Goal: Task Accomplishment & Management: Manage account settings

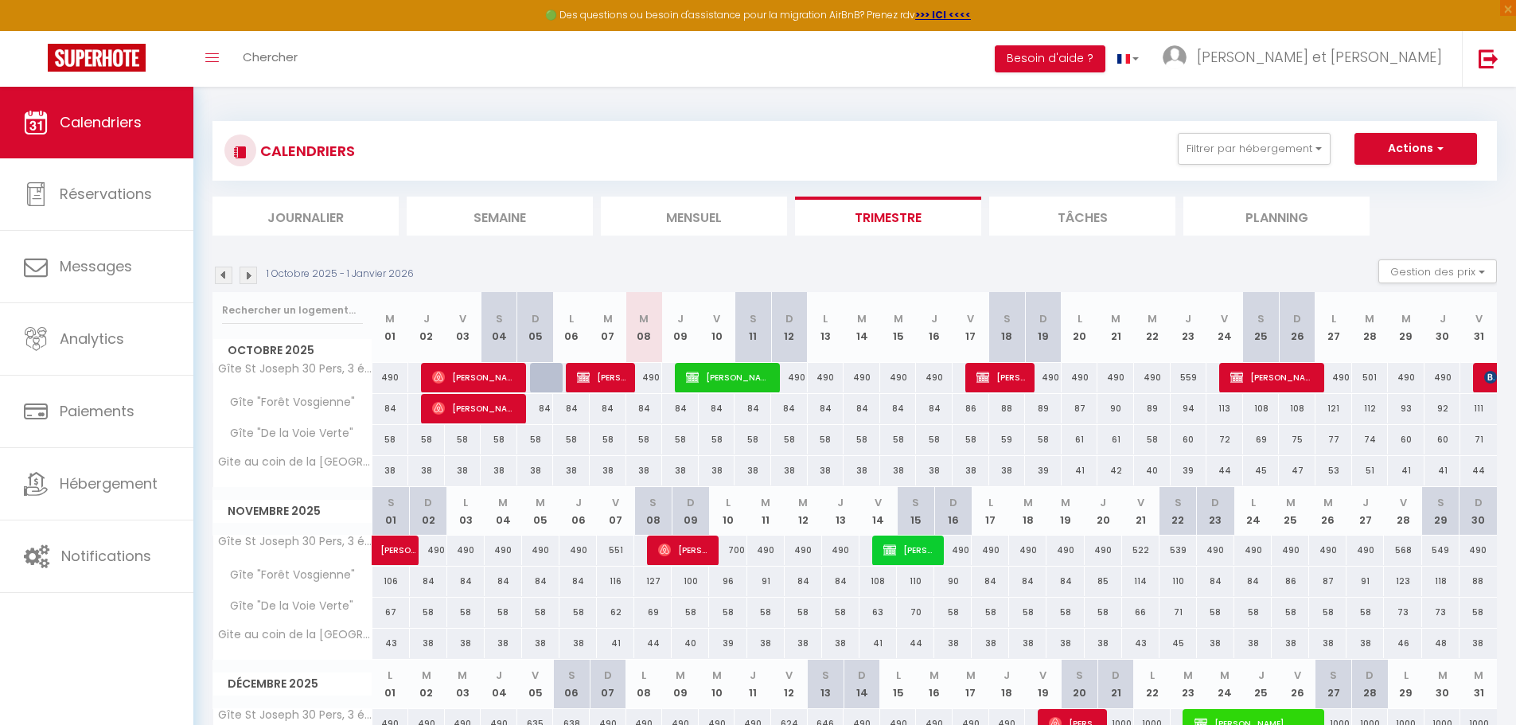
click at [232, 278] on img at bounding box center [224, 276] width 18 height 18
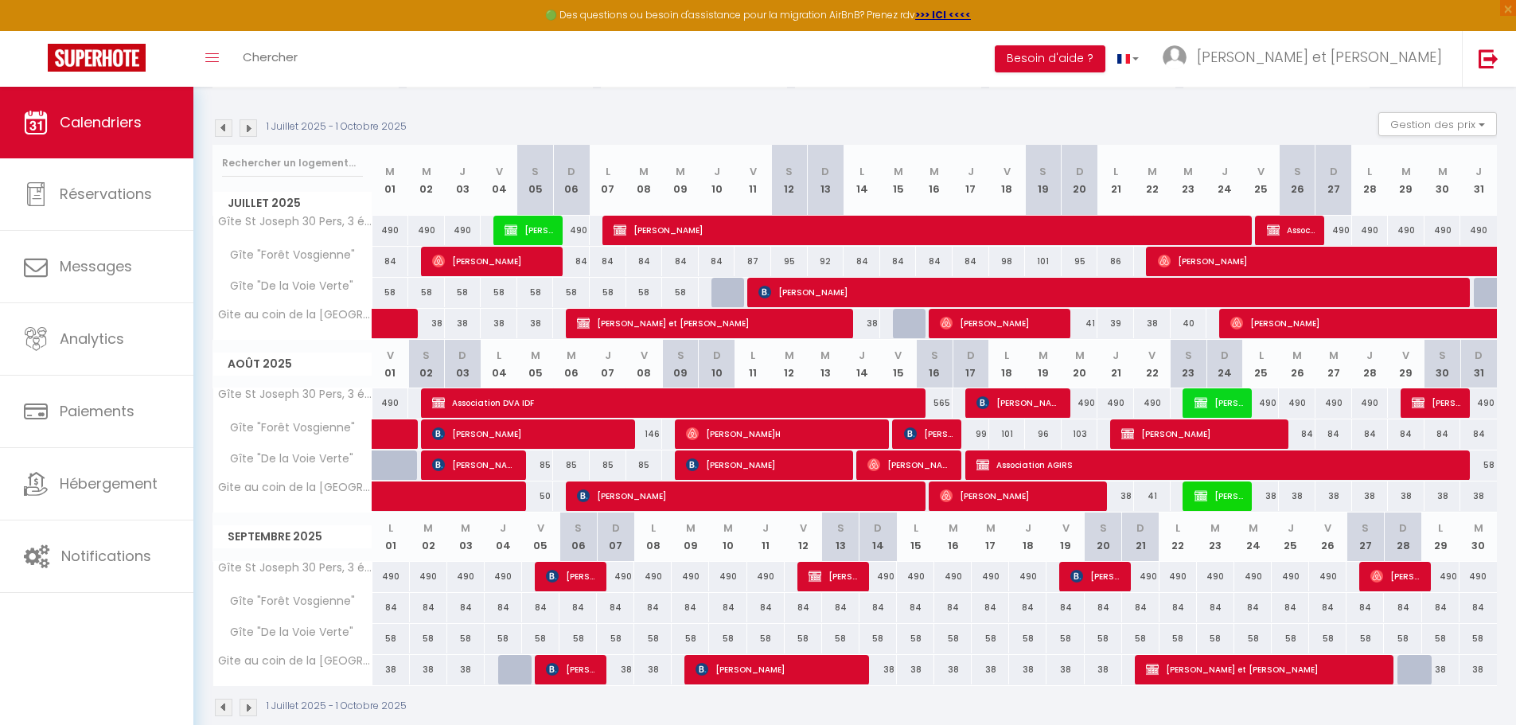
scroll to position [174, 0]
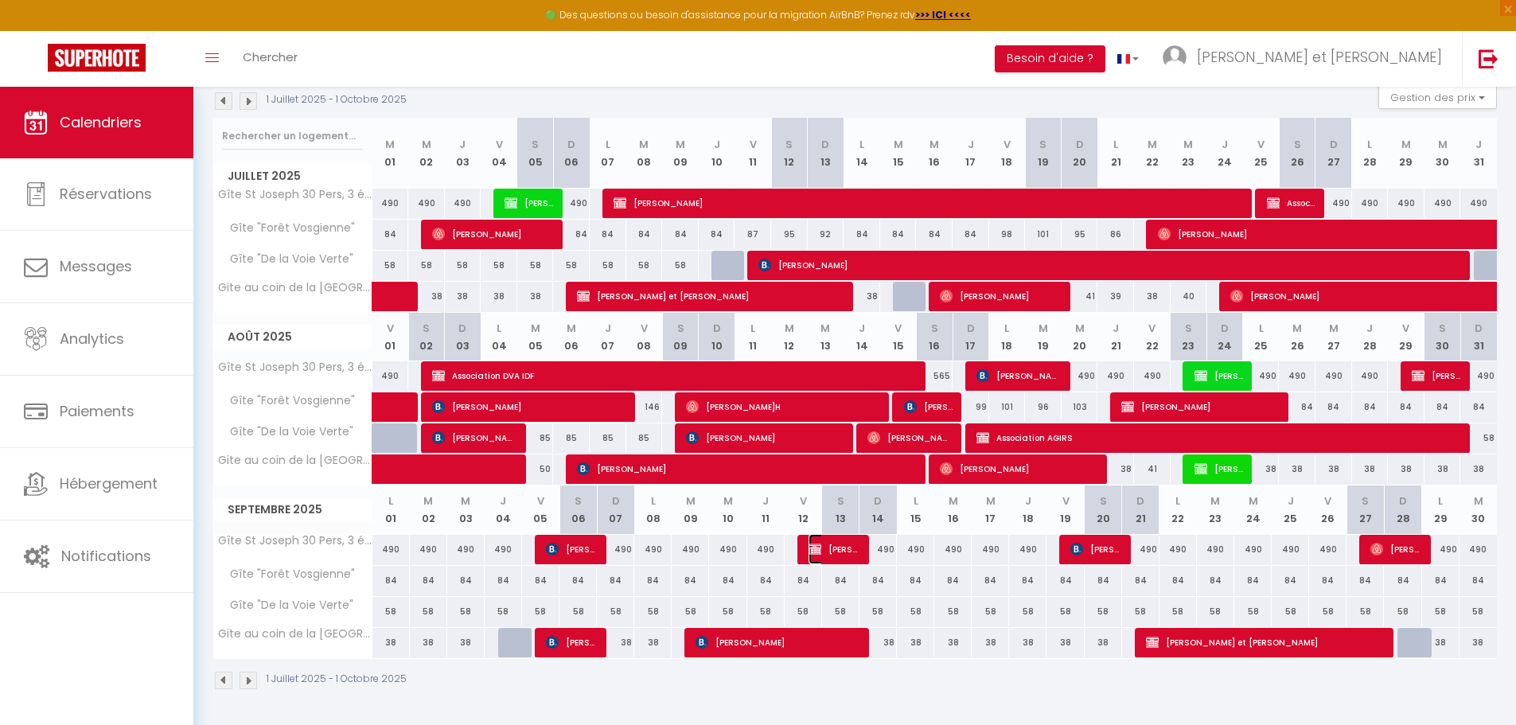
click at [832, 555] on span "[PERSON_NAME]" at bounding box center [832, 549] width 49 height 30
select select "OK"
select select "KO"
select select "0"
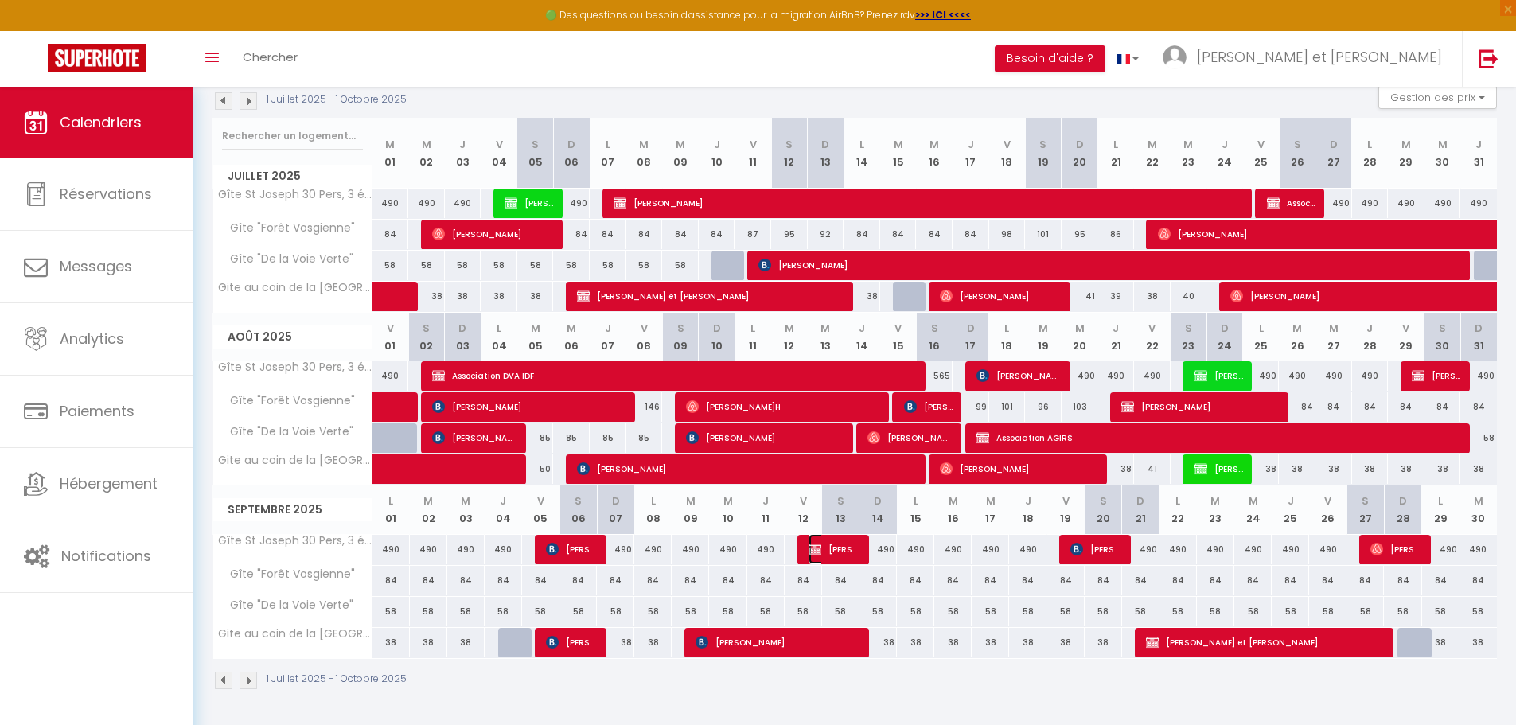
select select "1"
select select
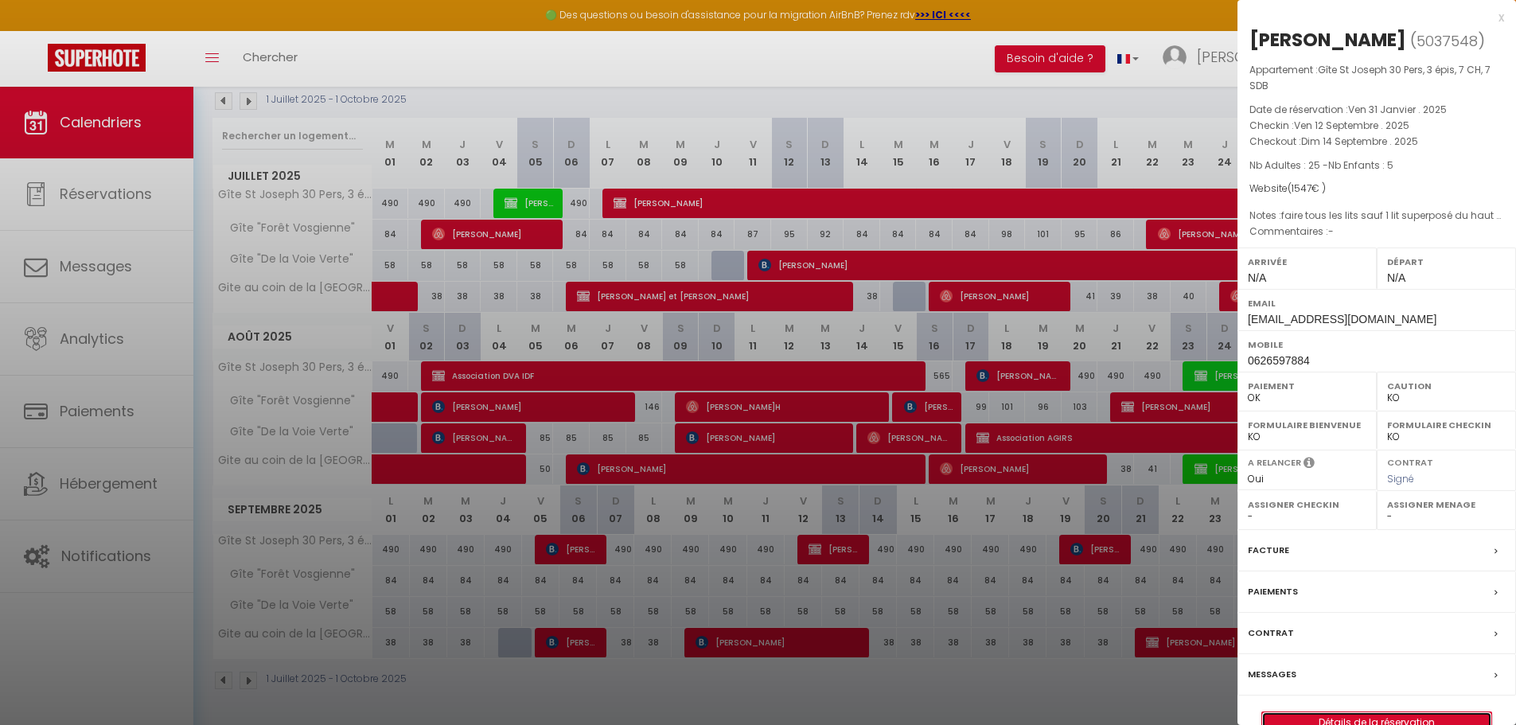
click at [1381, 720] on link "Détails de la réservation" at bounding box center [1376, 722] width 229 height 21
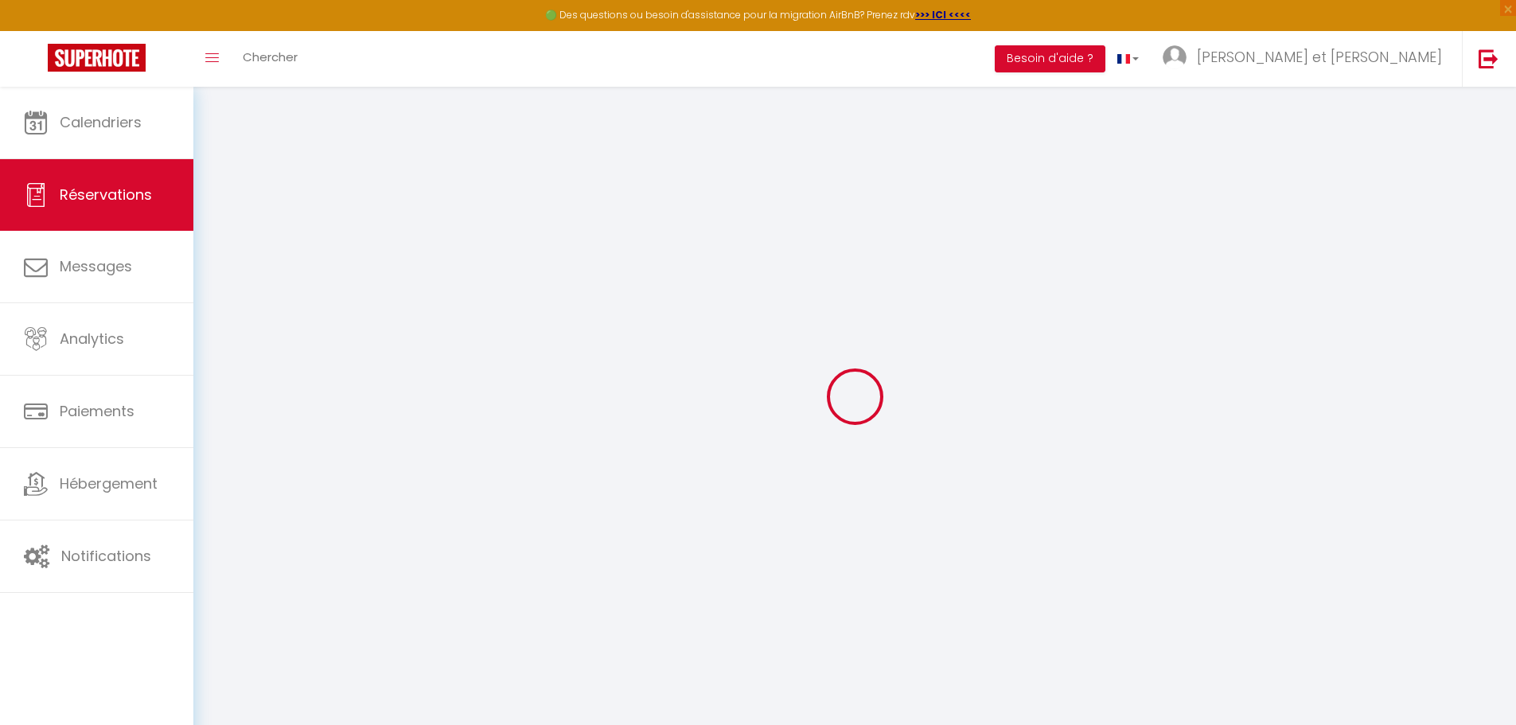
select select
checkbox input "false"
select select
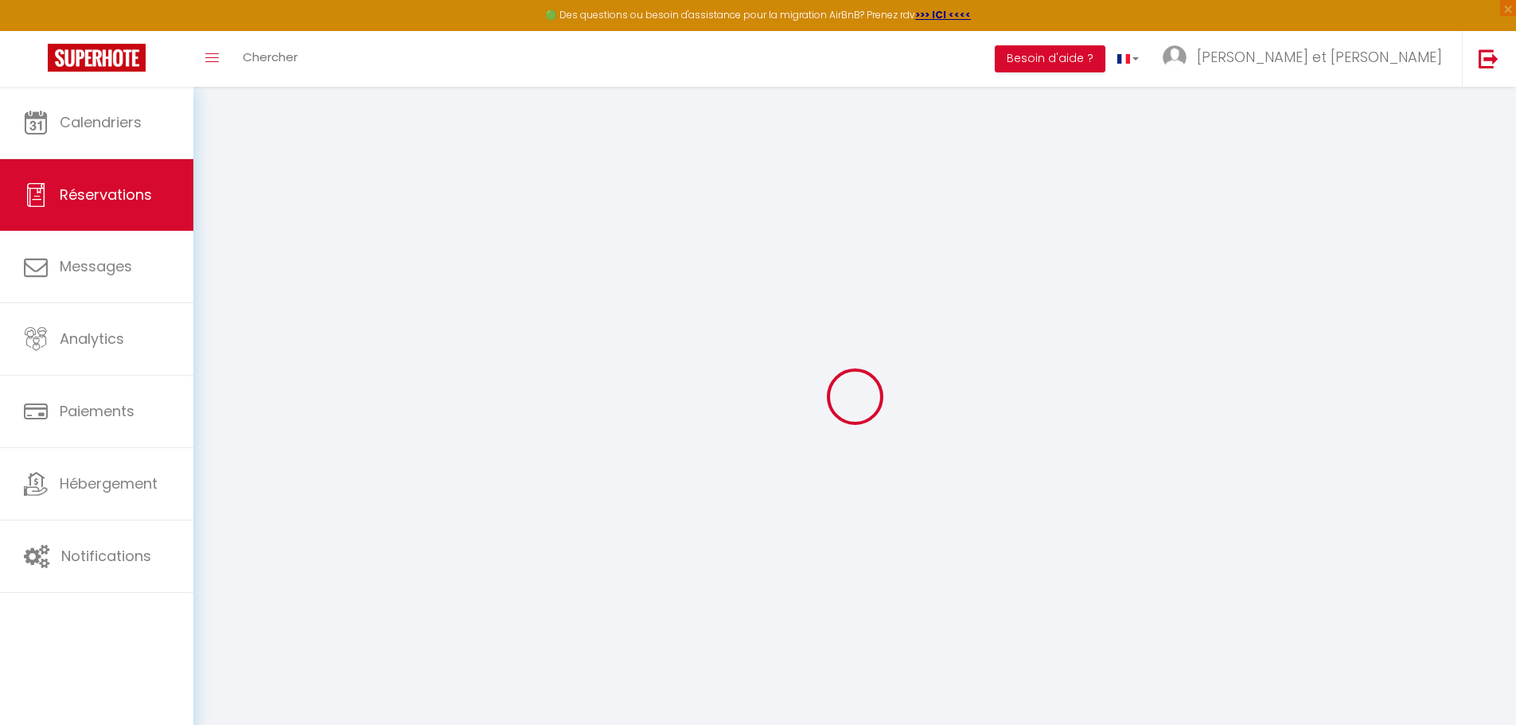
checkbox input "false"
type textarea "faire tous les lits sauf 1 lit superposé du haut ch5 chèque de caution règlemen…"
select select
checkbox input "false"
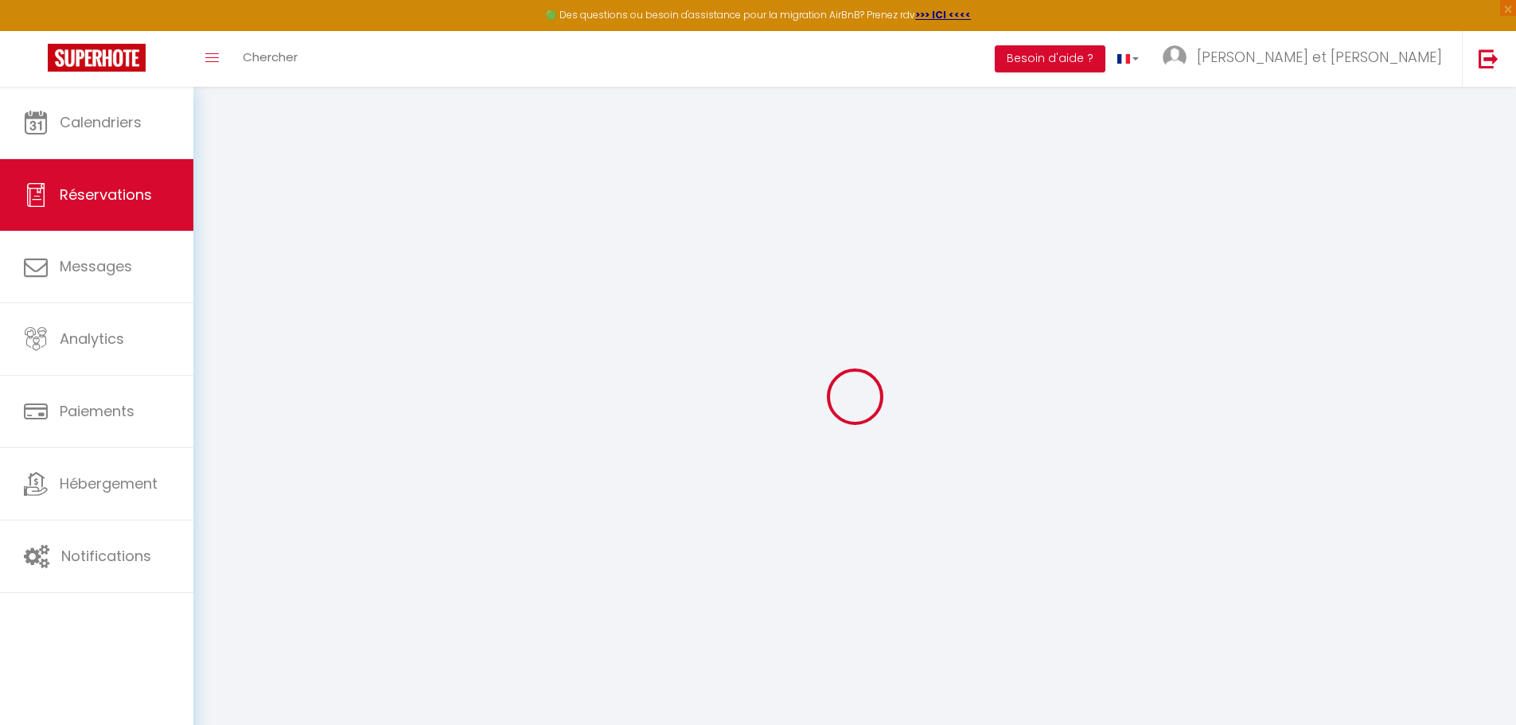
type input "190"
type input "57"
select select
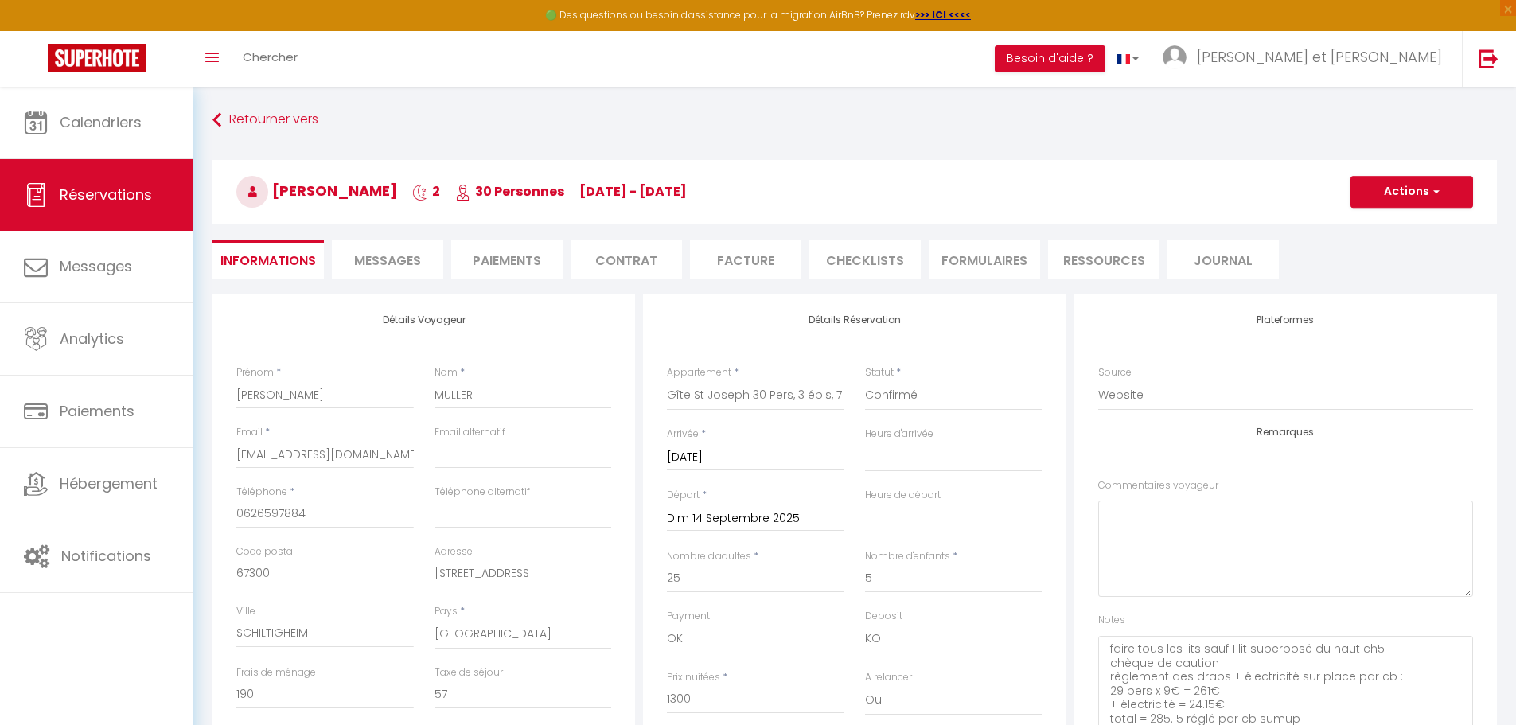
checkbox input "false"
select select
click at [524, 265] on li "Paiements" at bounding box center [506, 259] width 111 height 39
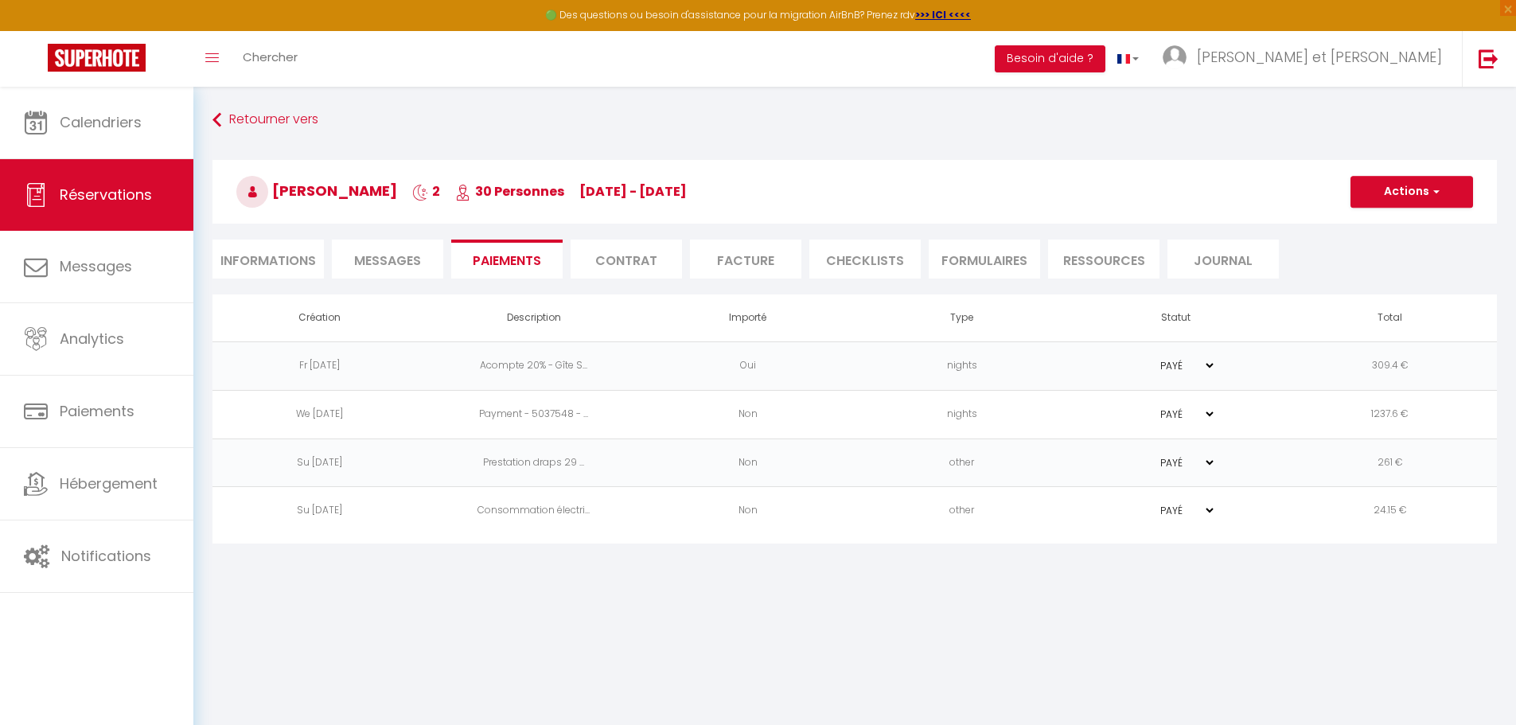
click at [259, 270] on li "Informations" at bounding box center [267, 259] width 111 height 39
select select
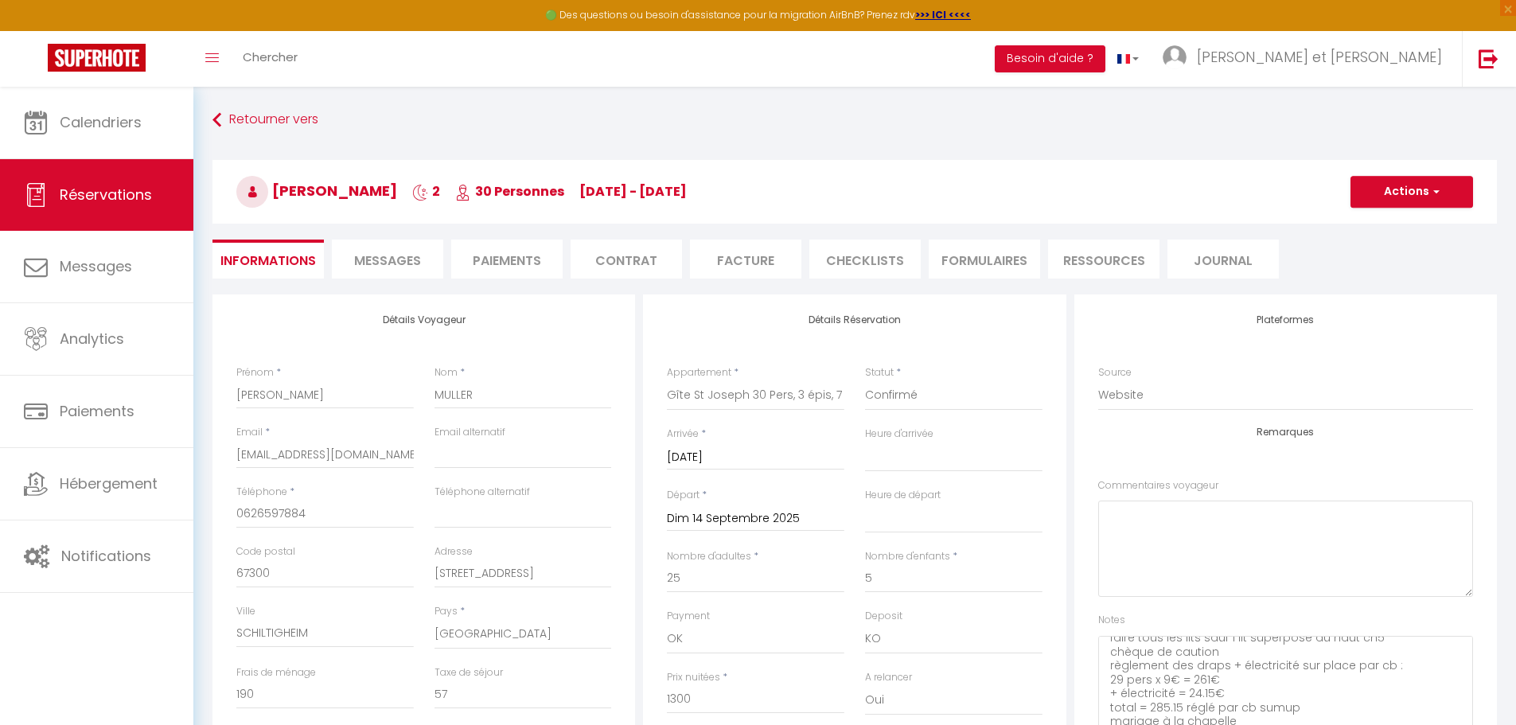
scroll to position [14, 0]
click at [742, 265] on li "Facture" at bounding box center [745, 259] width 111 height 39
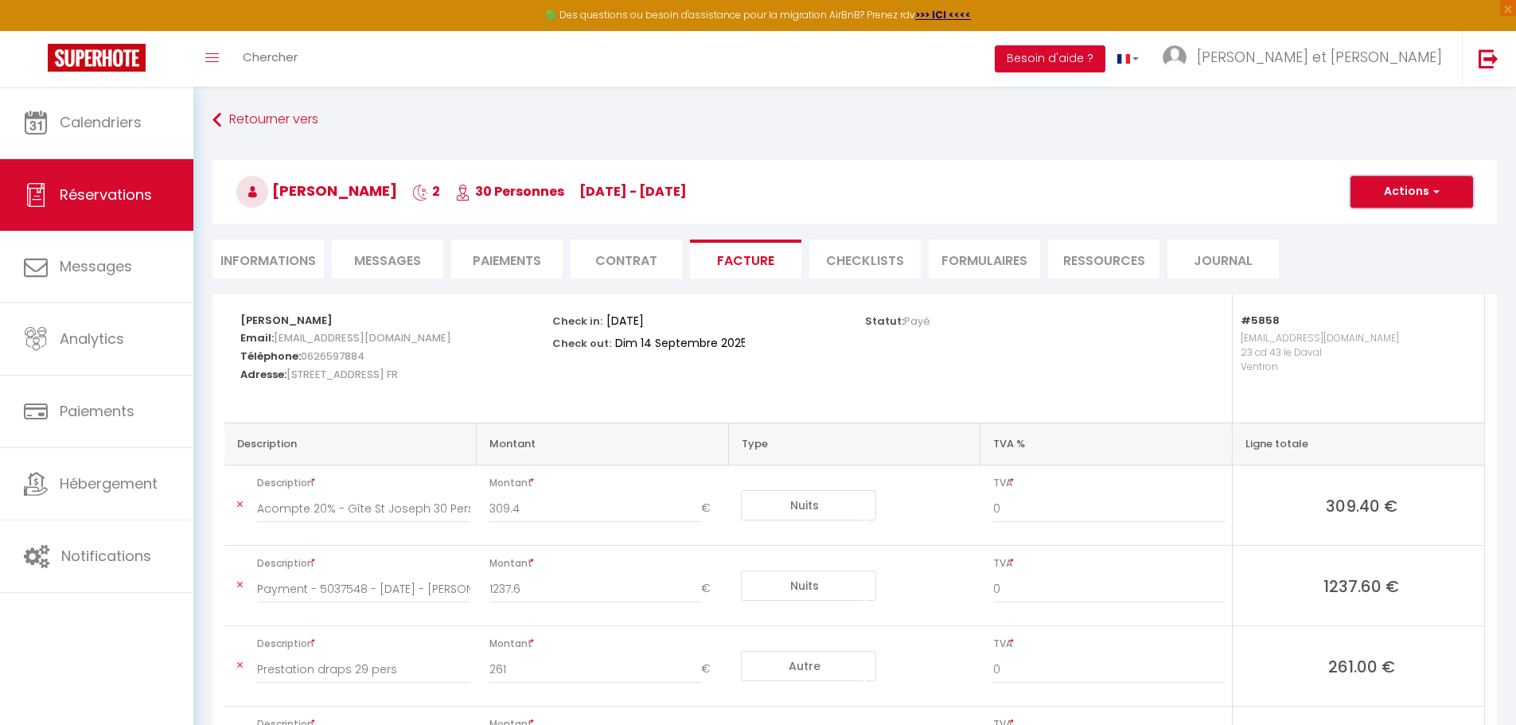
click at [1411, 204] on button "Actions" at bounding box center [1411, 192] width 123 height 32
click at [1401, 255] on link "Aperçu et éditer" at bounding box center [1400, 247] width 134 height 21
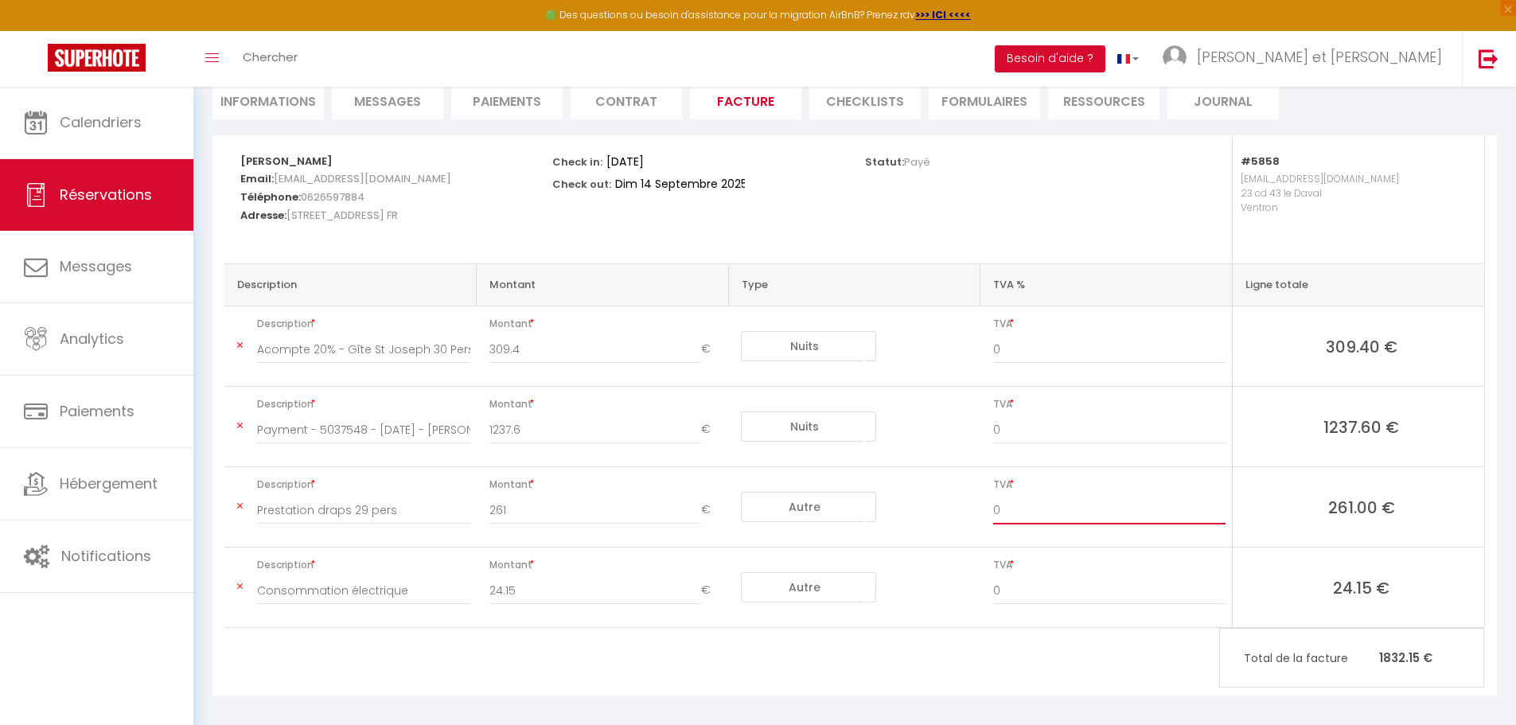
drag, startPoint x: 1026, startPoint y: 516, endPoint x: 993, endPoint y: 516, distance: 32.6
click at [993, 516] on input "0" at bounding box center [1109, 510] width 232 height 29
type input "10"
drag, startPoint x: 1026, startPoint y: 598, endPoint x: 991, endPoint y: 599, distance: 35.0
click at [991, 599] on div "0" at bounding box center [1109, 598] width 253 height 45
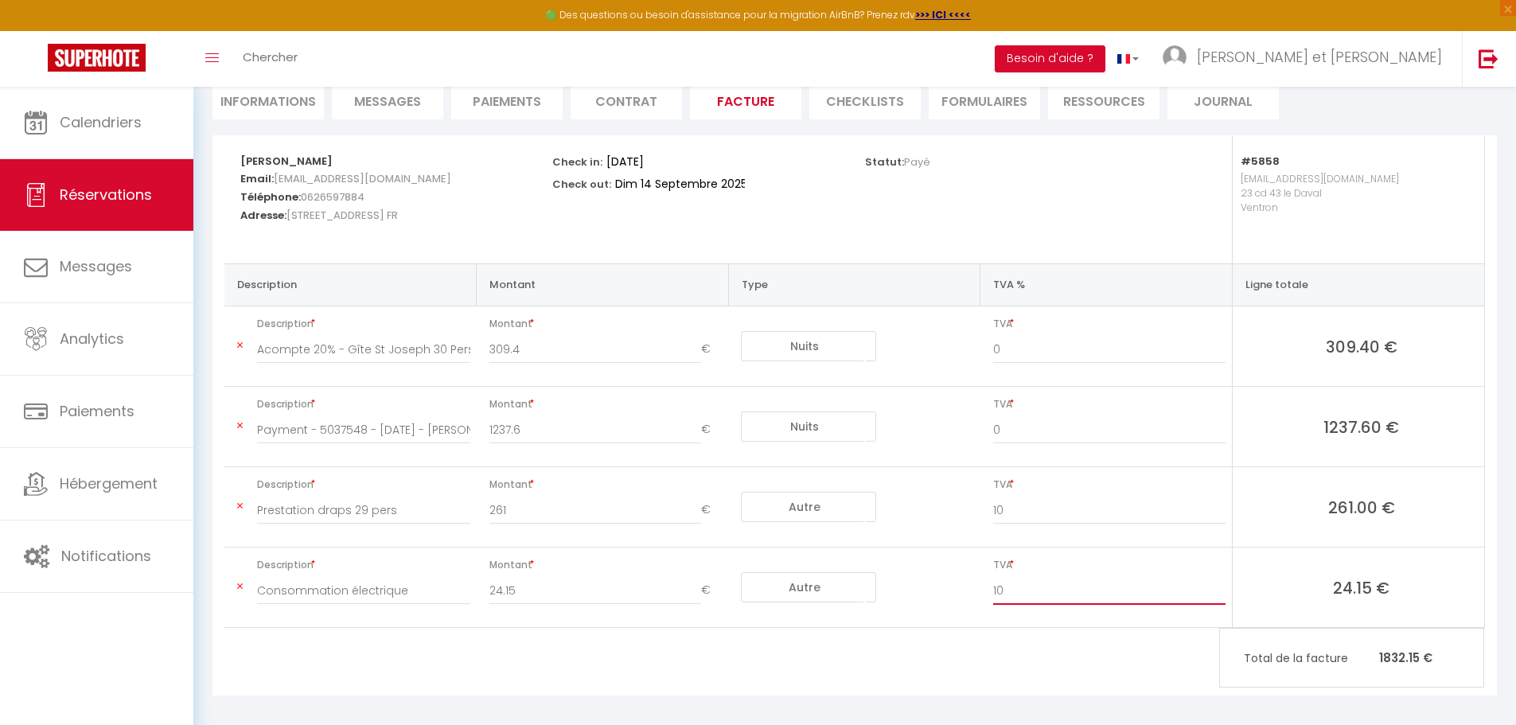
type input "10"
click at [1046, 438] on input "0" at bounding box center [1109, 429] width 232 height 29
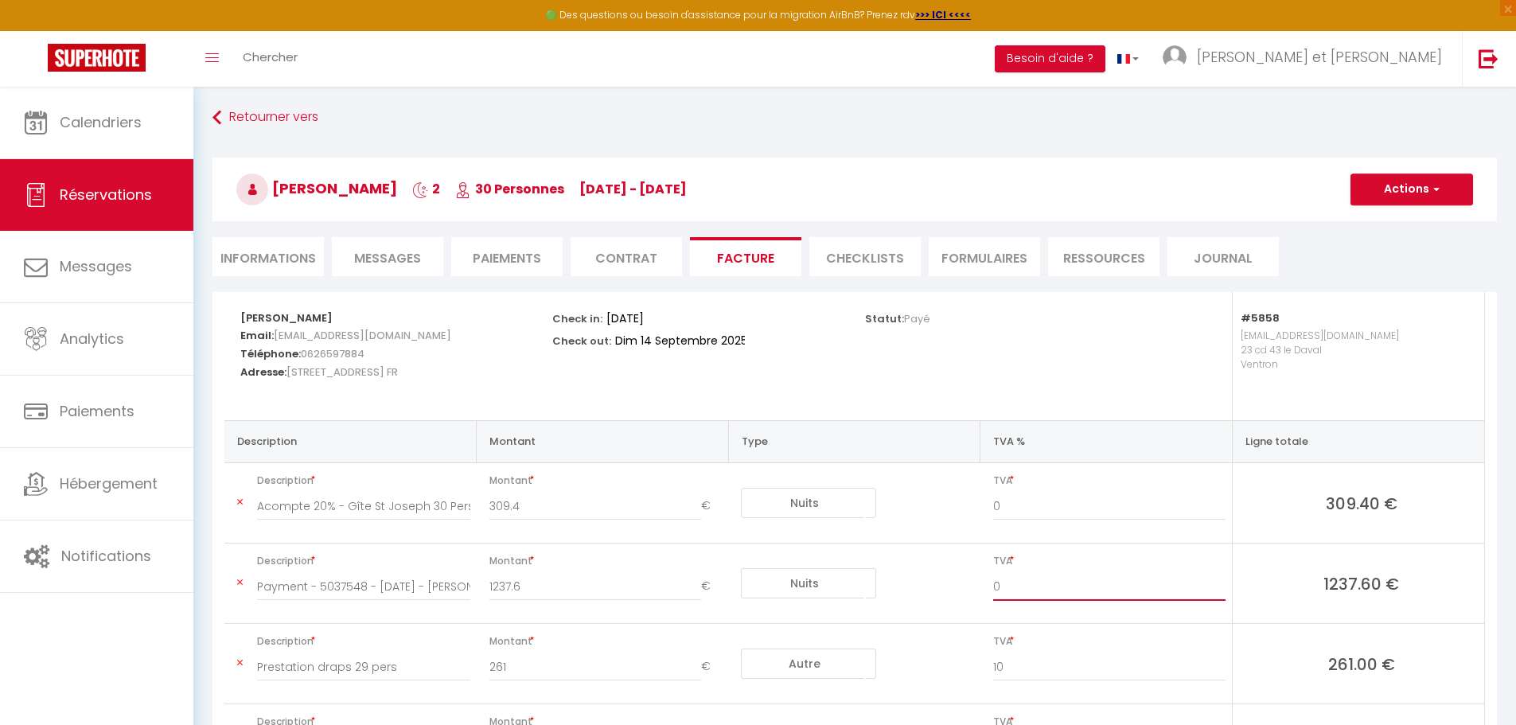
scroll to position [0, 0]
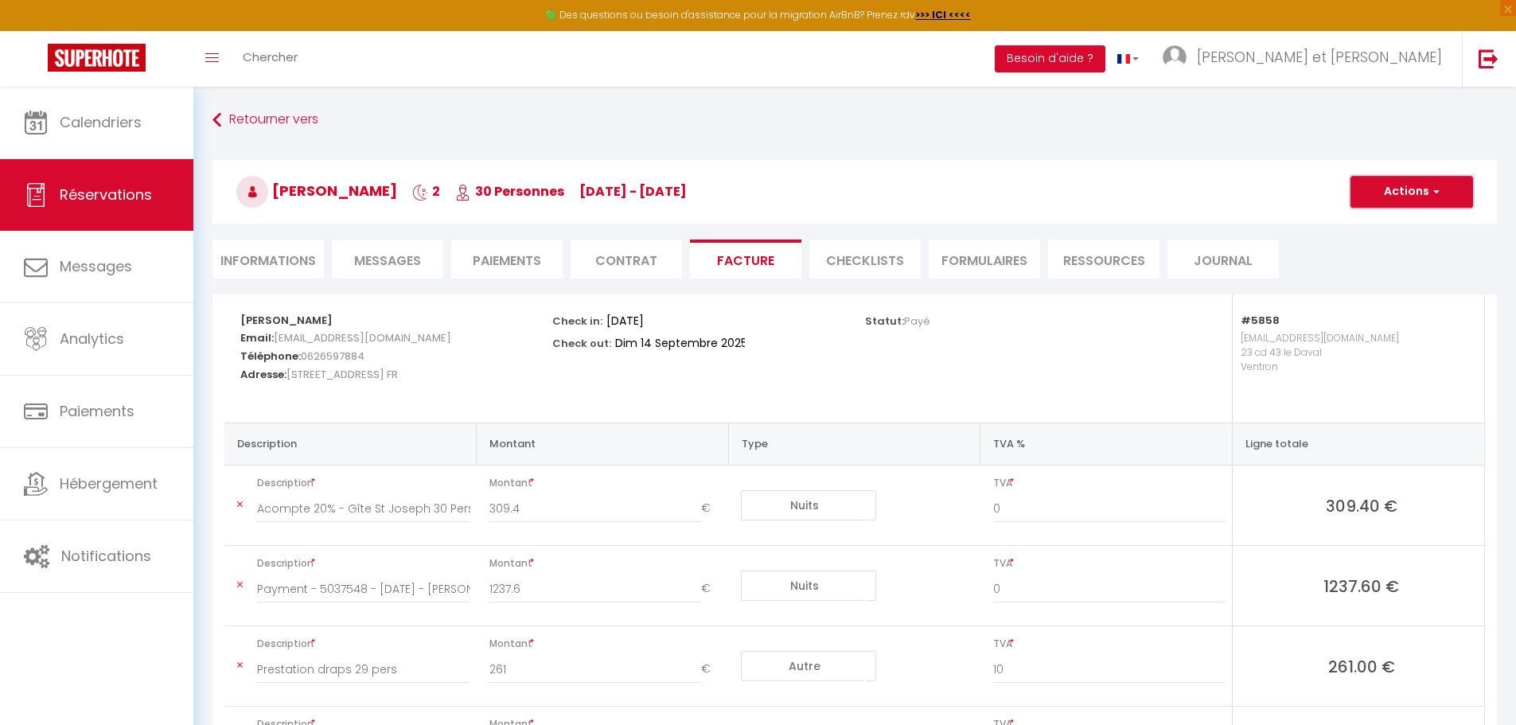
click at [1443, 197] on button "Actions" at bounding box center [1411, 192] width 123 height 32
click at [1416, 223] on link "Enregistrer" at bounding box center [1400, 226] width 134 height 21
click at [1424, 182] on button "Actions" at bounding box center [1411, 192] width 123 height 32
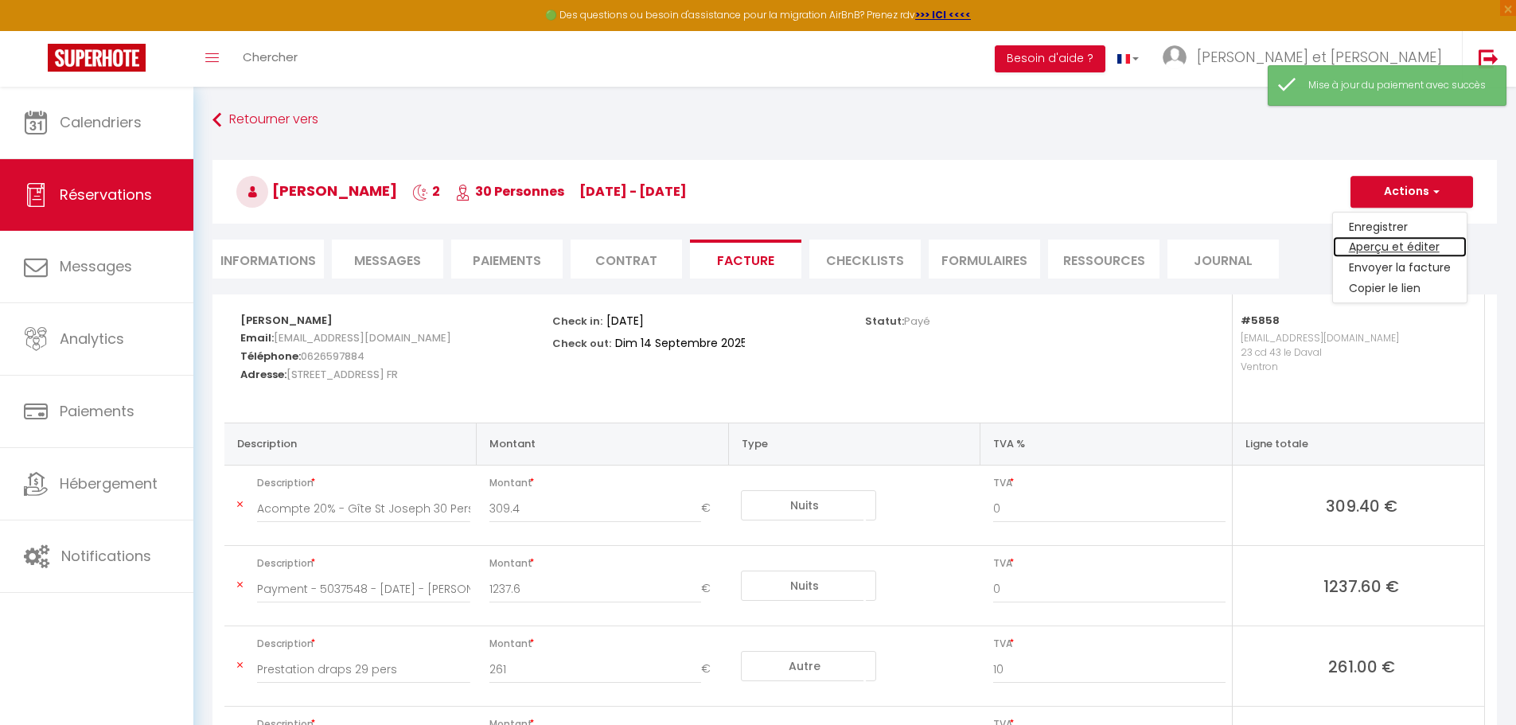
click at [1412, 245] on link "Aperçu et éditer" at bounding box center [1400, 247] width 134 height 21
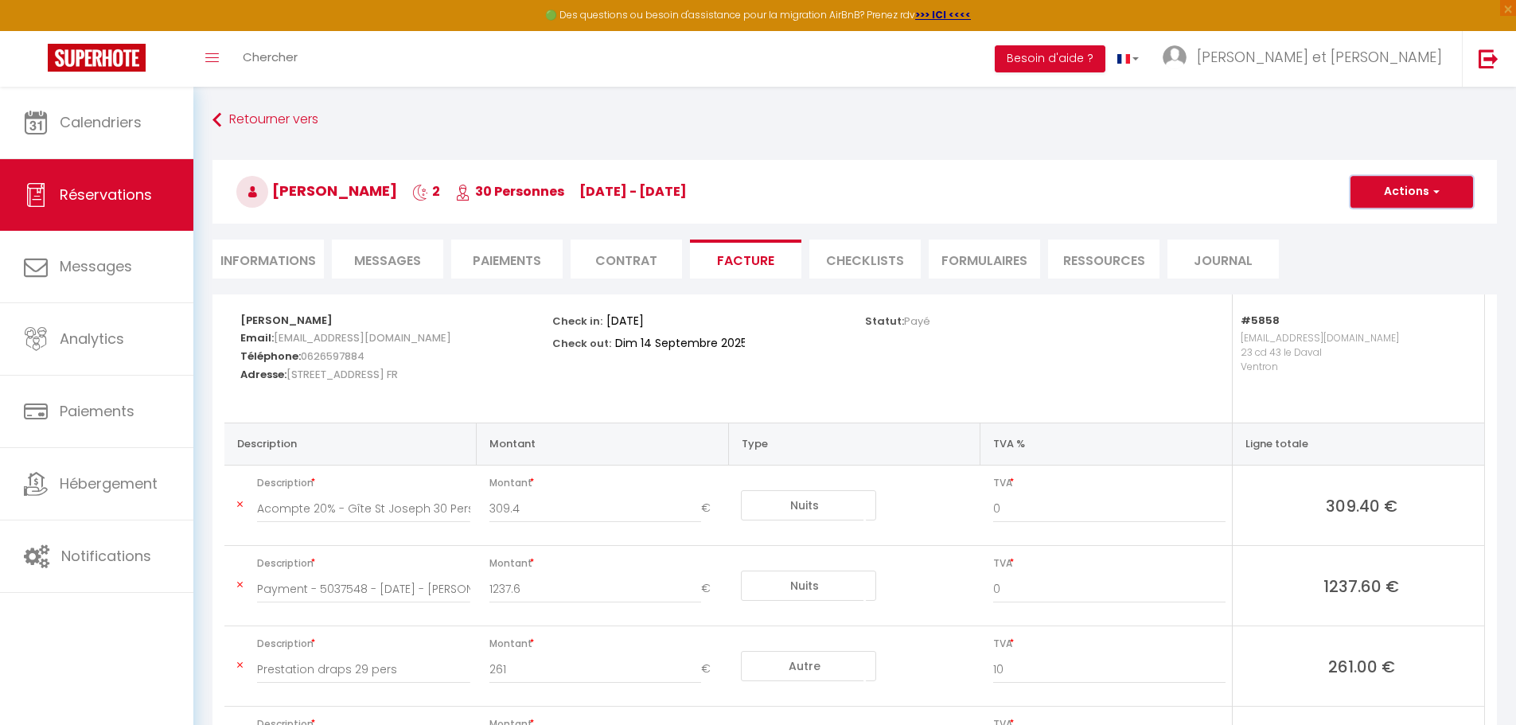
click at [1406, 196] on button "Actions" at bounding box center [1411, 192] width 123 height 32
click at [1405, 242] on link "Aperçu et éditer" at bounding box center [1400, 247] width 134 height 21
click at [274, 57] on span "Chercher" at bounding box center [270, 57] width 55 height 17
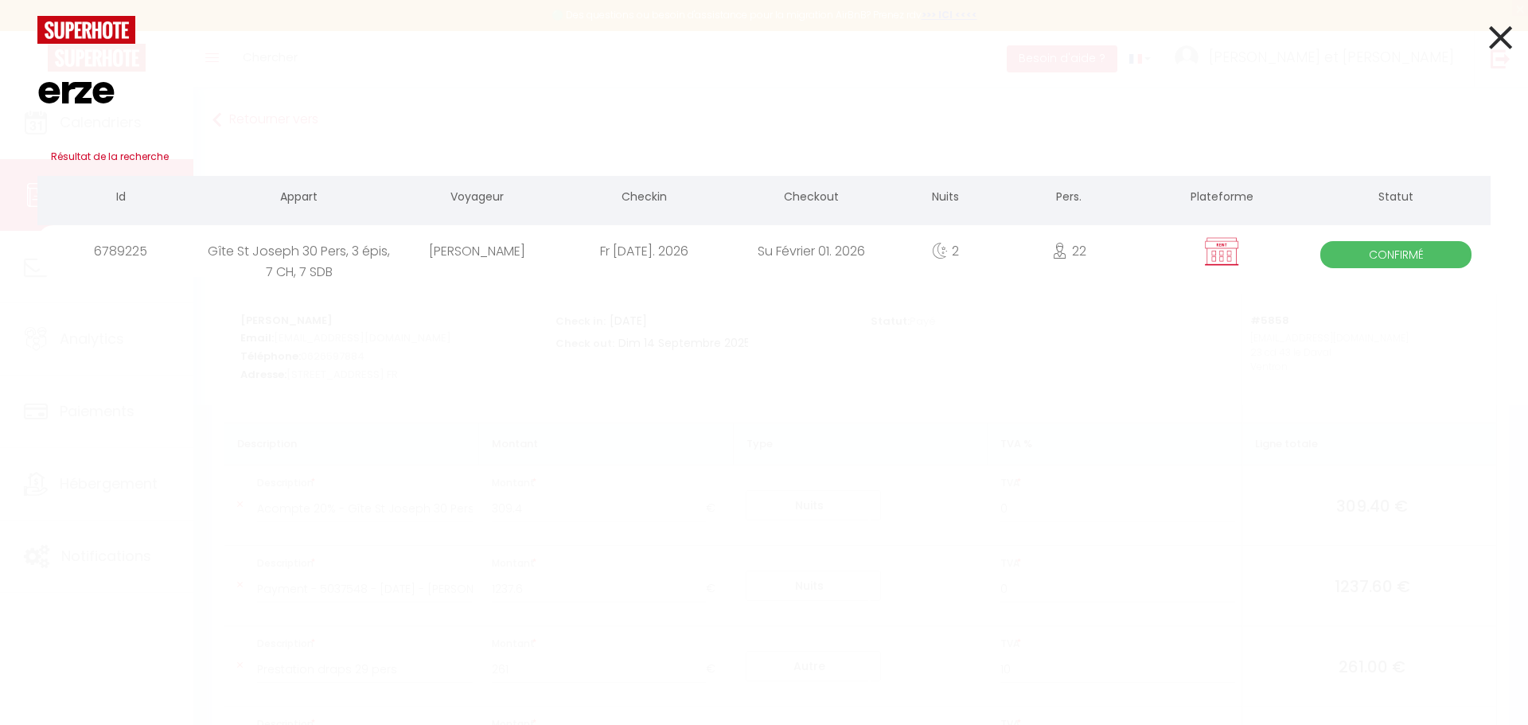
type input "erze"
click at [573, 256] on div "Fr Janvier 30. 2026" at bounding box center [643, 251] width 167 height 52
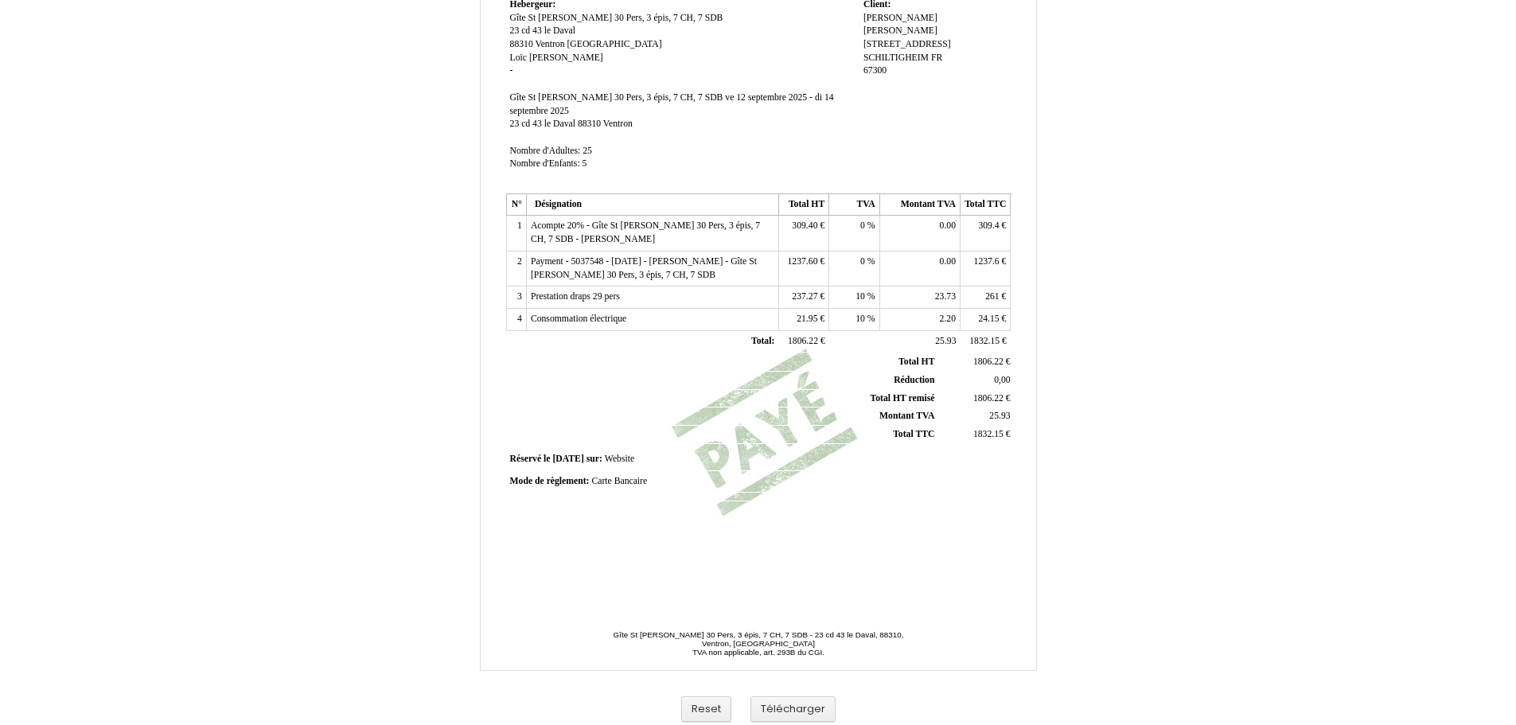
scroll to position [236, 0]
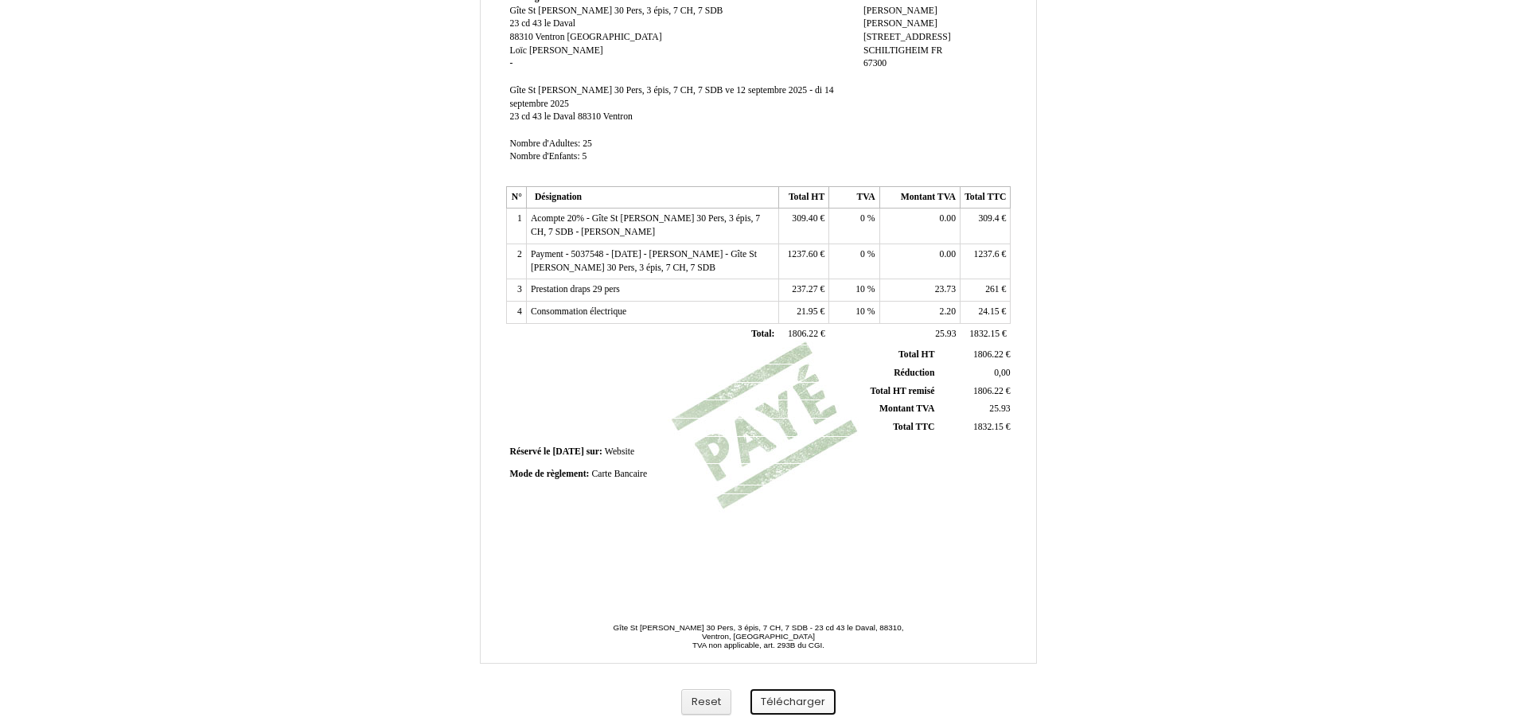
click at [797, 700] on button "Télécharger" at bounding box center [792, 702] width 85 height 26
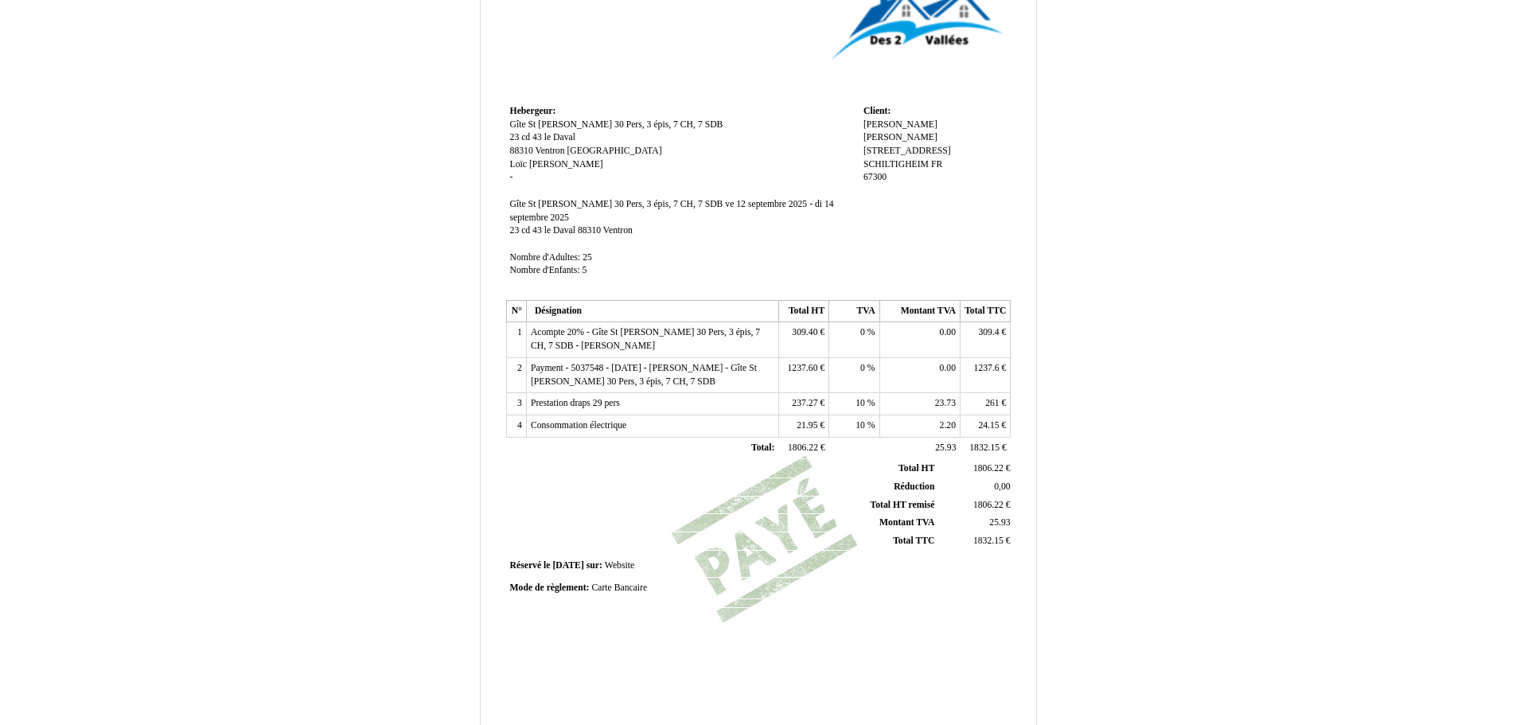
scroll to position [236, 0]
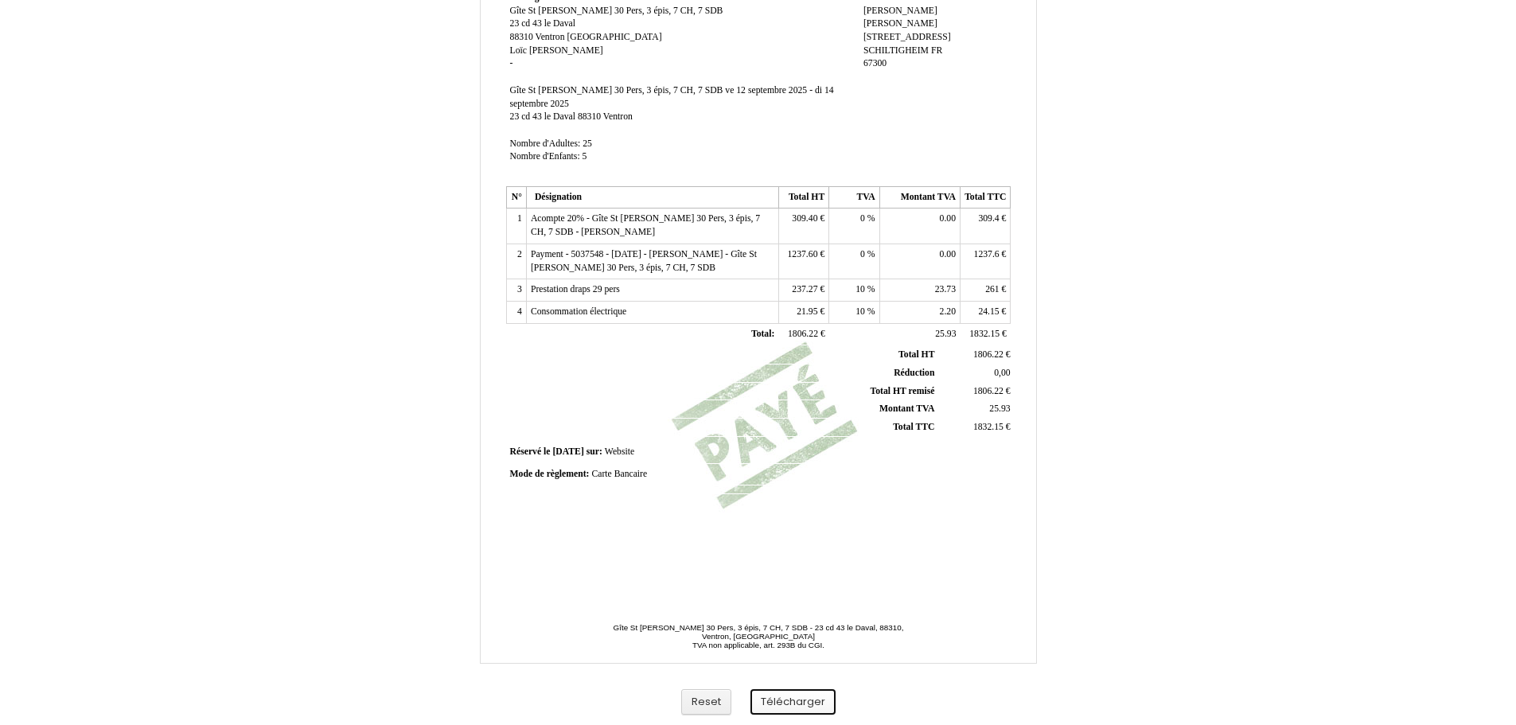
click at [817, 707] on button "Télécharger" at bounding box center [792, 702] width 85 height 26
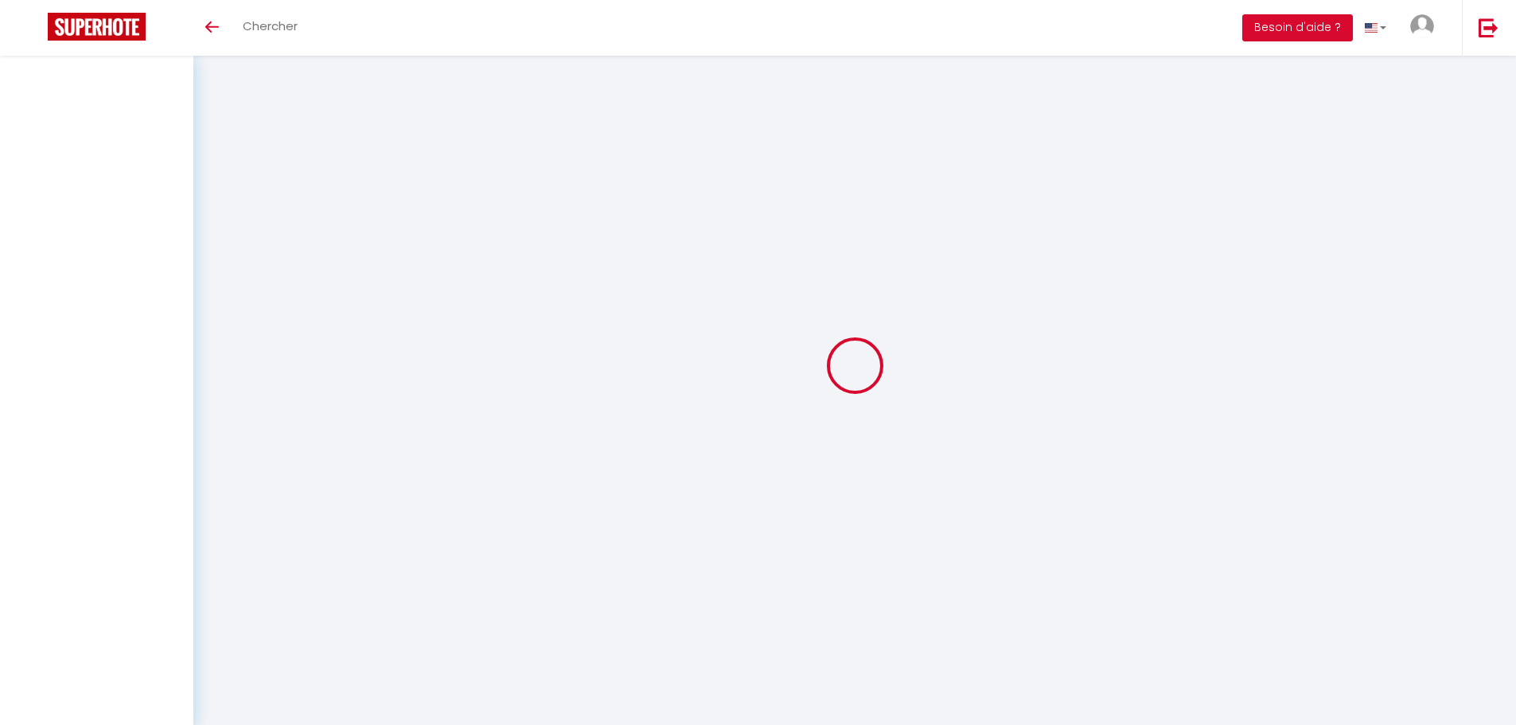
select select
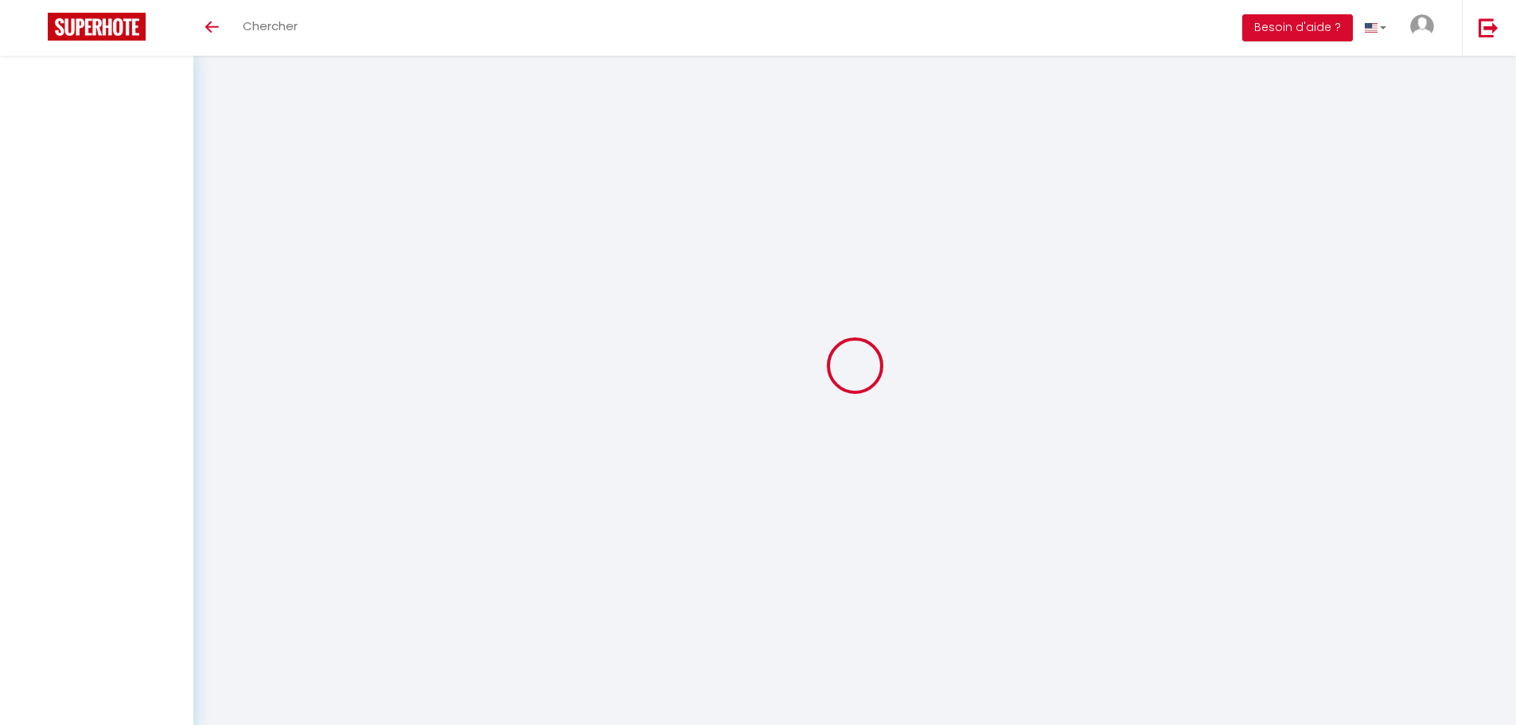
select select
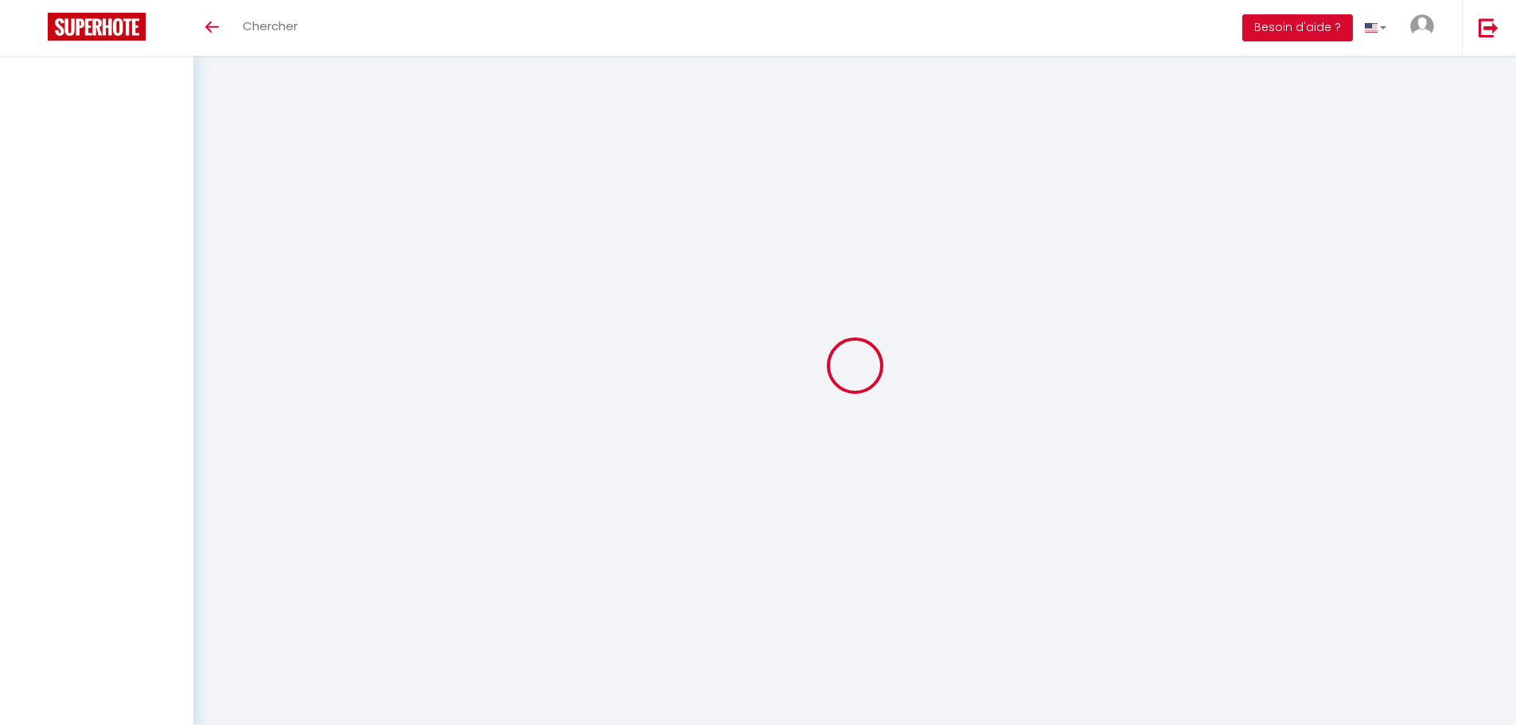
checkbox input "false"
select select
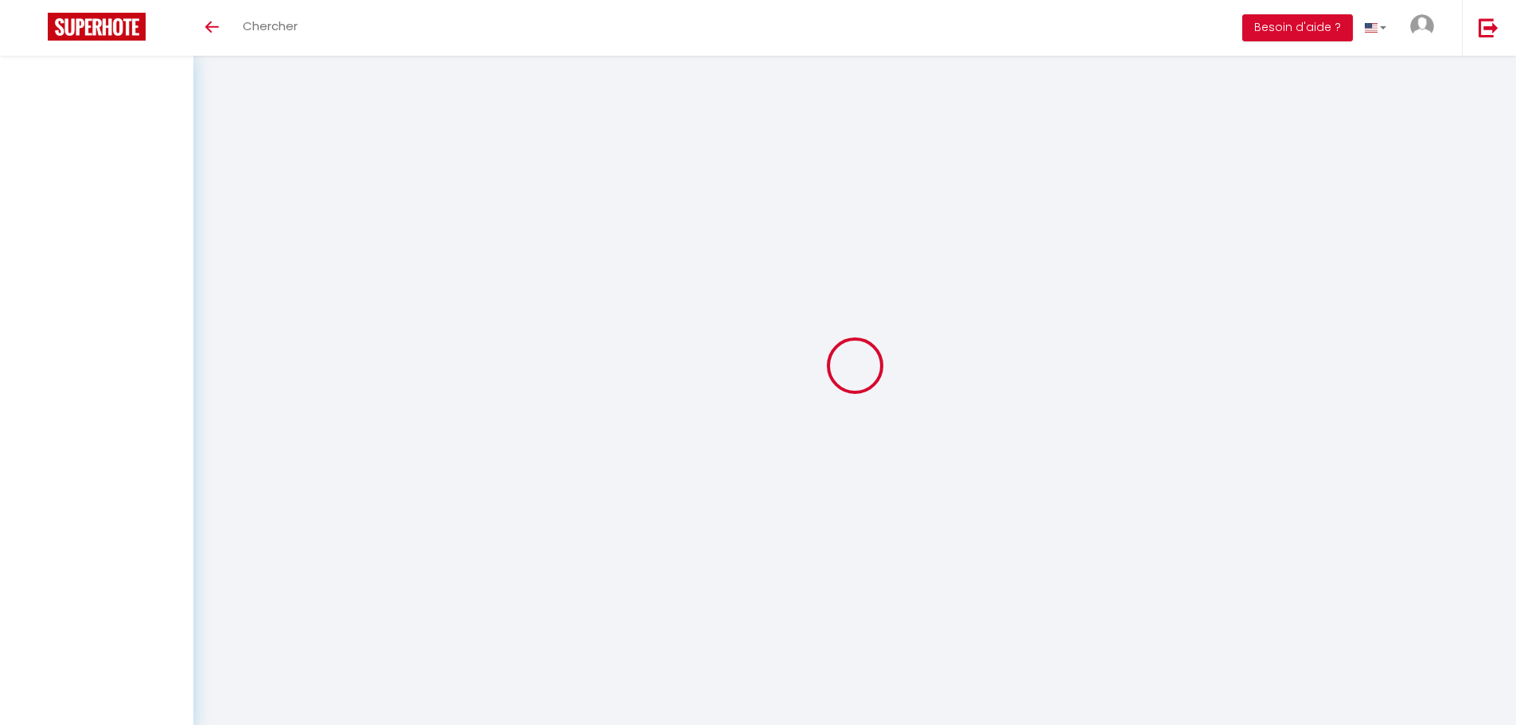
select select
checkbox input "false"
select select
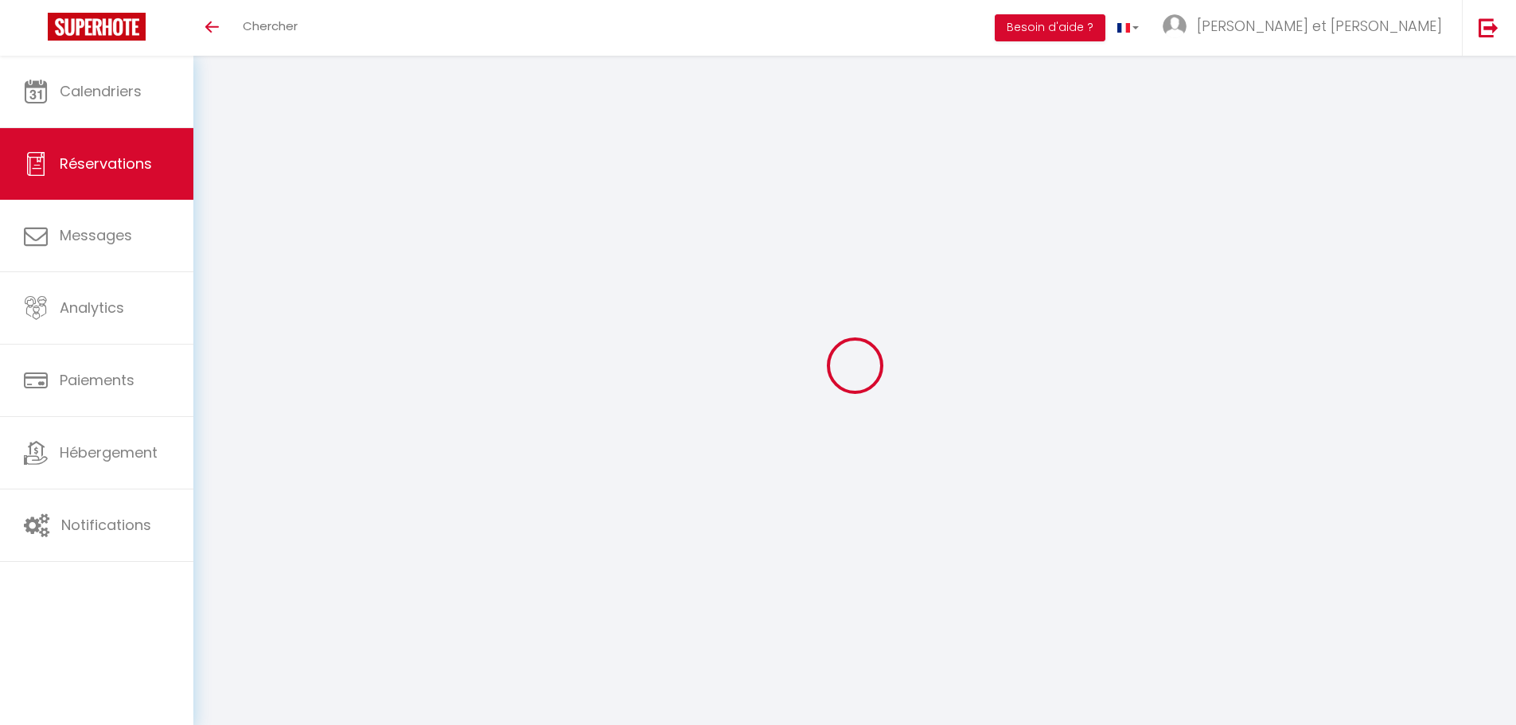
type input "Emmanuelle"
type input "ERZEPA"
type input "erz-manue@hotmail.fr"
type input "0648763152"
select select "FR"
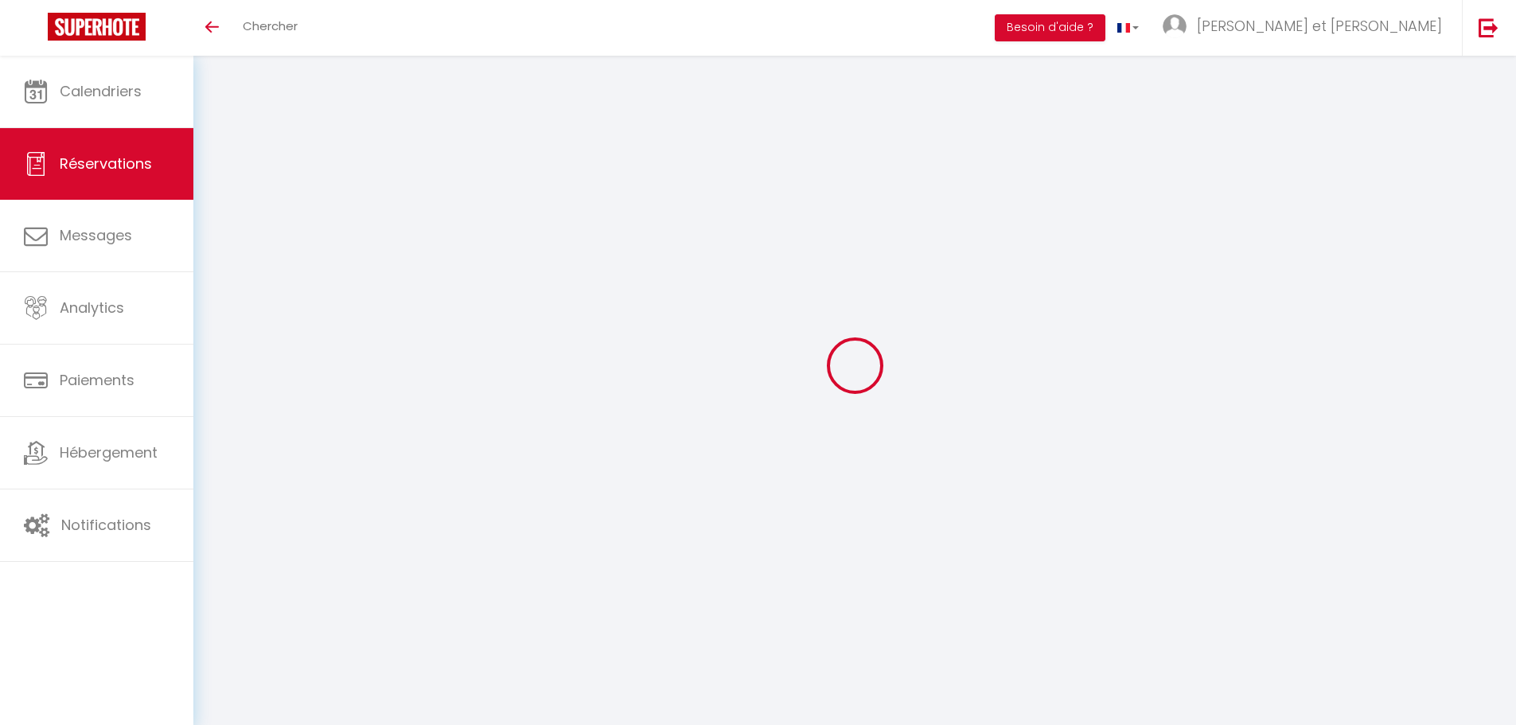
select select "5858"
select select "1"
type input "Ven 30 Janvier 2026"
select select
type input "Dim 01 Février 2026"
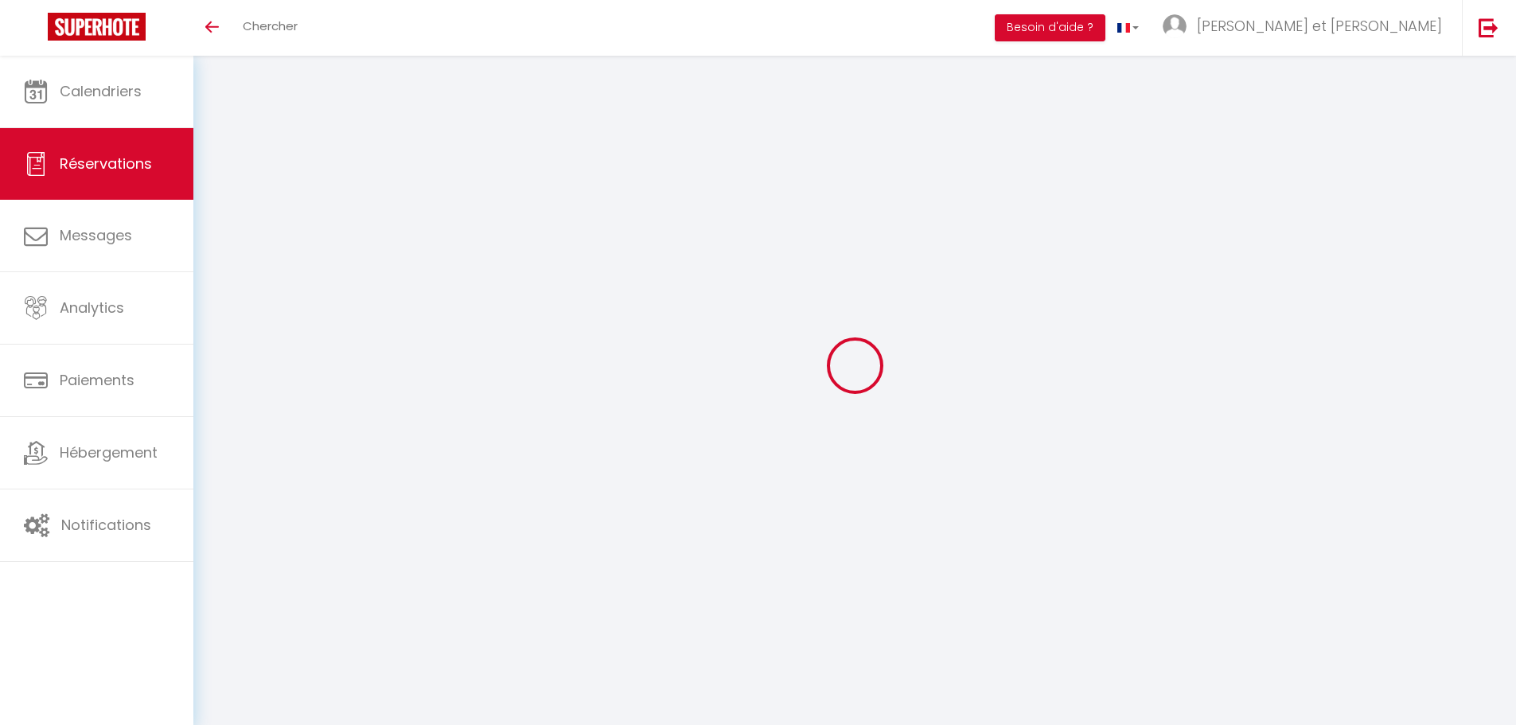
select select
type input "22"
select select "12"
select select
type input "1300"
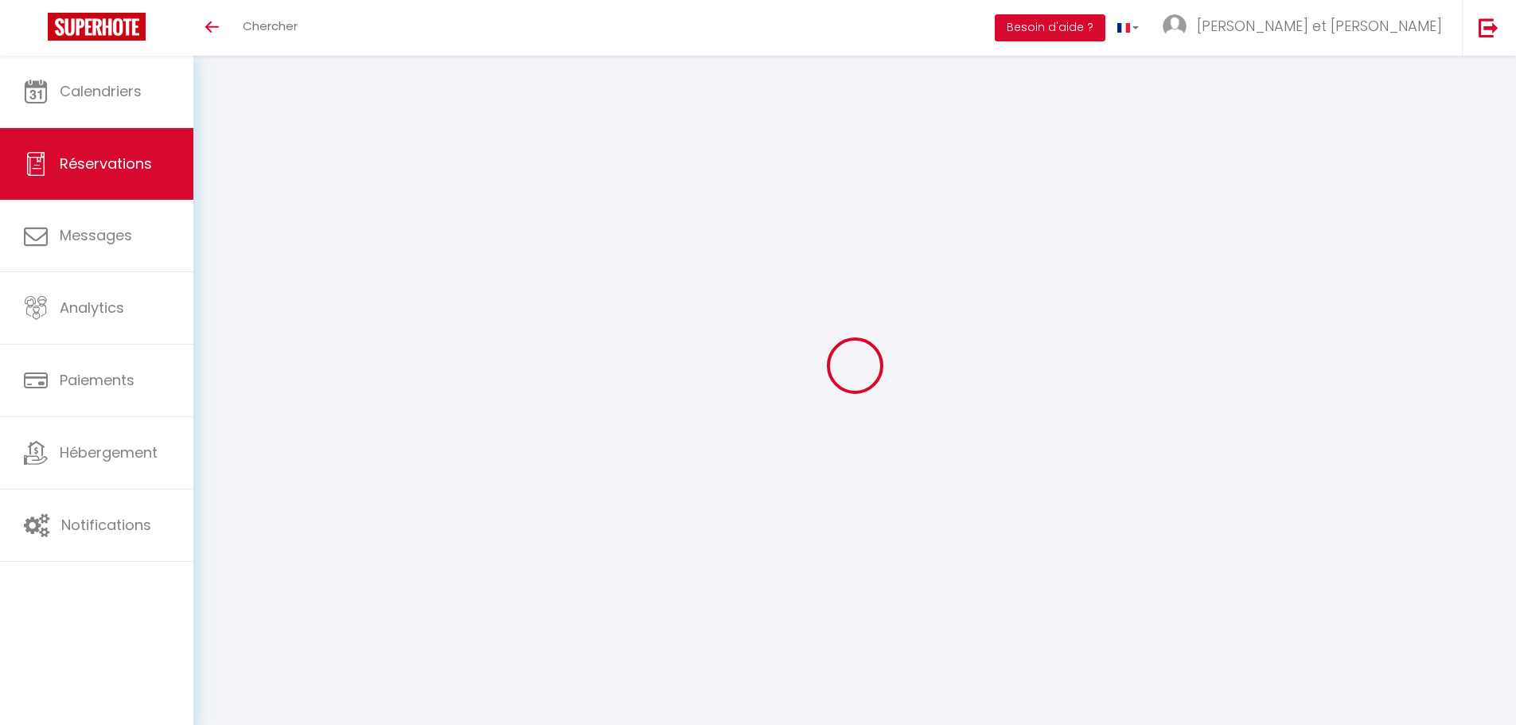
checkbox input "true"
type input "0"
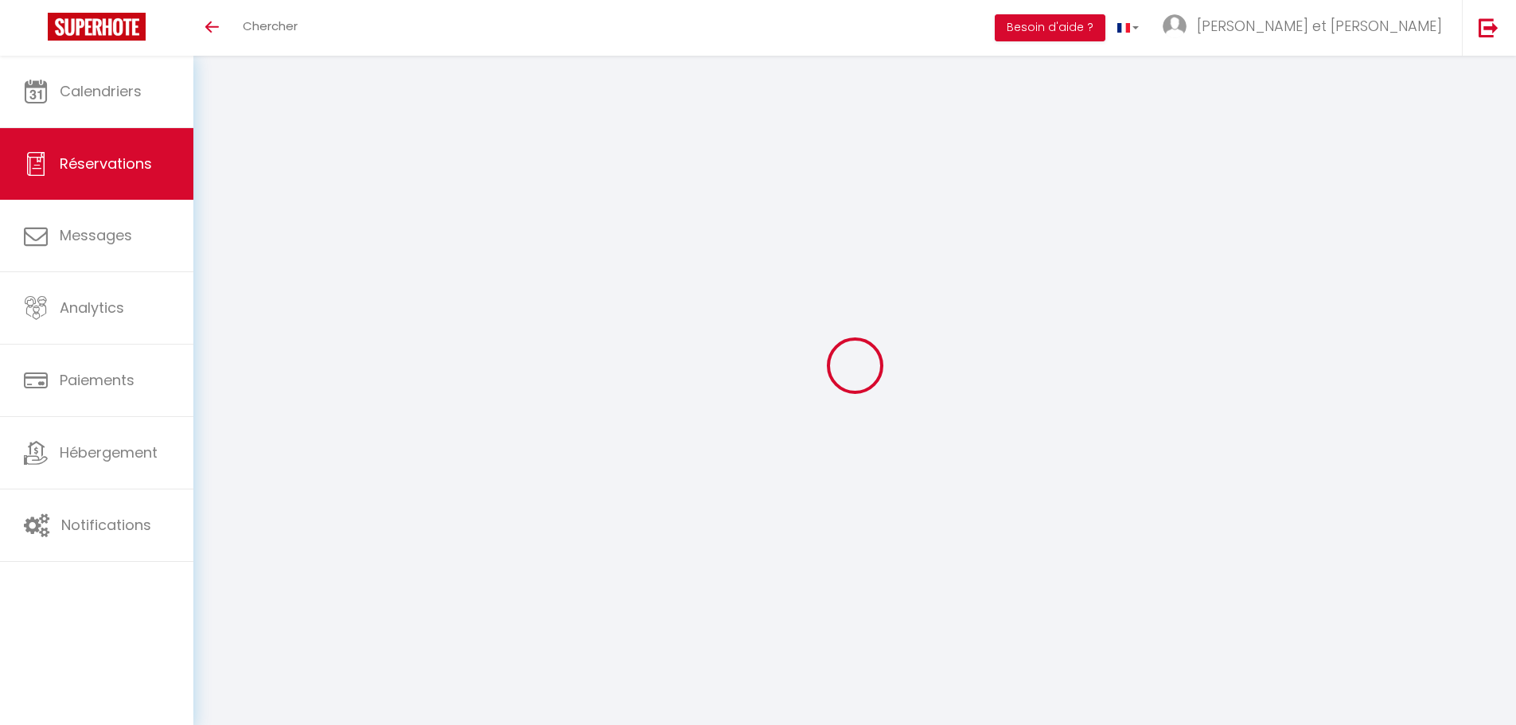
select select
select select "14"
checkbox input "true"
select select
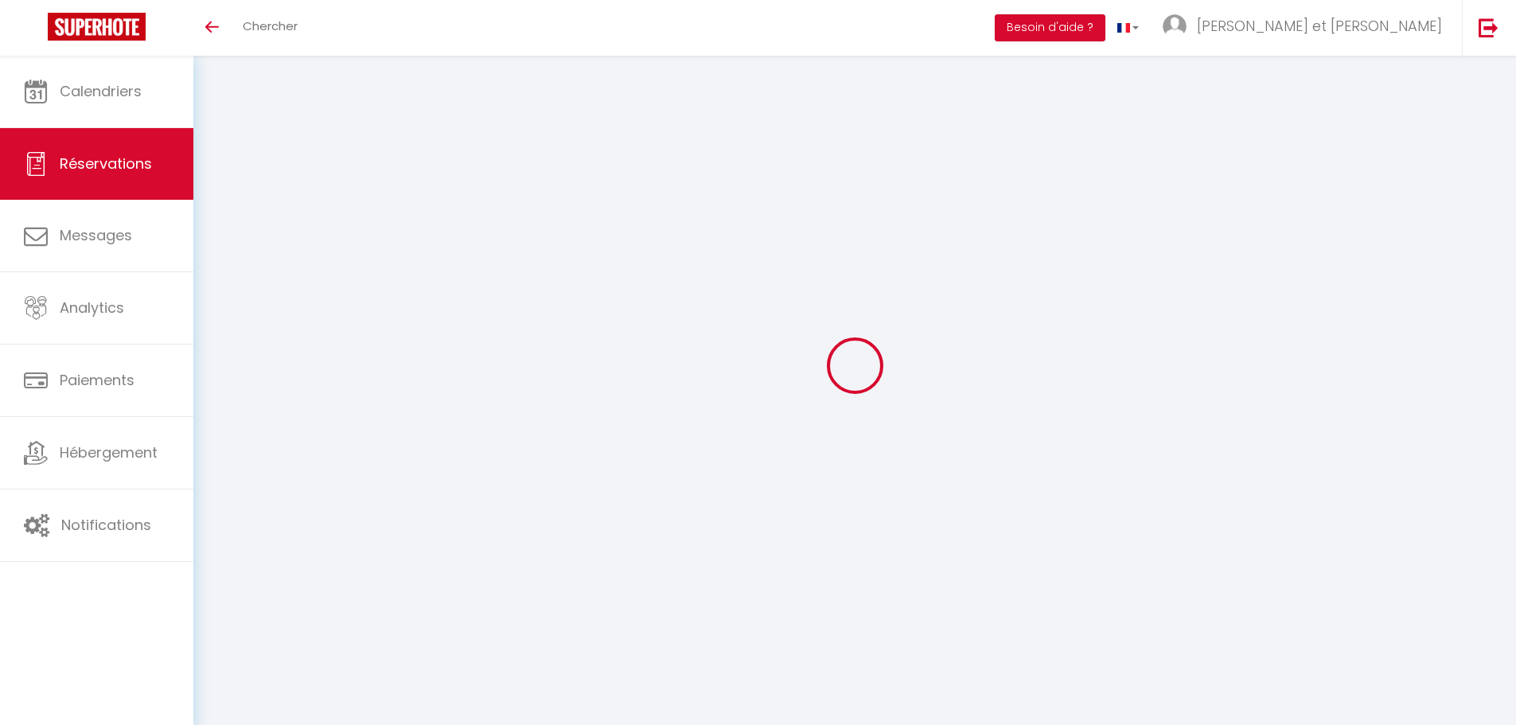
select select
checkbox input "true"
select select
checkbox input "true"
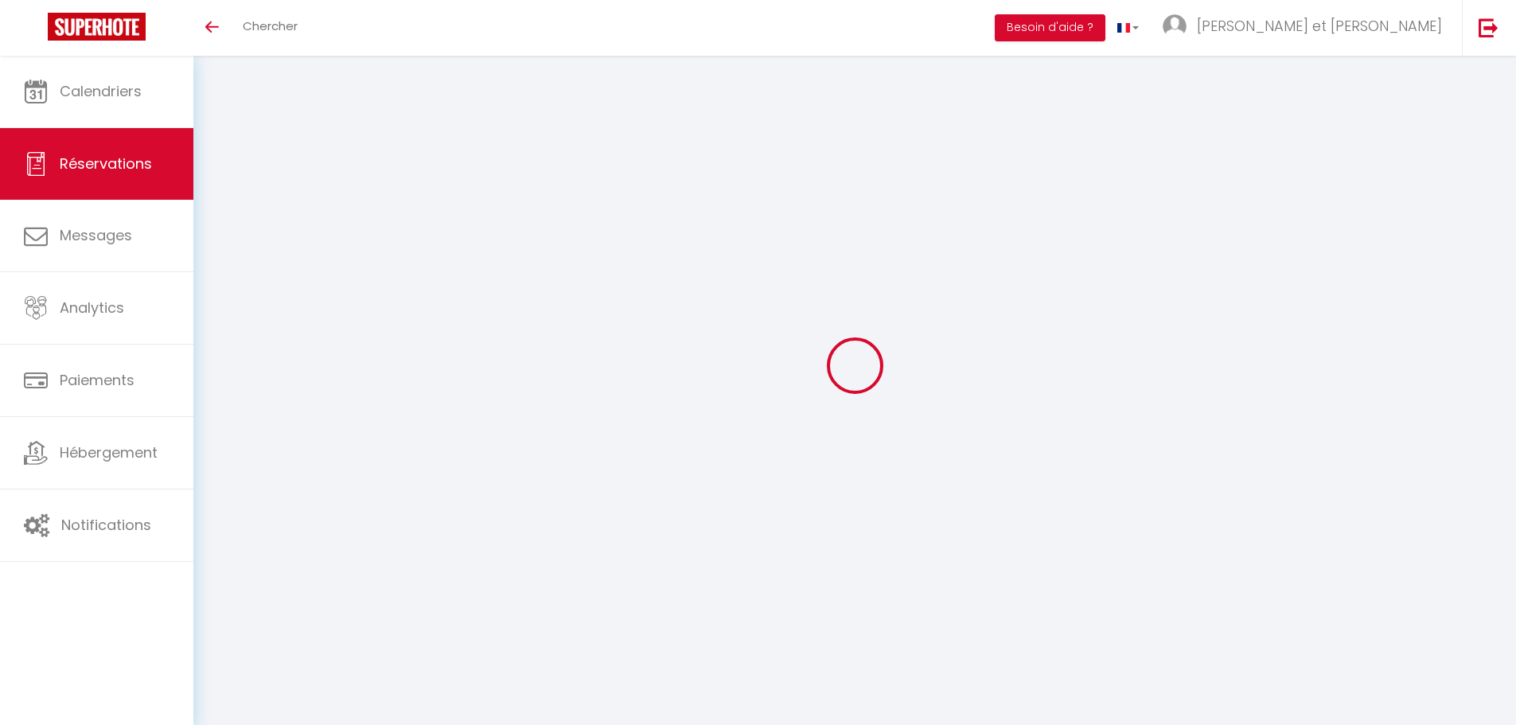
type textarea "Séjour = 1300 ménage = 190 draps 22 pers = 198 taxe 22 a = 52.80 total = 1740.8…"
type input "190"
type input "52.8"
select select
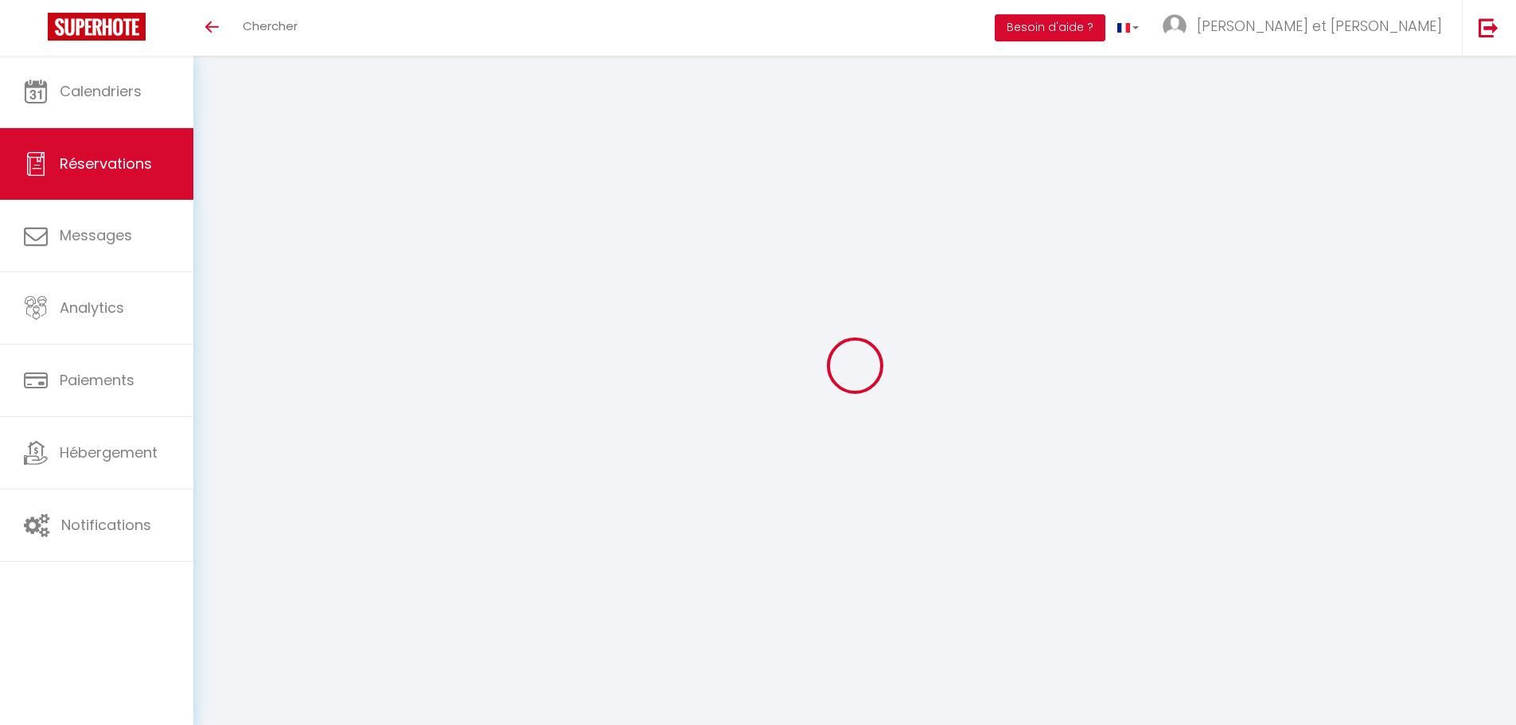
checkbox input "true"
select select
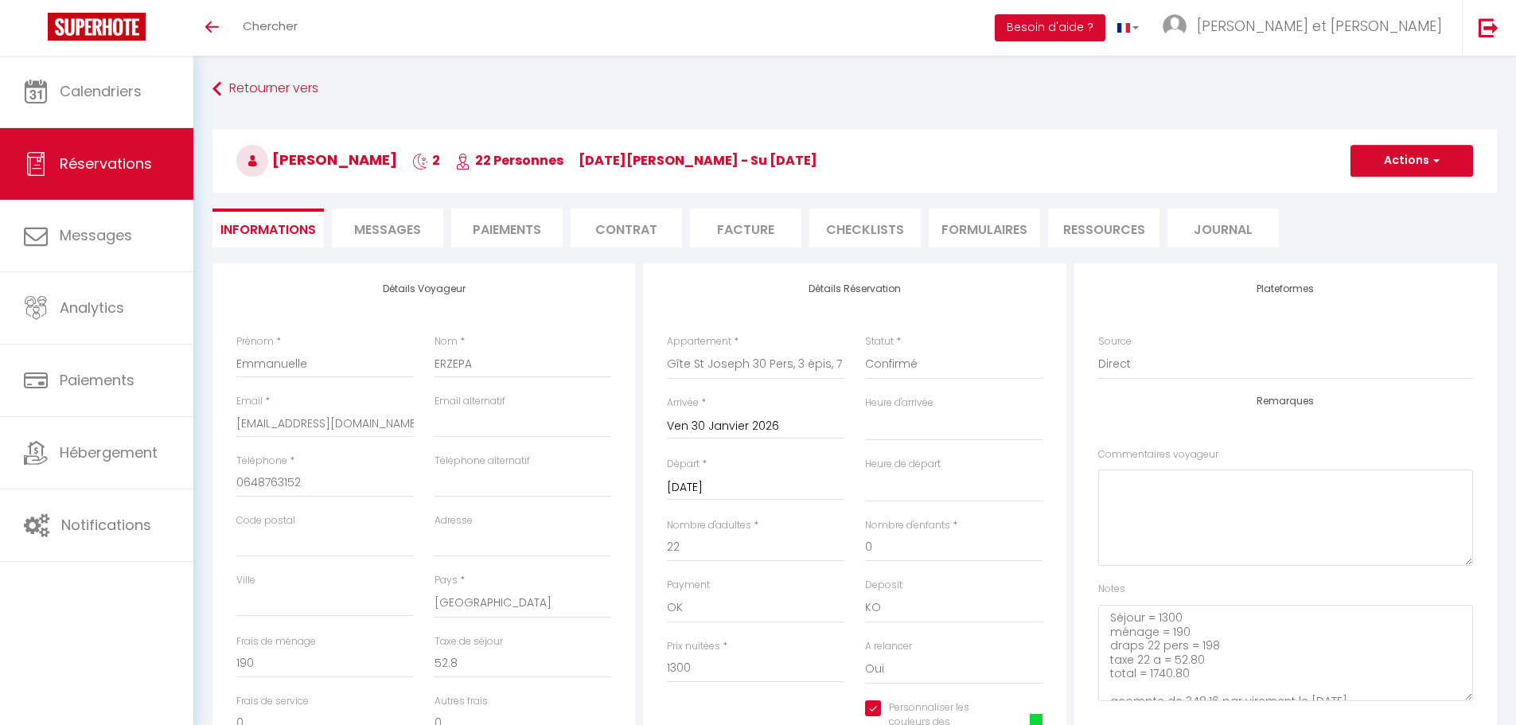
click at [715, 232] on li "Facture" at bounding box center [745, 227] width 111 height 39
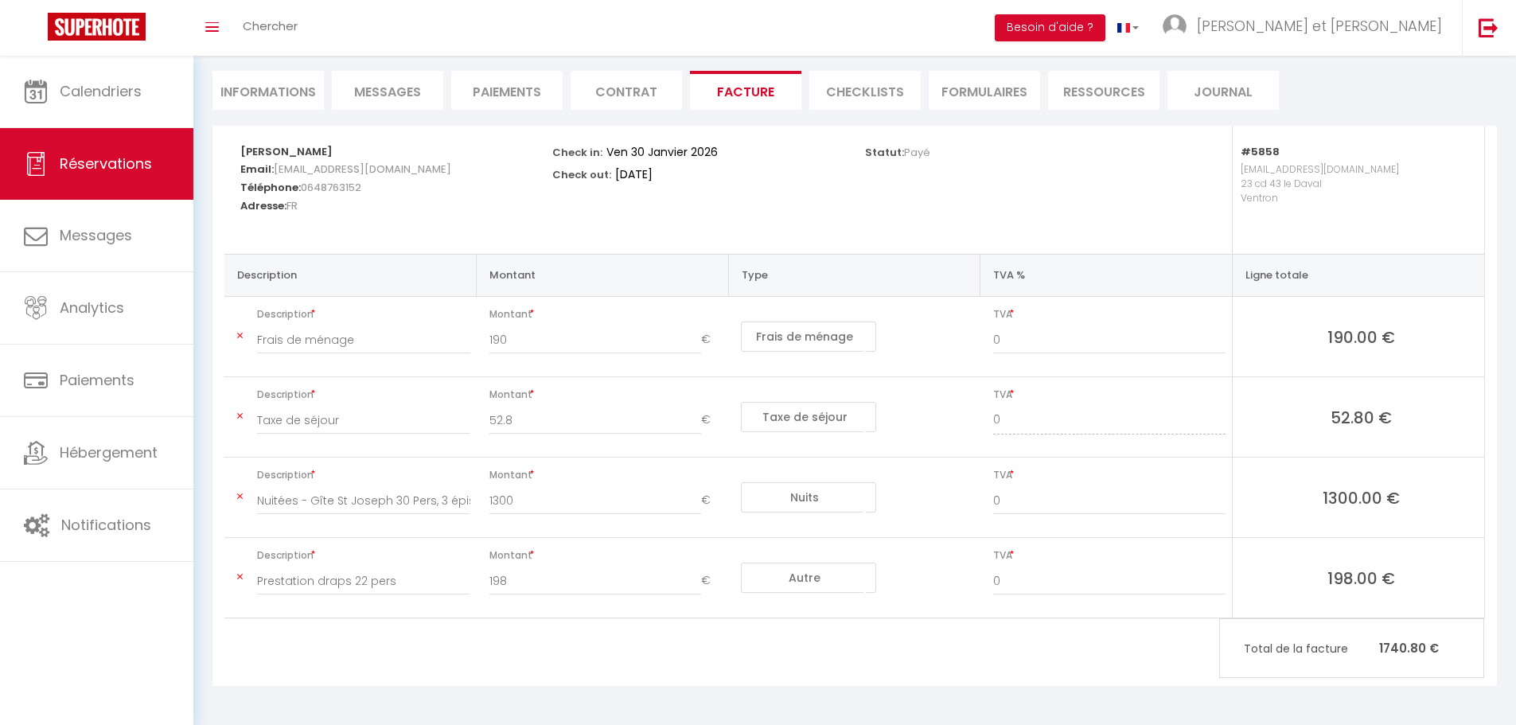
scroll to position [138, 0]
drag, startPoint x: 298, startPoint y: 342, endPoint x: 207, endPoint y: 340, distance: 91.5
click at [207, 340] on div "Emmanuelle ERZEPA Email: erz-manue@hotmail.fr Téléphone: 0648763152 Adresse: FR…" at bounding box center [854, 415] width 1305 height 581
type input "Forfait ménage"
drag, startPoint x: 1015, startPoint y: 339, endPoint x: 988, endPoint y: 342, distance: 26.5
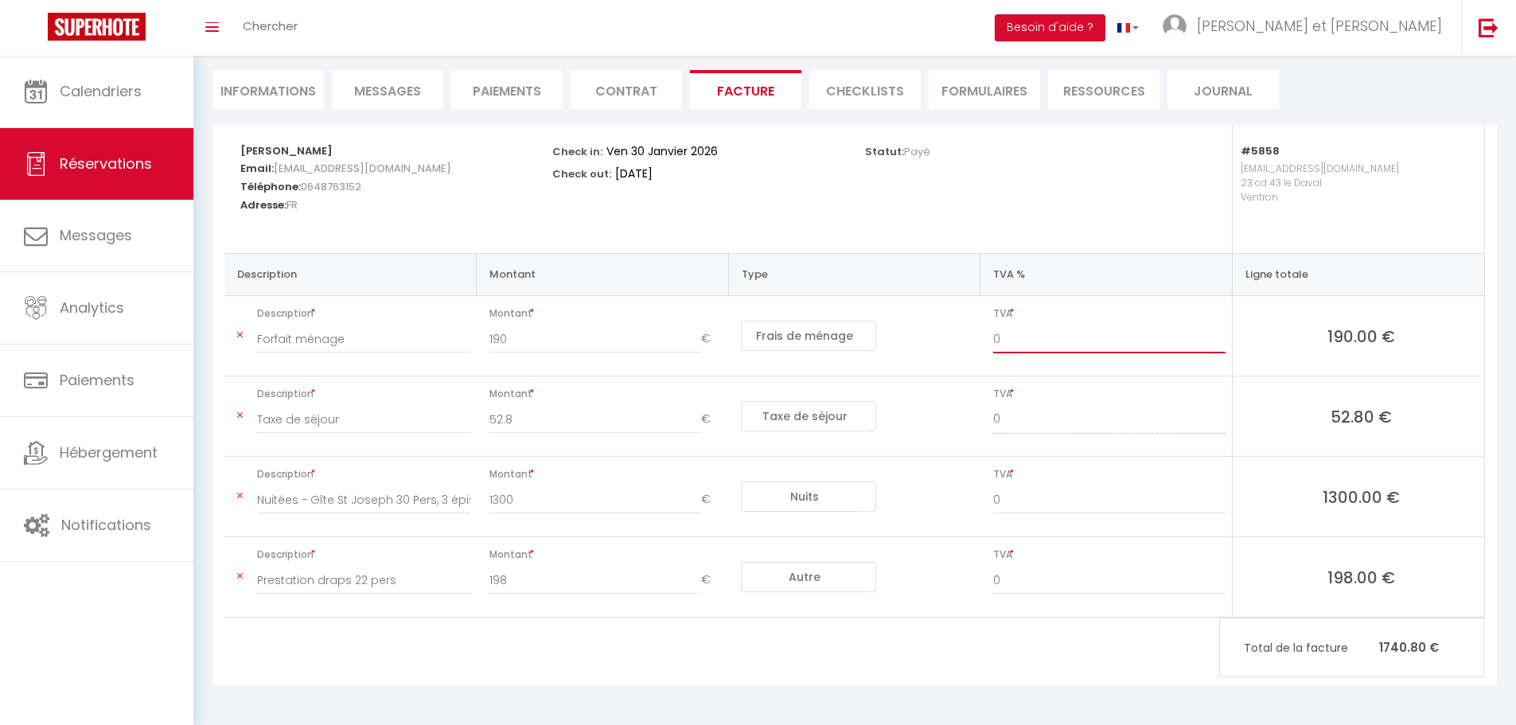
click at [988, 342] on div "0" at bounding box center [1109, 347] width 253 height 45
type input "10"
click at [380, 482] on span "Description" at bounding box center [363, 474] width 213 height 22
click at [255, 504] on div "Nuitées - Gîte St Joseph 30 Pers, 3 épis, 7 CH, 7 SDB - Emmanuelle ERZEPA" at bounding box center [364, 507] width 234 height 45
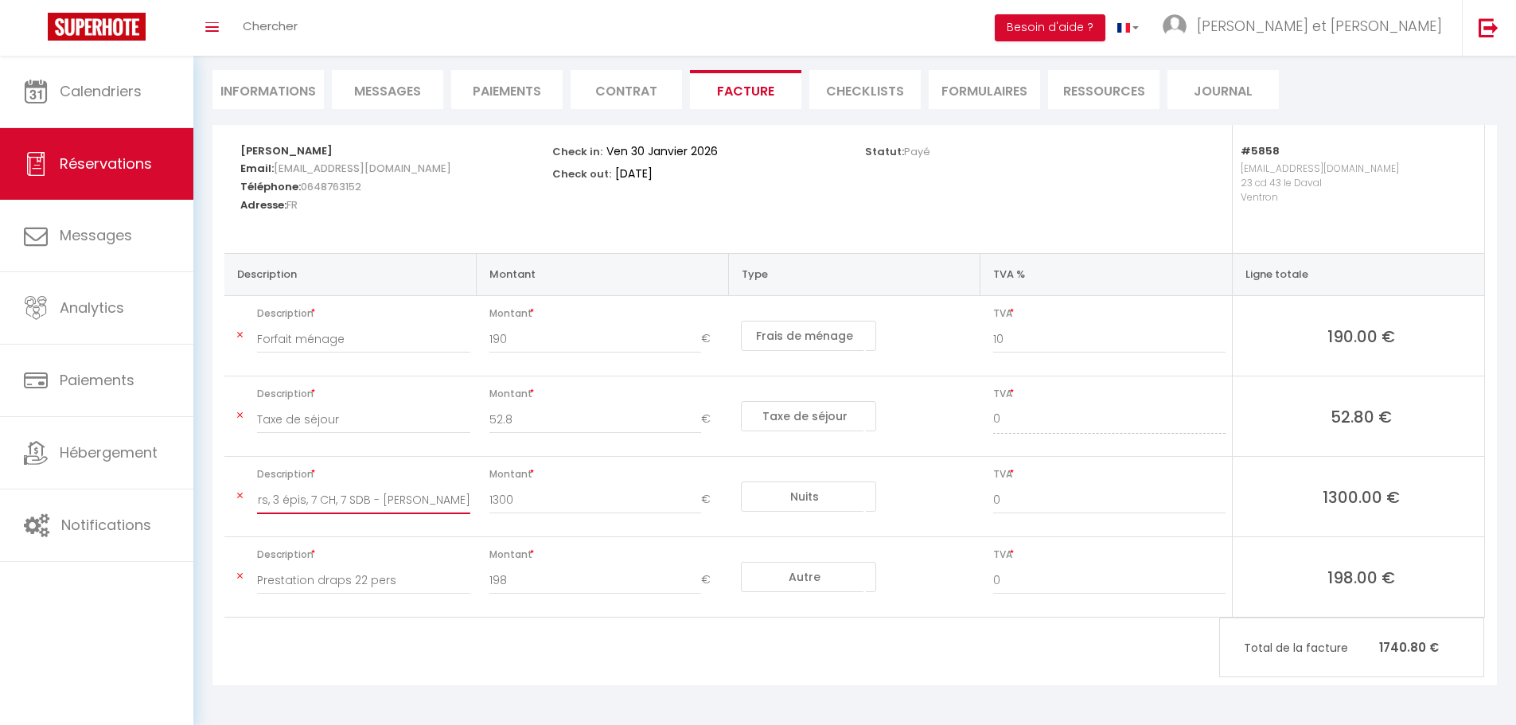
drag, startPoint x: 259, startPoint y: 497, endPoint x: 555, endPoint y: 503, distance: 296.1
click at [555, 503] on tr "Description Nuitées - Gîte St Joseph 30 Pers, 3 épis, 7 CH, 7 SDB - Emmanuelle …" at bounding box center [854, 497] width 1260 height 80
type input "Séjour 2 nuits"
drag, startPoint x: 1034, startPoint y: 503, endPoint x: 959, endPoint y: 505, distance: 75.6
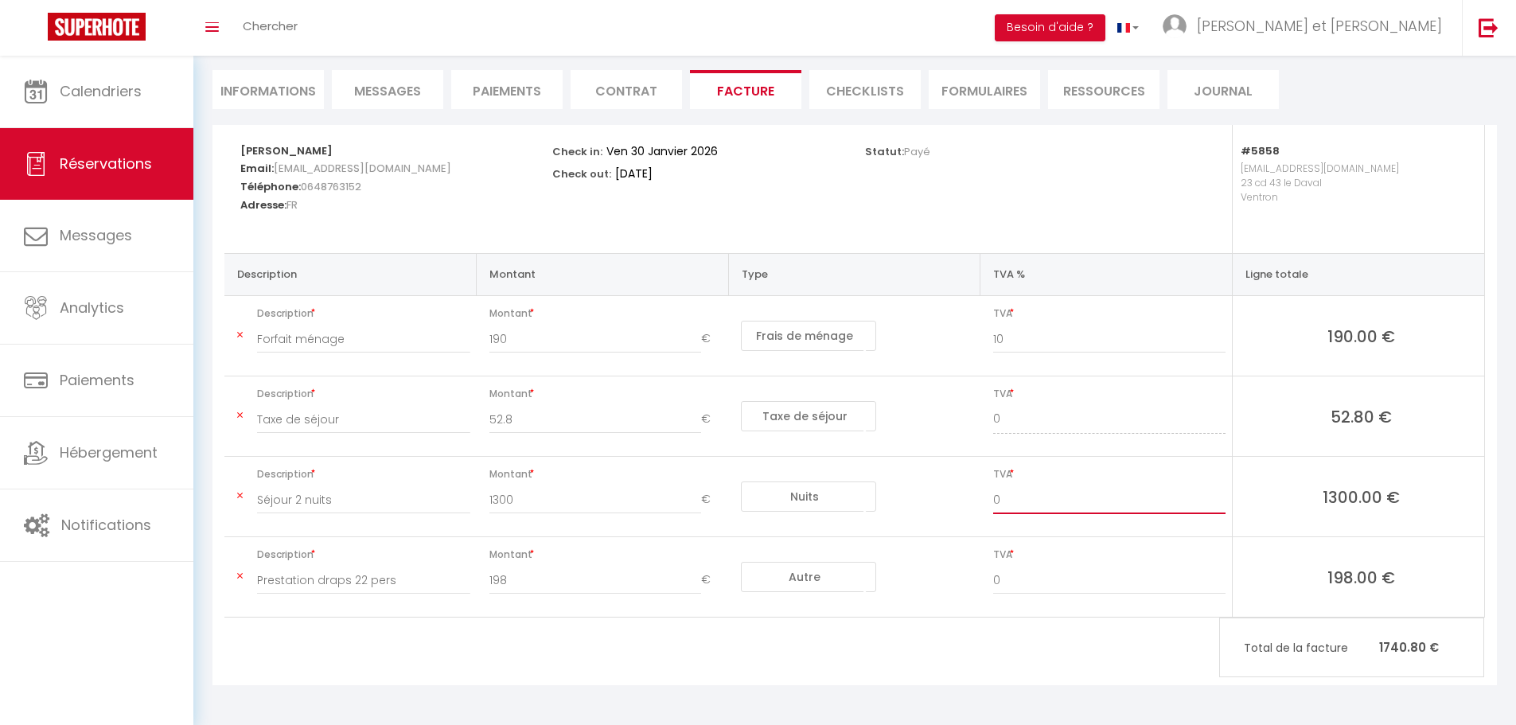
click at [960, 504] on tr "Description Séjour 2 nuits Montant 1300 € Nuits Frais de ménage Taxe de séjour …" at bounding box center [854, 497] width 1260 height 80
type input "10"
drag, startPoint x: 1009, startPoint y: 574, endPoint x: 992, endPoint y: 580, distance: 18.6
click at [992, 580] on div "0" at bounding box center [1109, 588] width 253 height 45
type input "10"
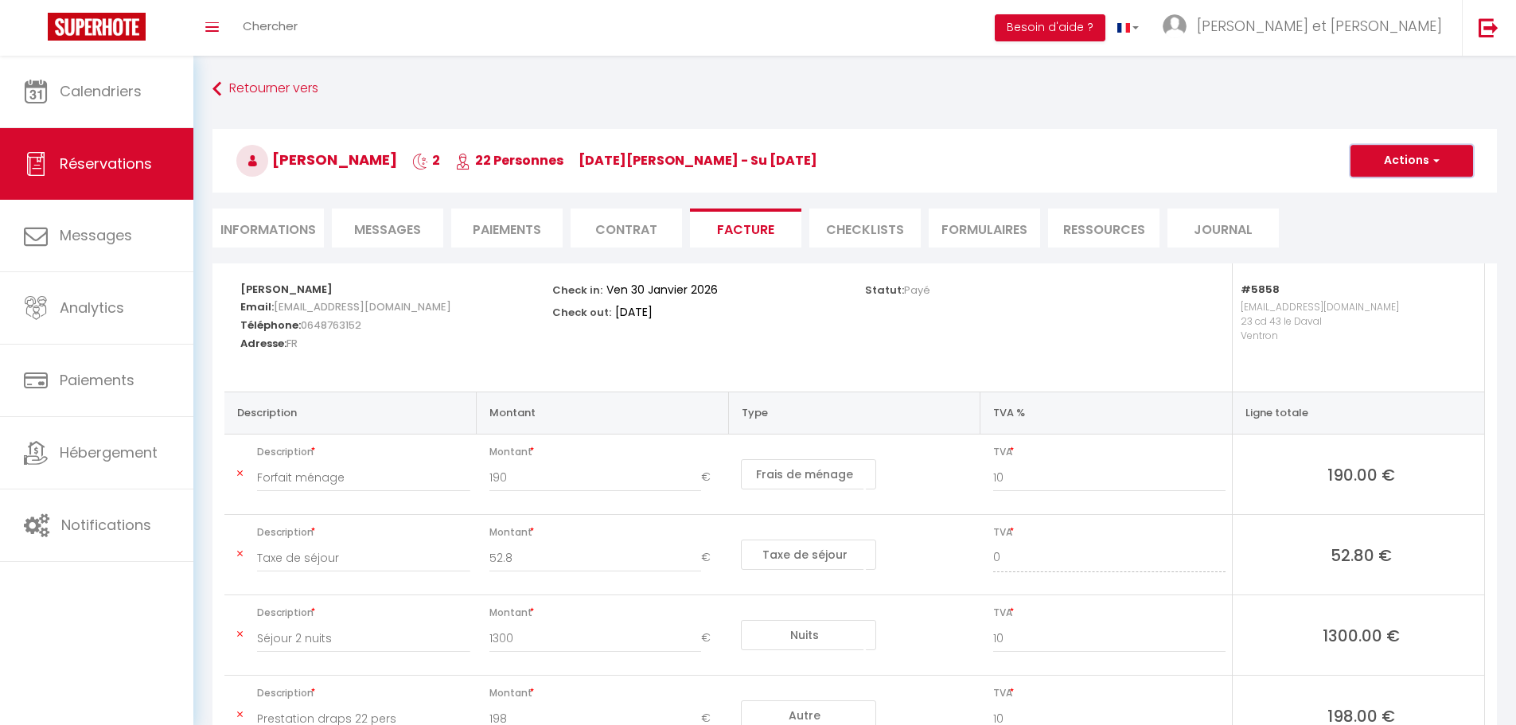
click at [1393, 161] on button "Actions" at bounding box center [1411, 161] width 123 height 32
click at [1391, 194] on link "Enregistrer" at bounding box center [1400, 195] width 134 height 21
click at [1400, 166] on button "Actions" at bounding box center [1411, 161] width 123 height 32
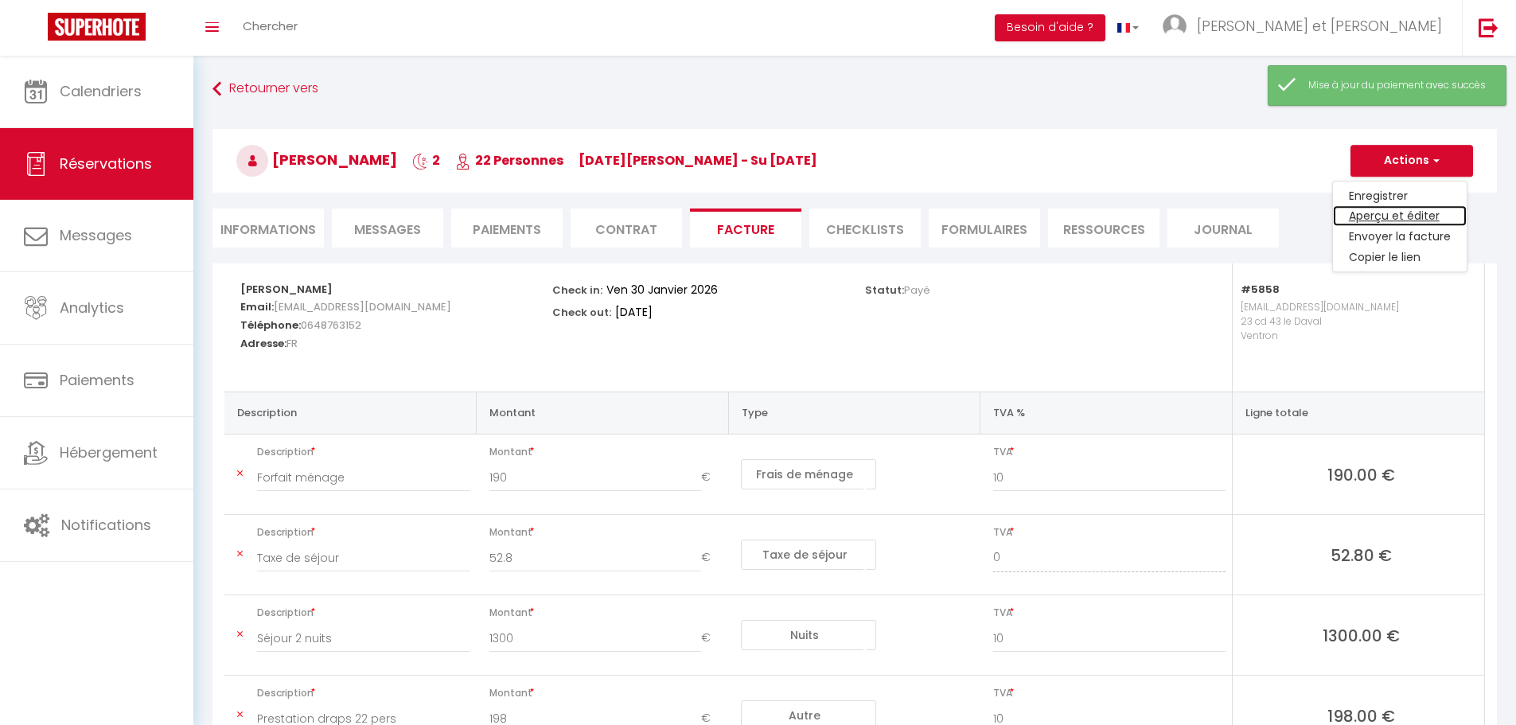
click at [1394, 215] on link "Aperçu et éditer" at bounding box center [1400, 216] width 134 height 21
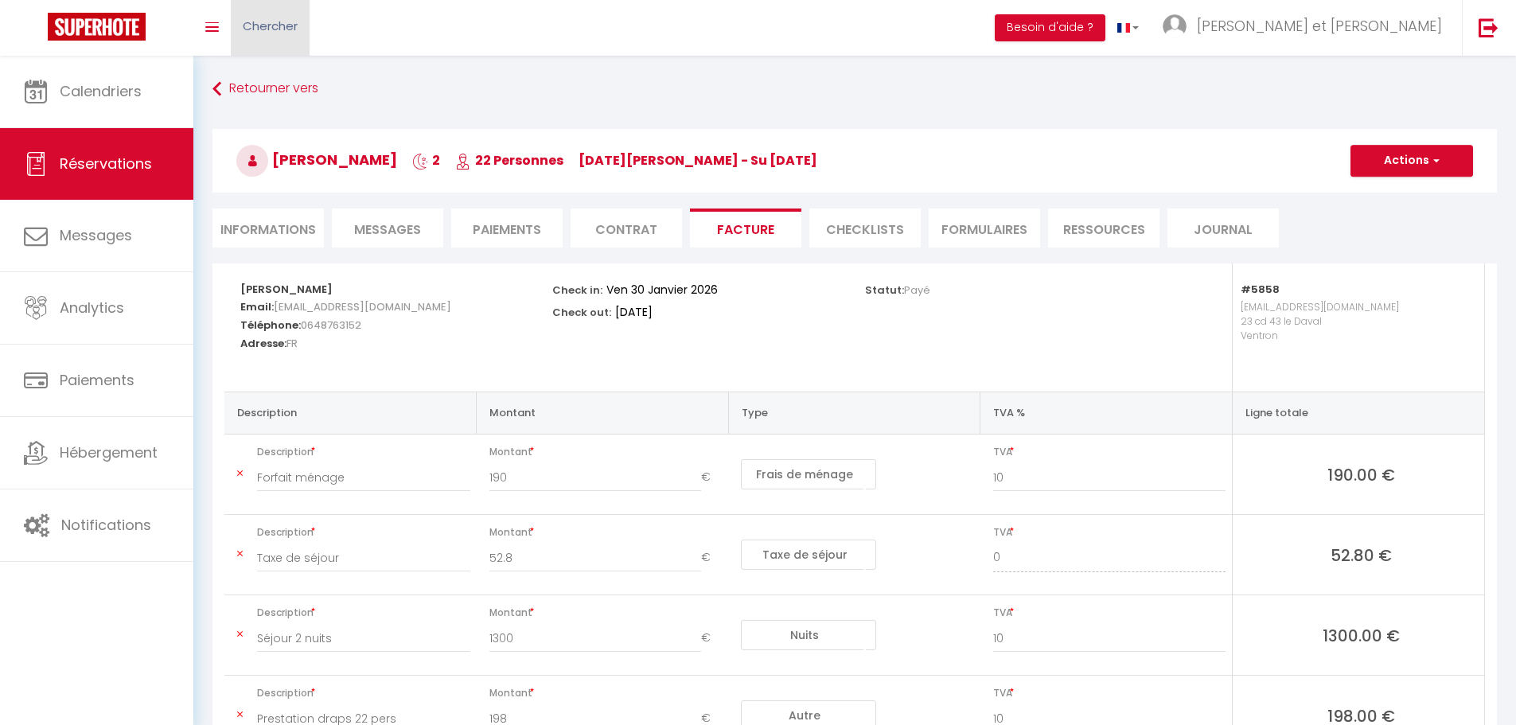
click at [297, 29] on span "Chercher" at bounding box center [270, 26] width 55 height 17
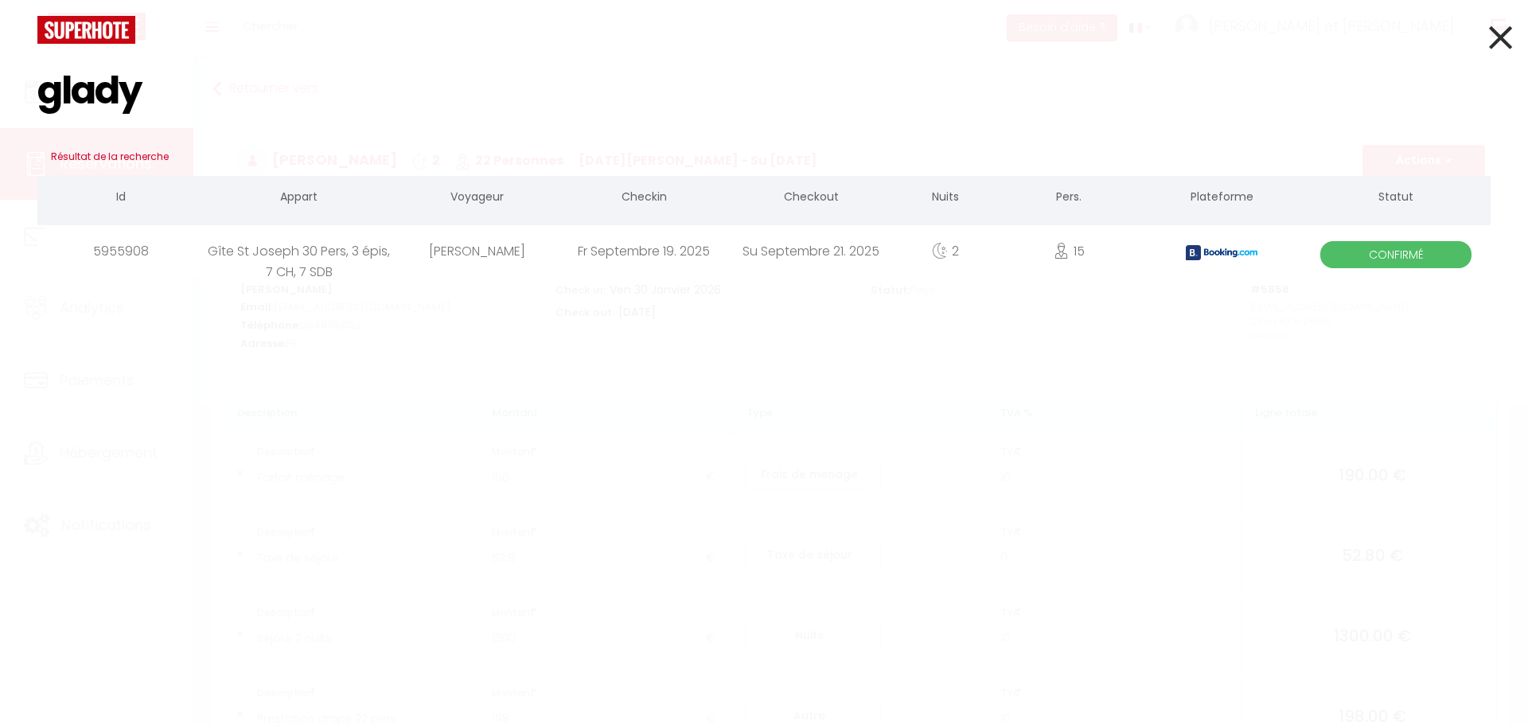
type input "glady"
click at [594, 254] on div "Fr Septembre 19. 2025" at bounding box center [643, 251] width 167 height 52
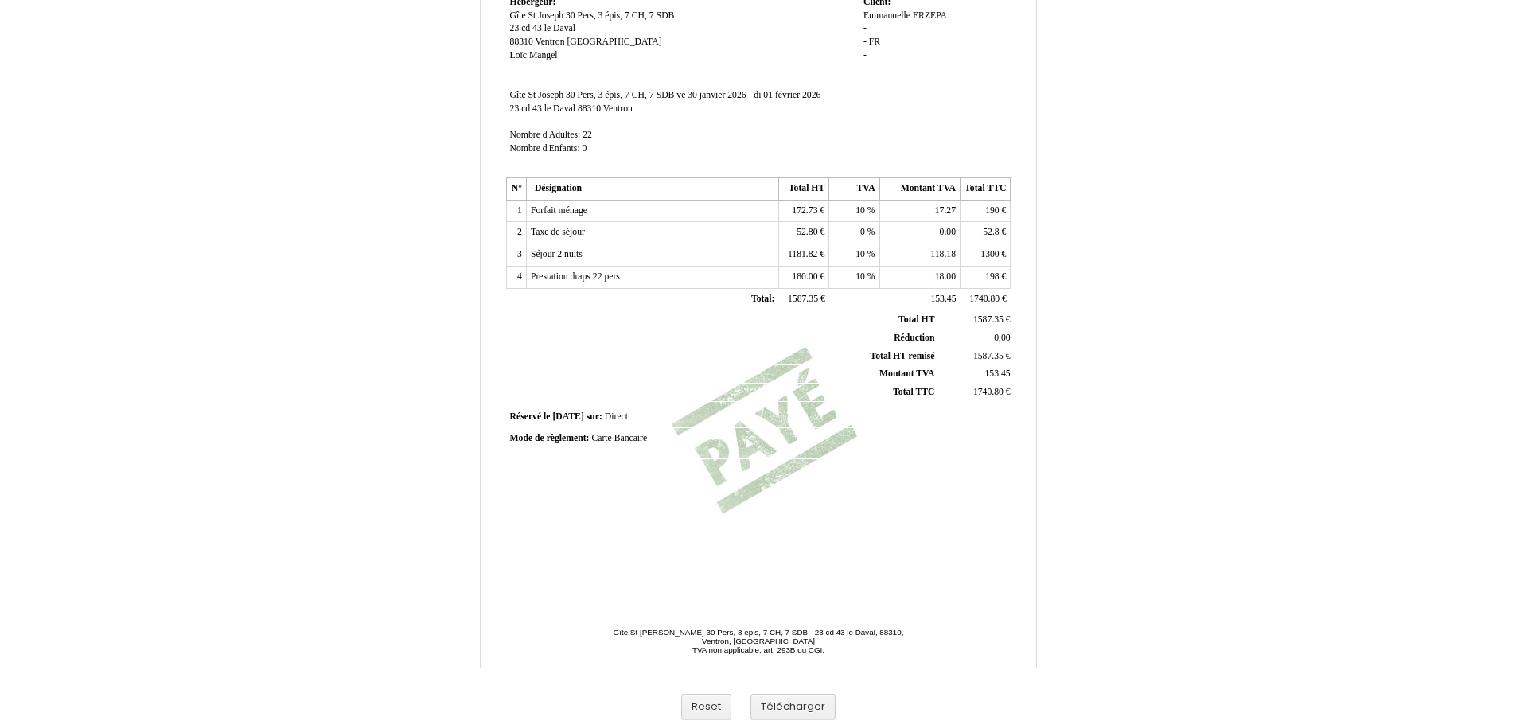
scroll to position [236, 0]
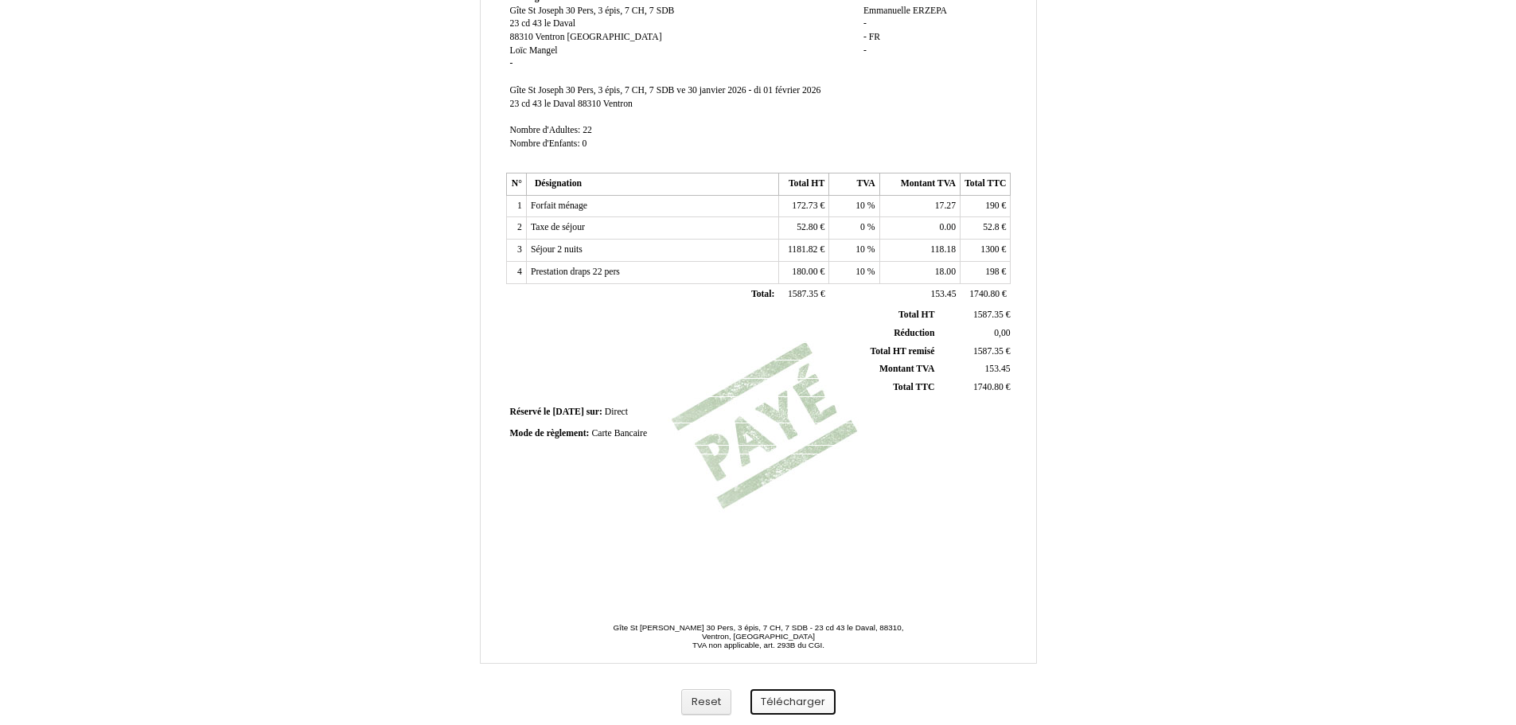
click at [785, 706] on button "Télécharger" at bounding box center [792, 702] width 85 height 26
click at [797, 699] on button "Télécharger" at bounding box center [792, 702] width 85 height 26
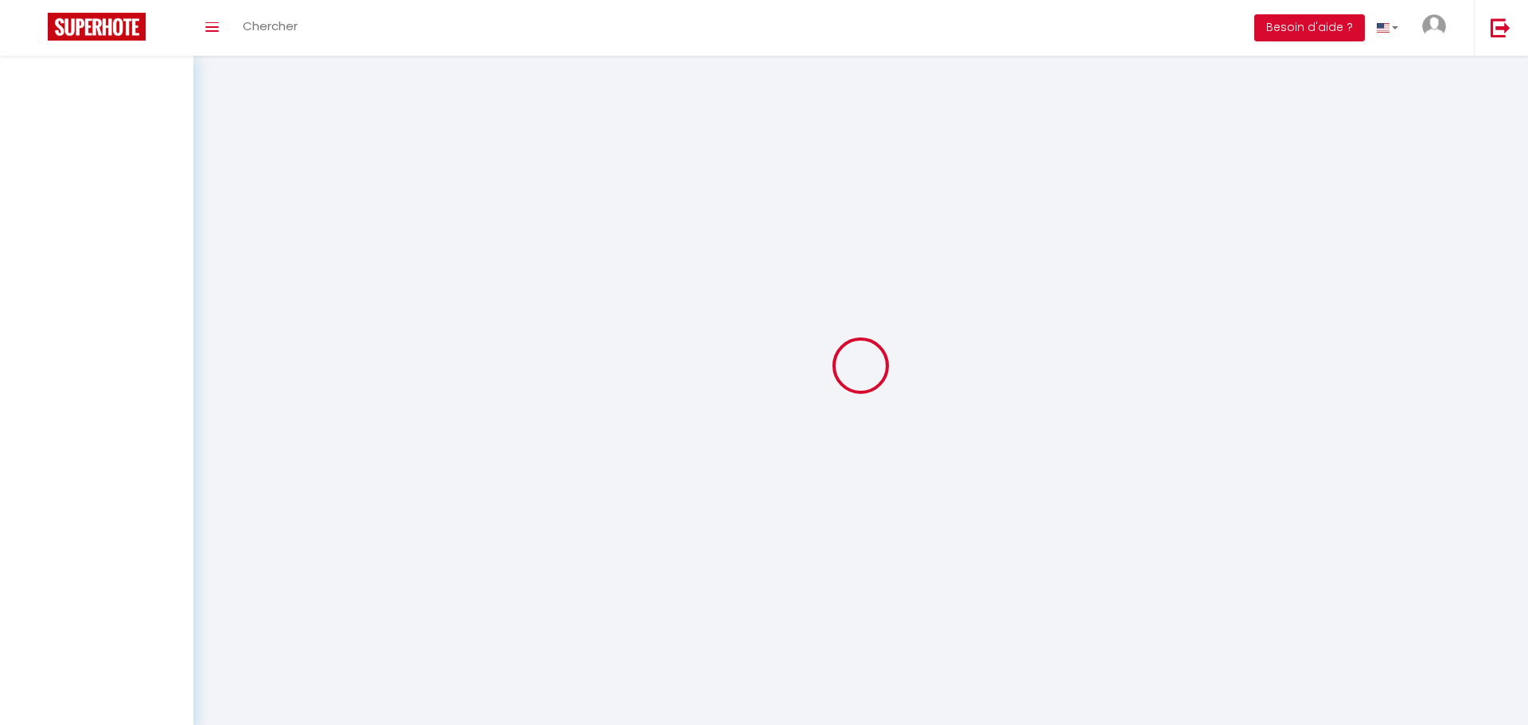
select select
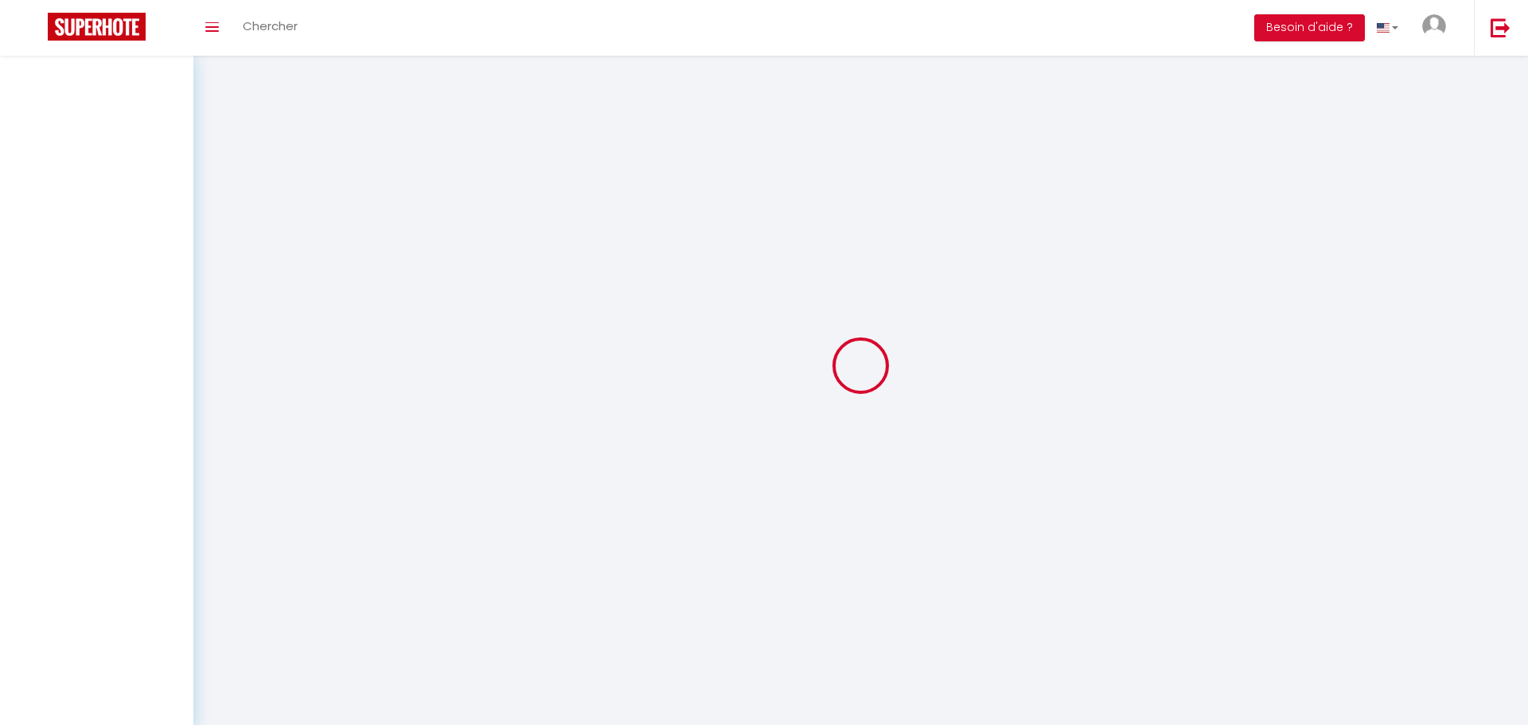
select select
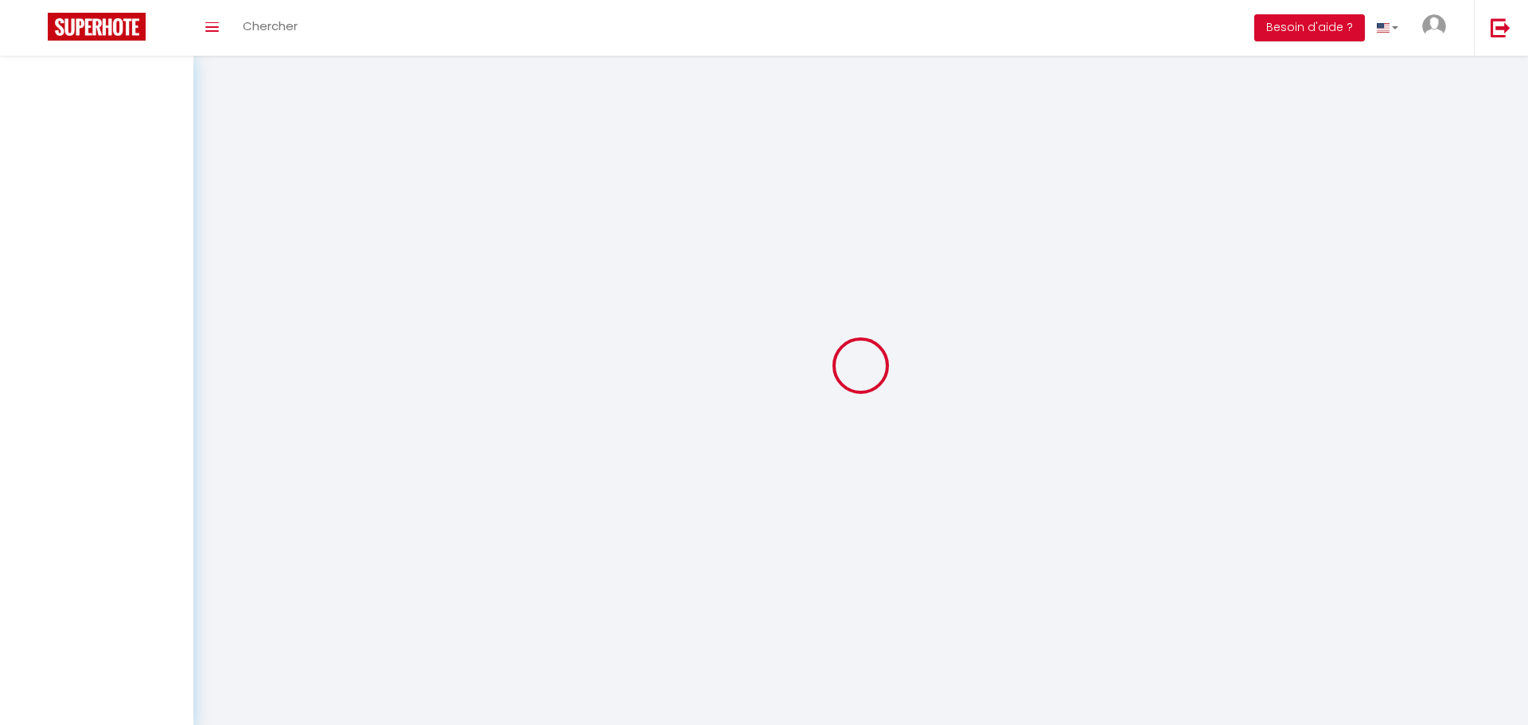
select select
checkbox input "false"
select select
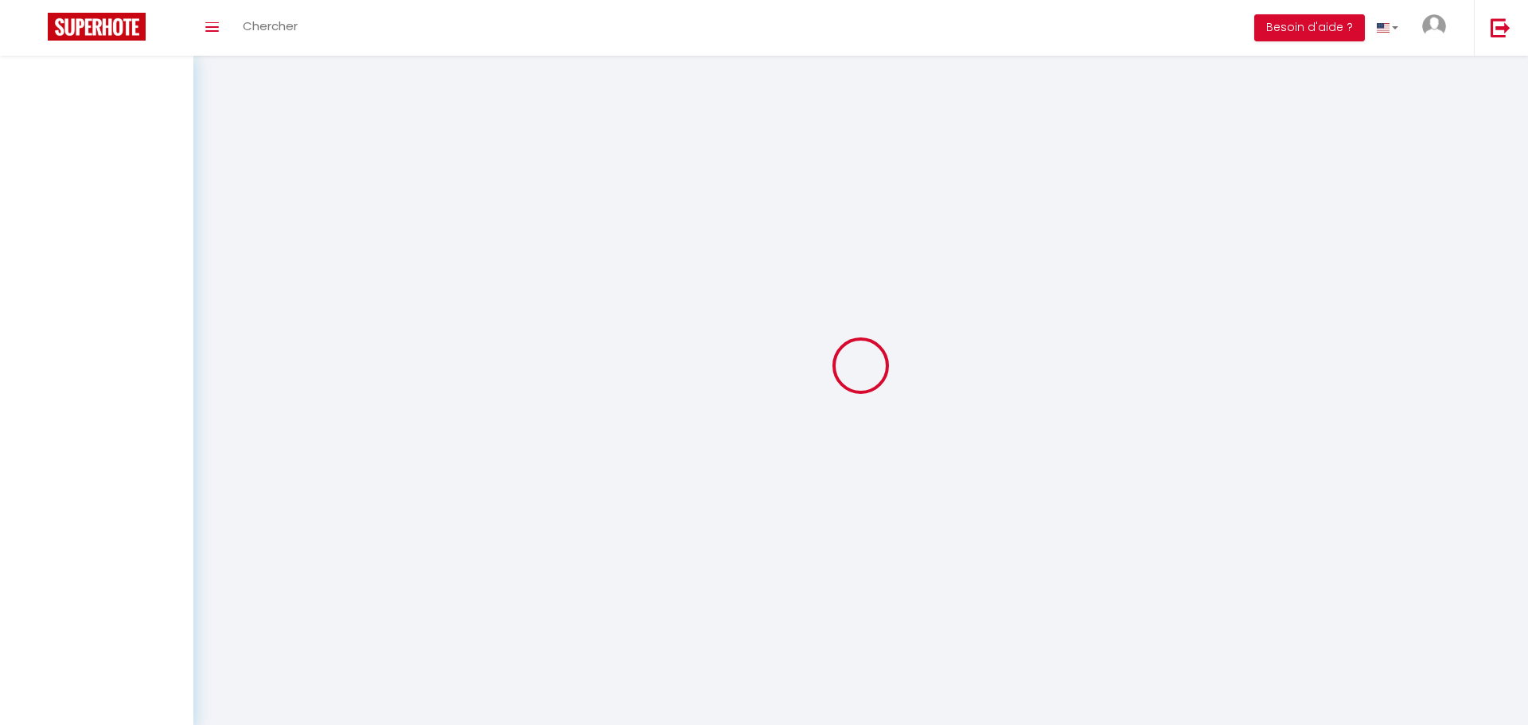
select select
checkbox input "false"
select select
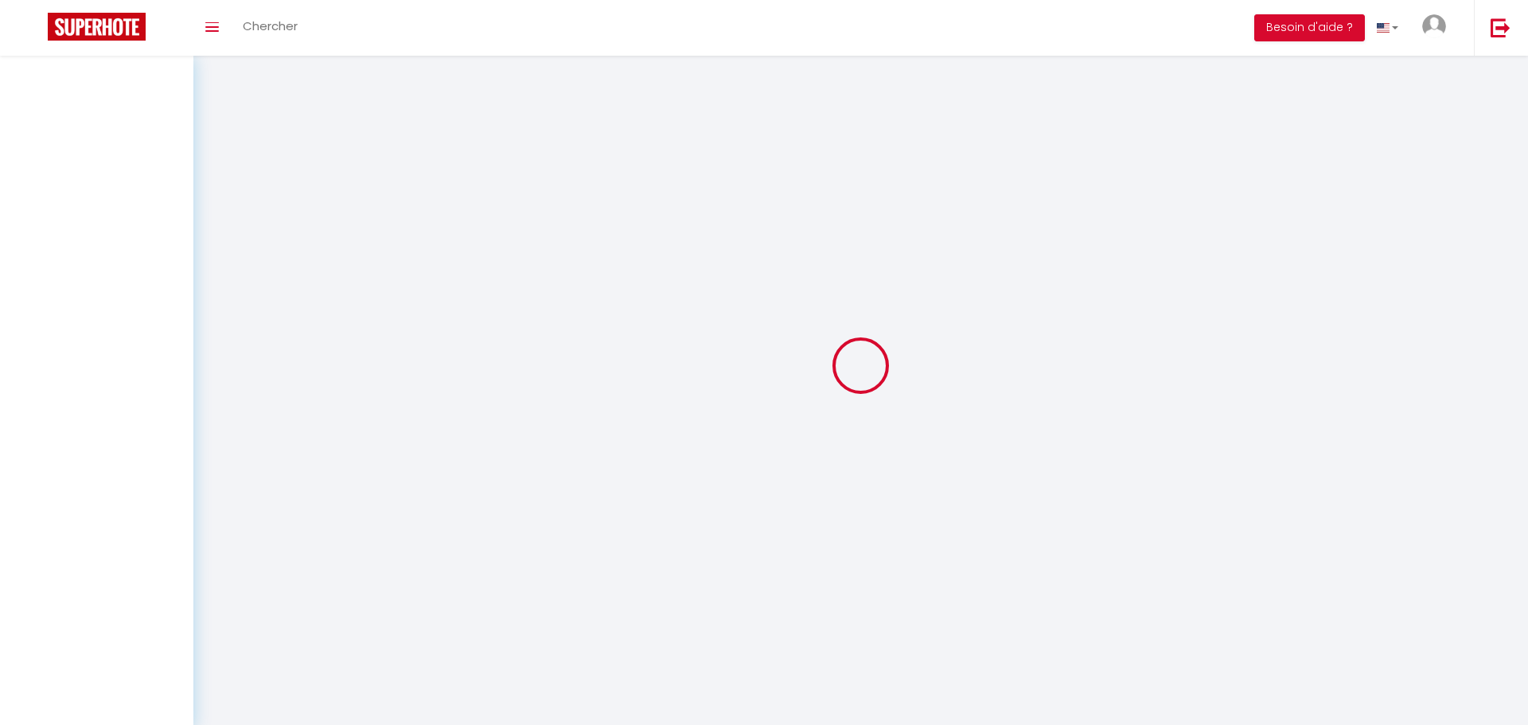
select select
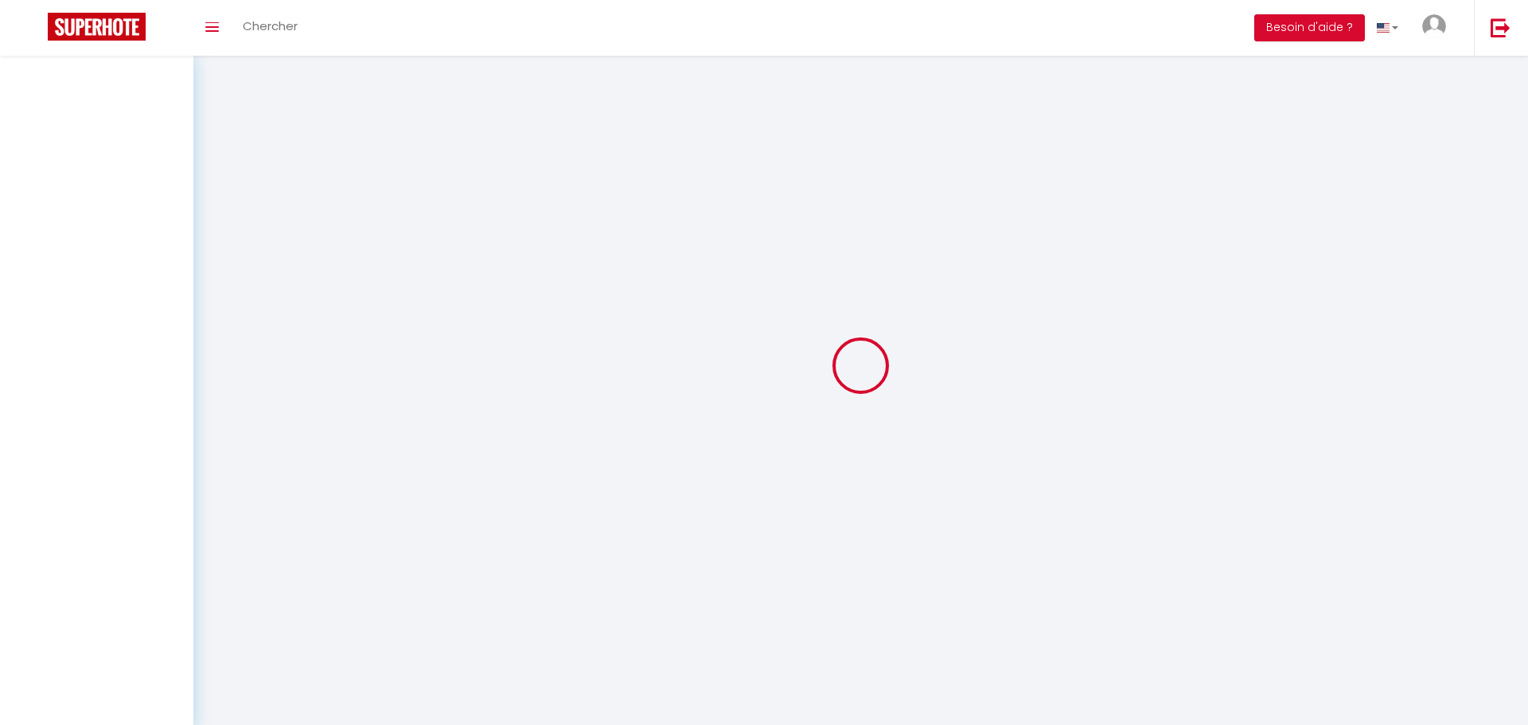
checkbox input "false"
select select
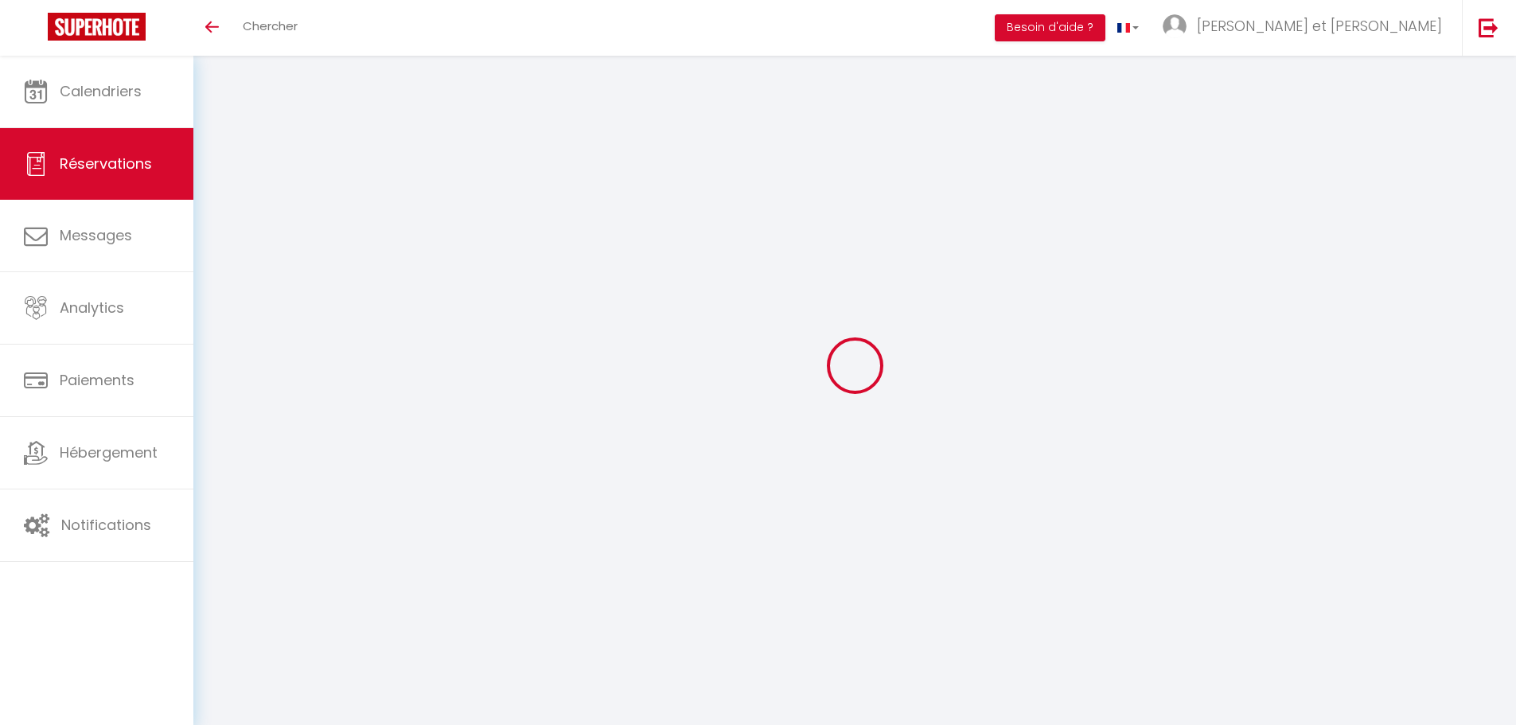
type input "matthieu"
type input "GLADY"
type input "[EMAIL_ADDRESS][DOMAIN_NAME]"
type input "[PHONE_NUMBER]"
select select "FR"
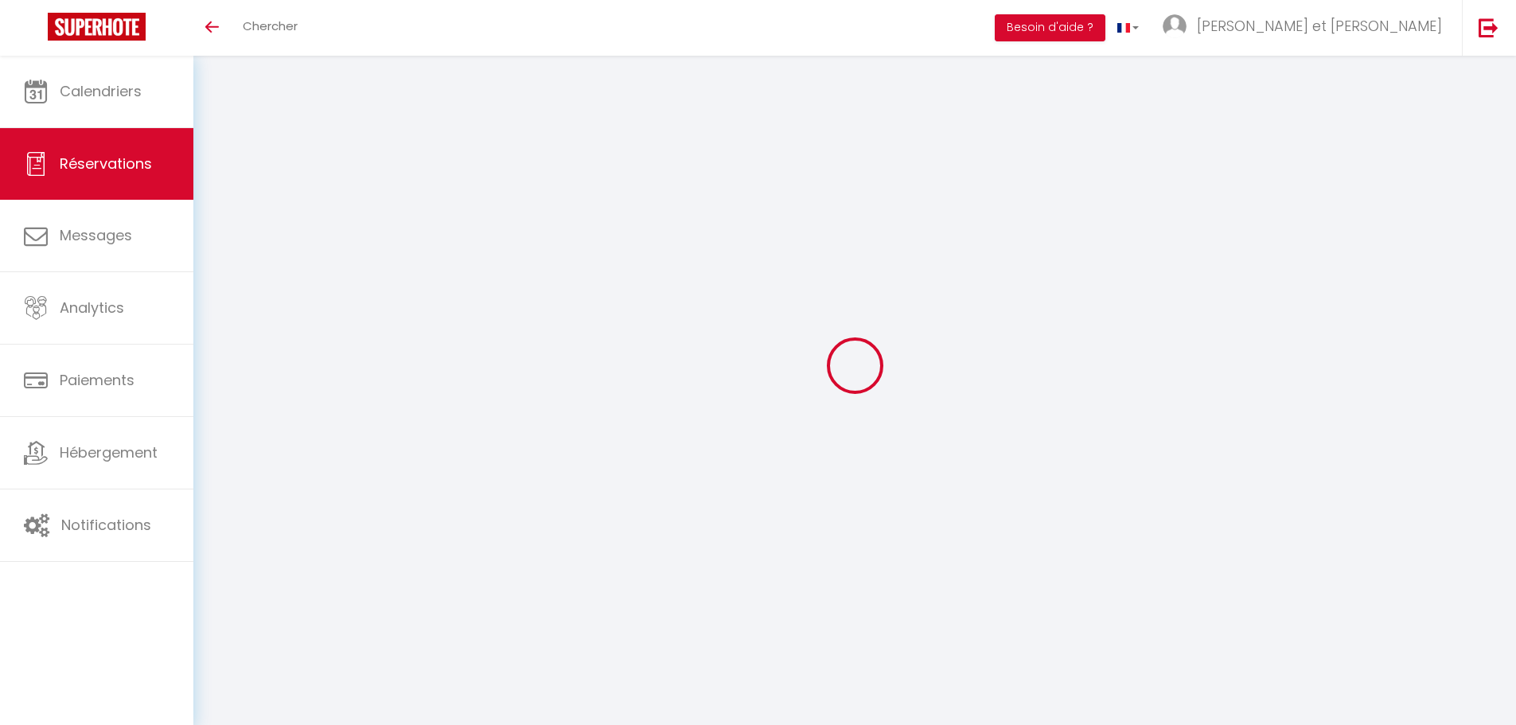
type input "320"
type input "298.8"
select select "5858"
select select "1"
select select
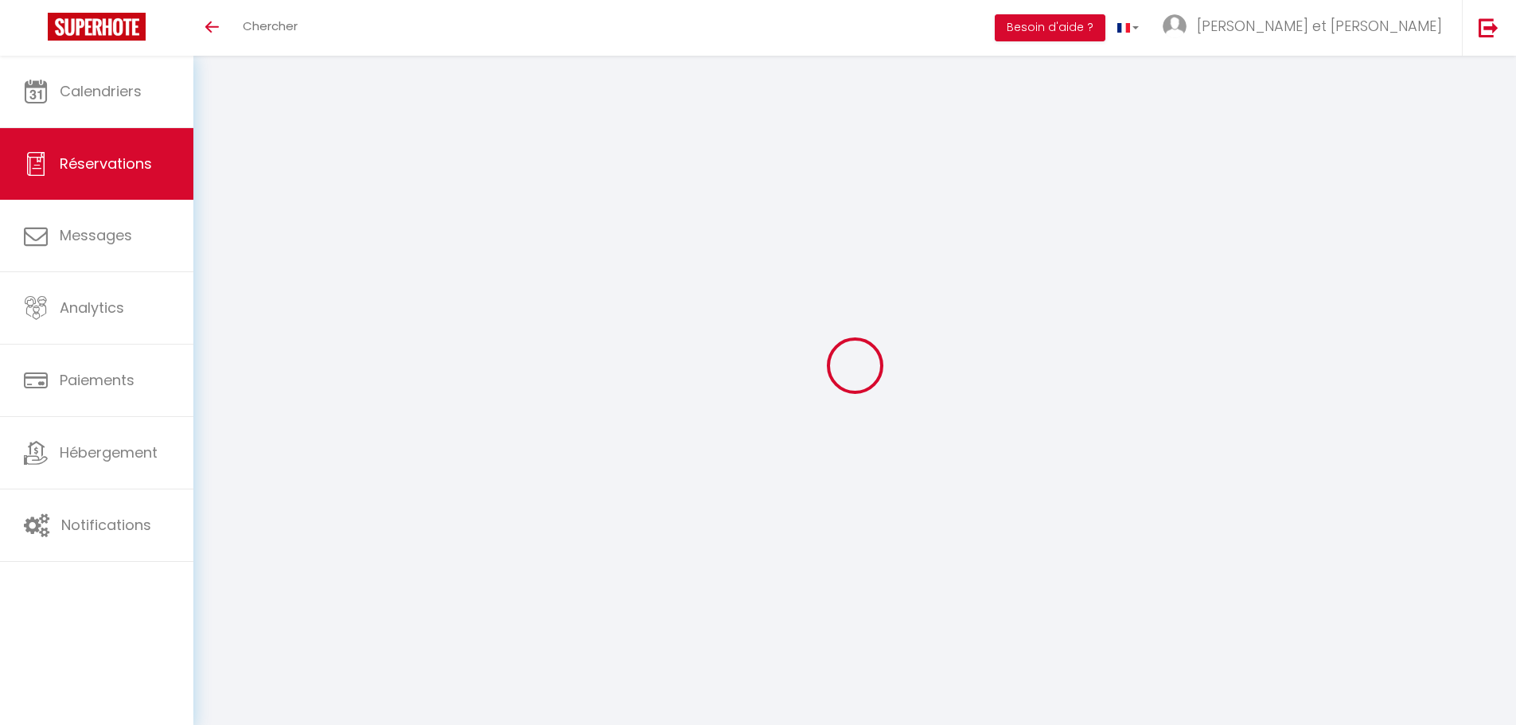
select select
type input "15"
type input "10"
select select "12"
select select "15"
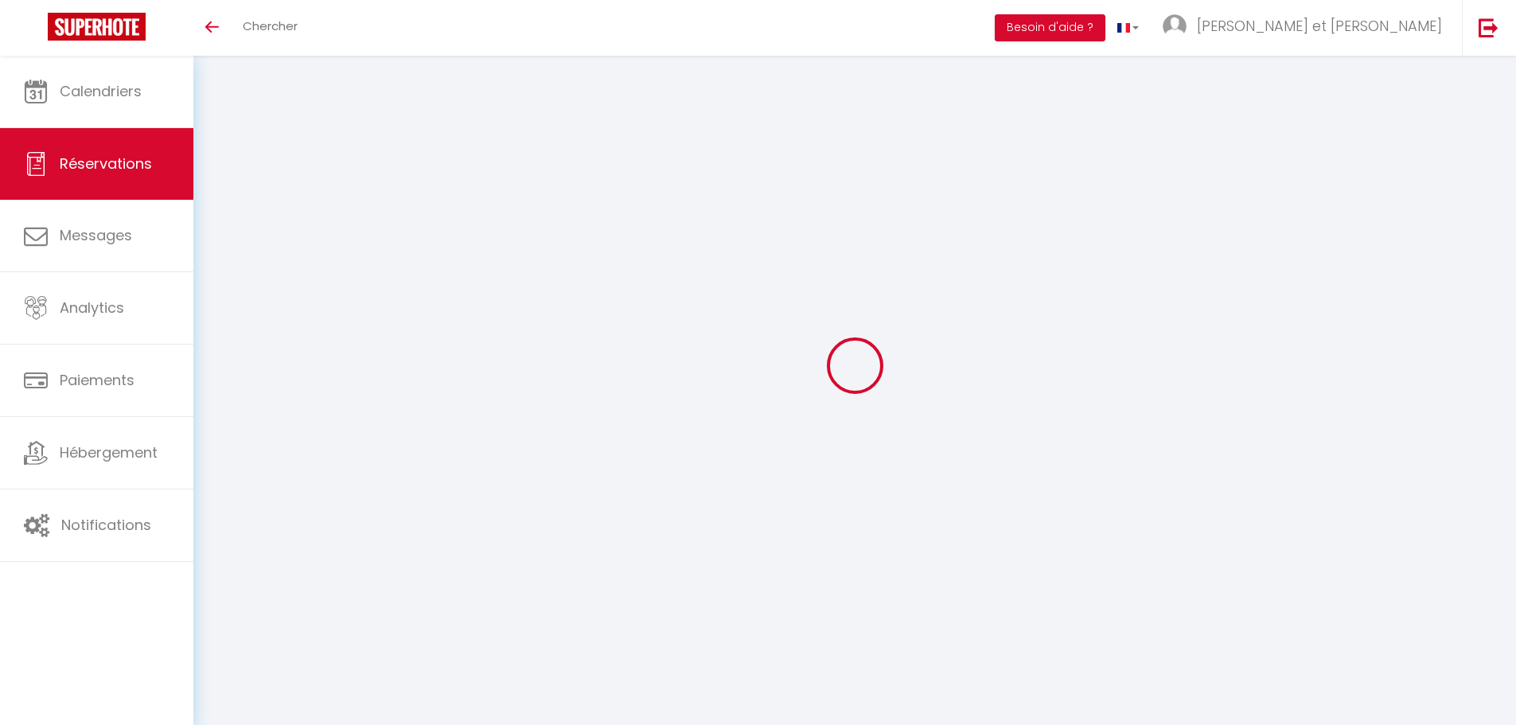
type input "1482"
checkbox input "false"
type input "0"
select select "2"
type input "0"
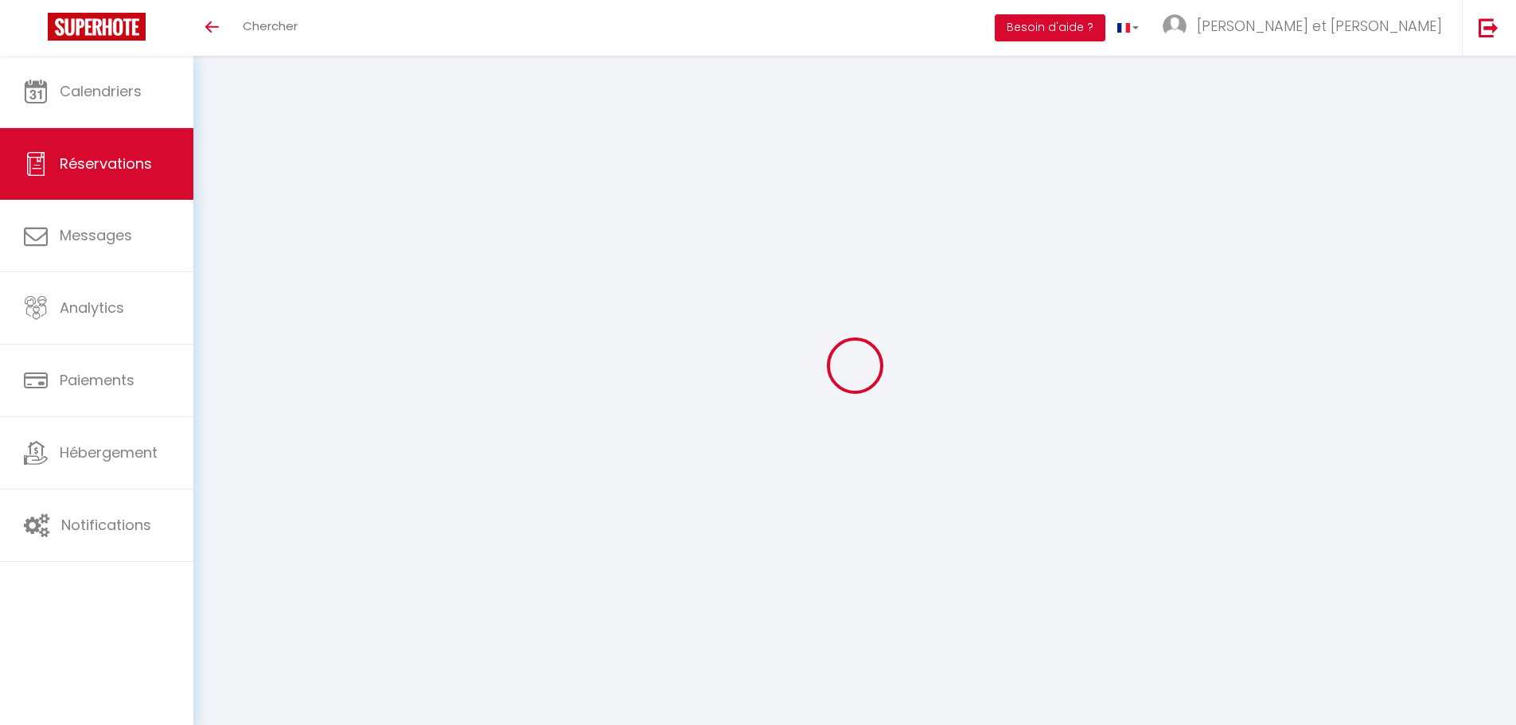
type input "0"
select select
checkbox input "false"
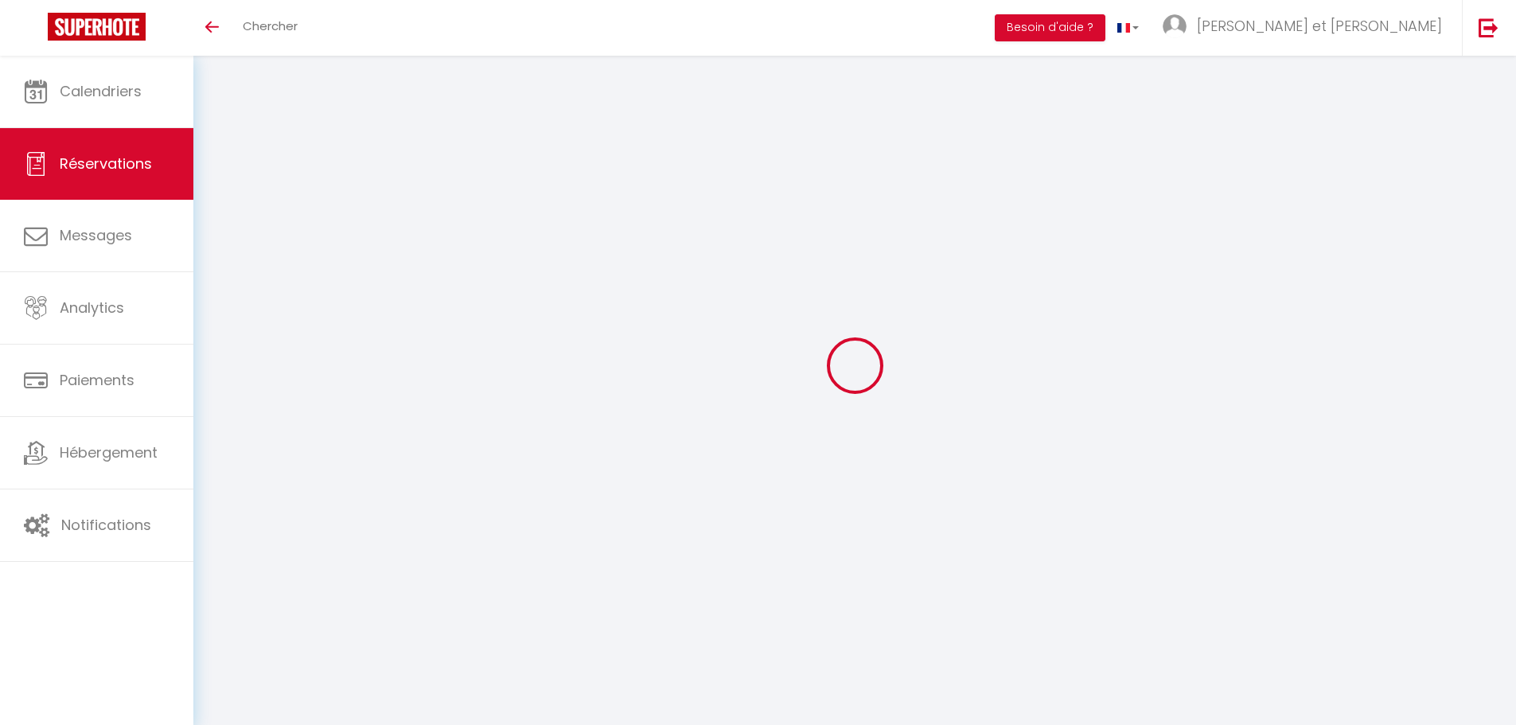
select select
checkbox input "false"
select select
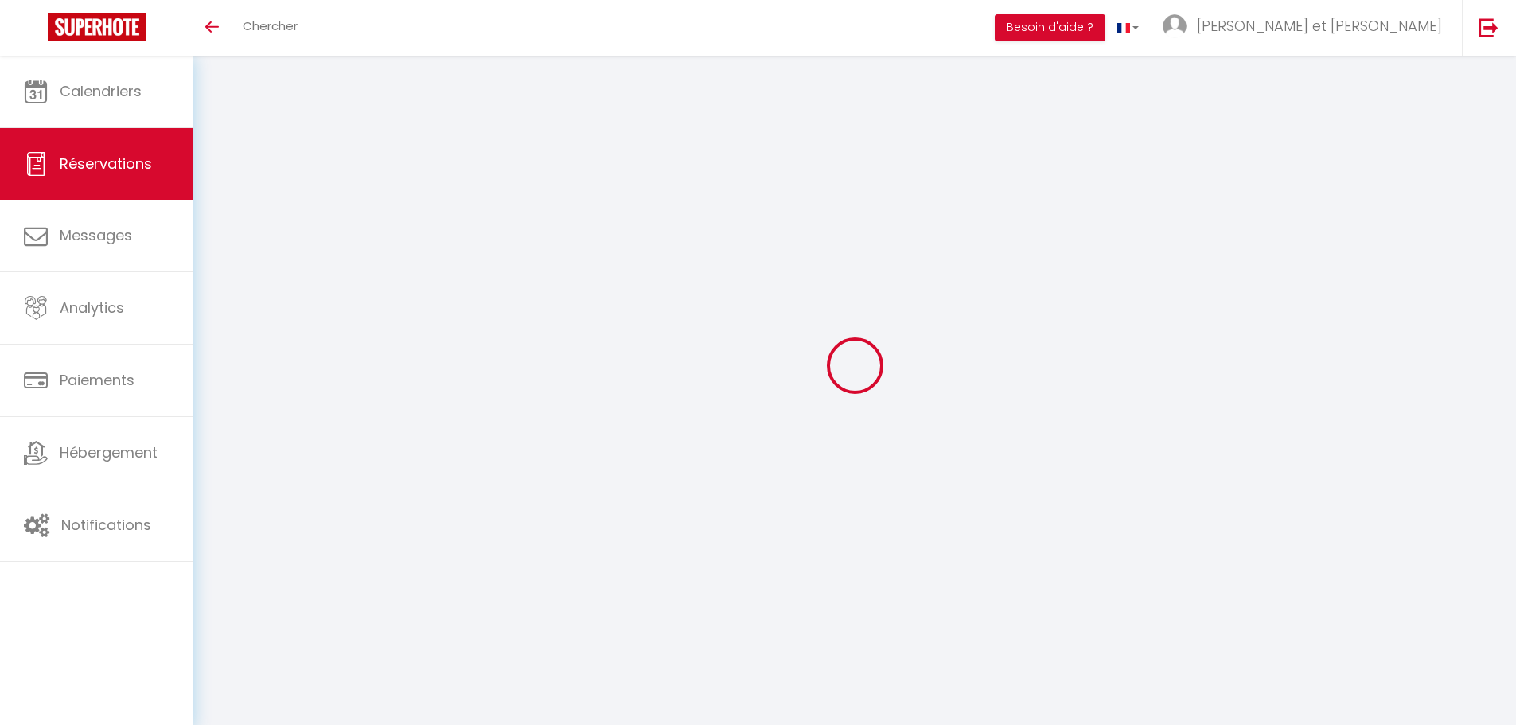
checkbox input "false"
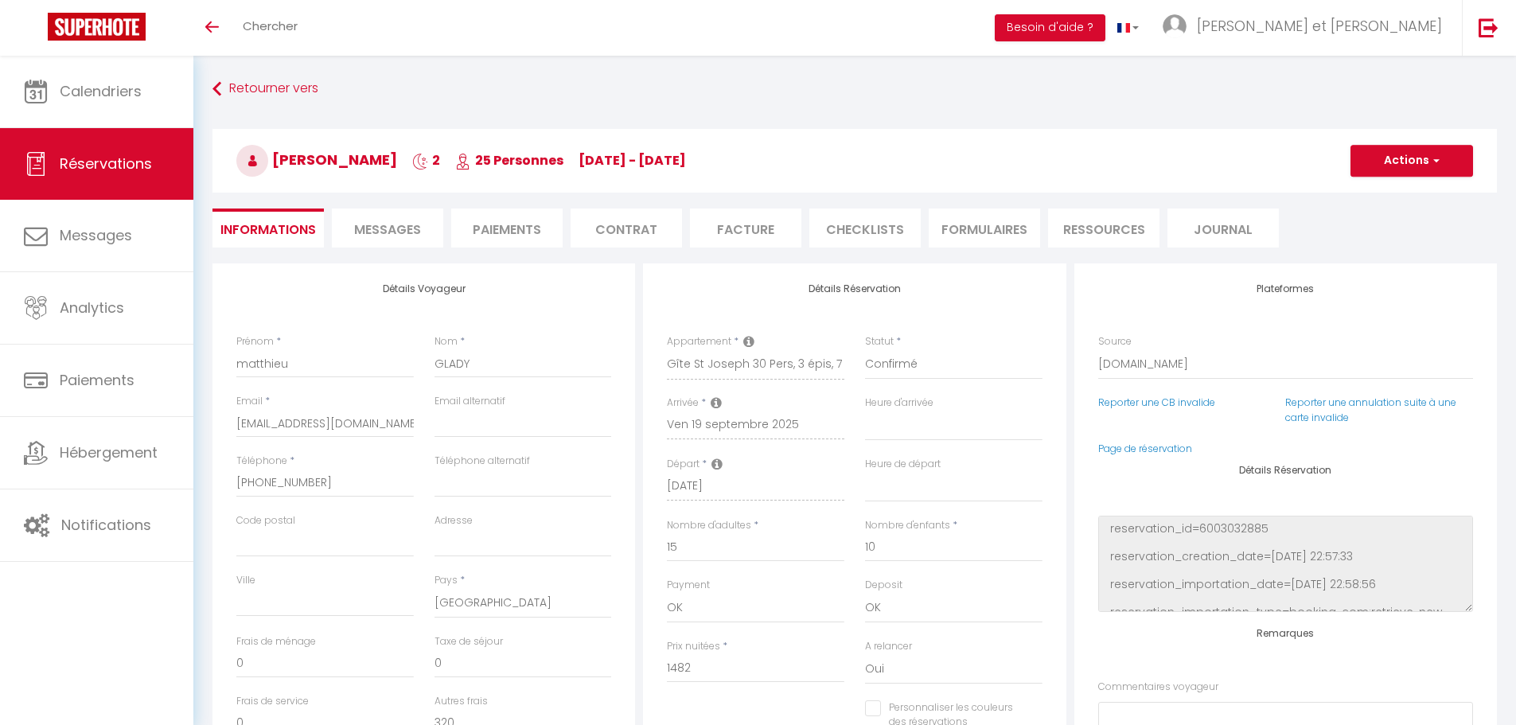
select select
checkbox input "false"
type voyageur0 "** THIS RESERVATION HAS BEEN PRE-PAID ** Approximate time of arrival: between 1…"
type textarea "Ch4 = 4 rouges Prévoir 2 lits parapluies faire tous les lits Arrivée vers 19h d…"
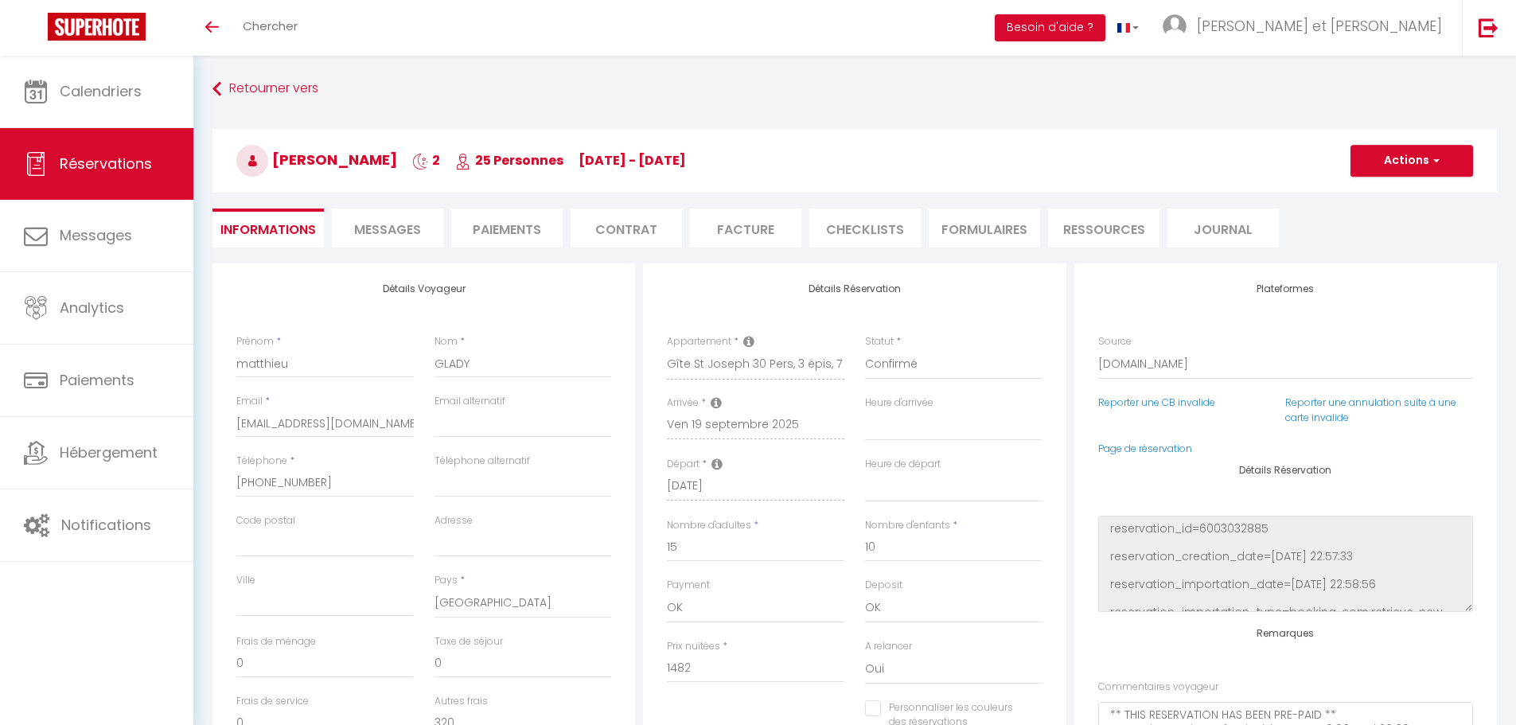
type input "190"
select select
checkbox input "false"
select select "19:00"
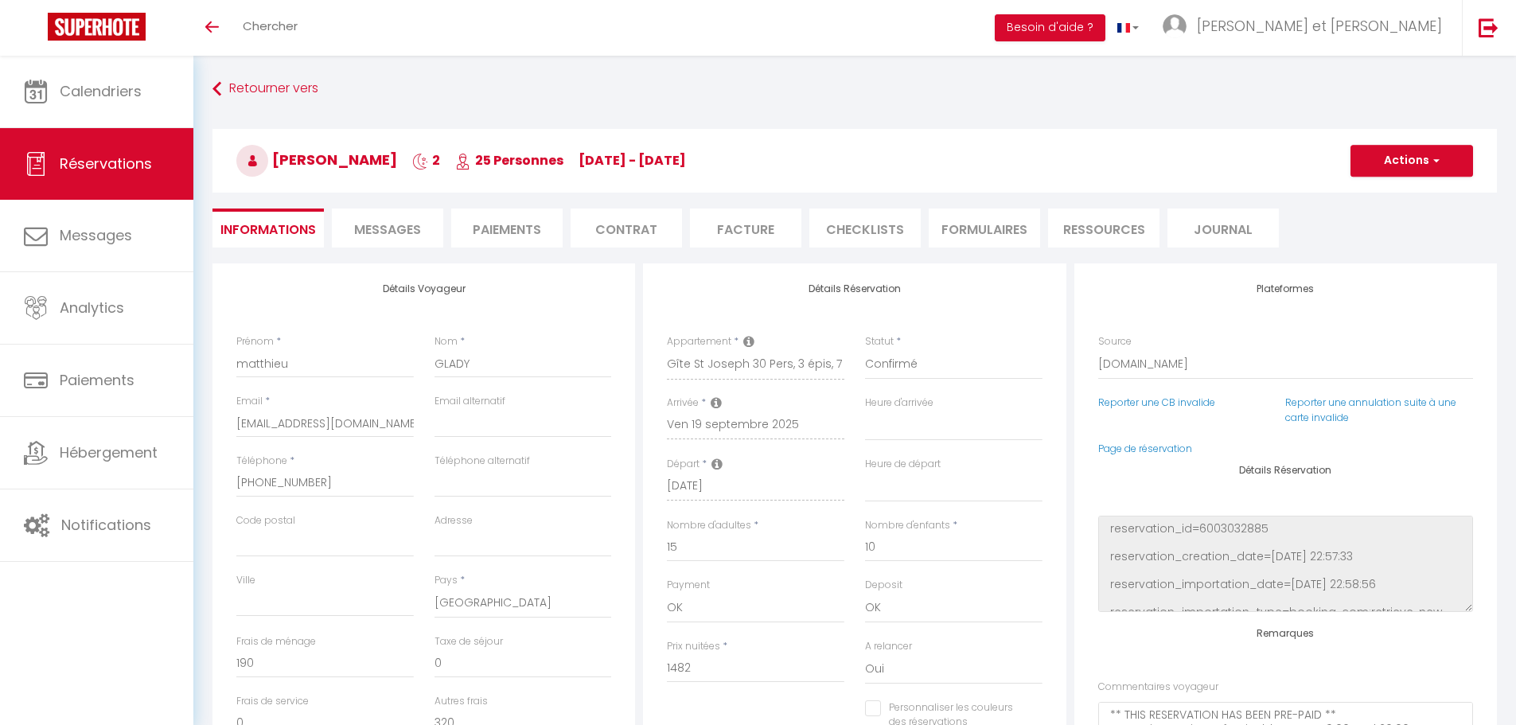
select select "17:00"
click at [766, 224] on li "Facture" at bounding box center [745, 227] width 111 height 39
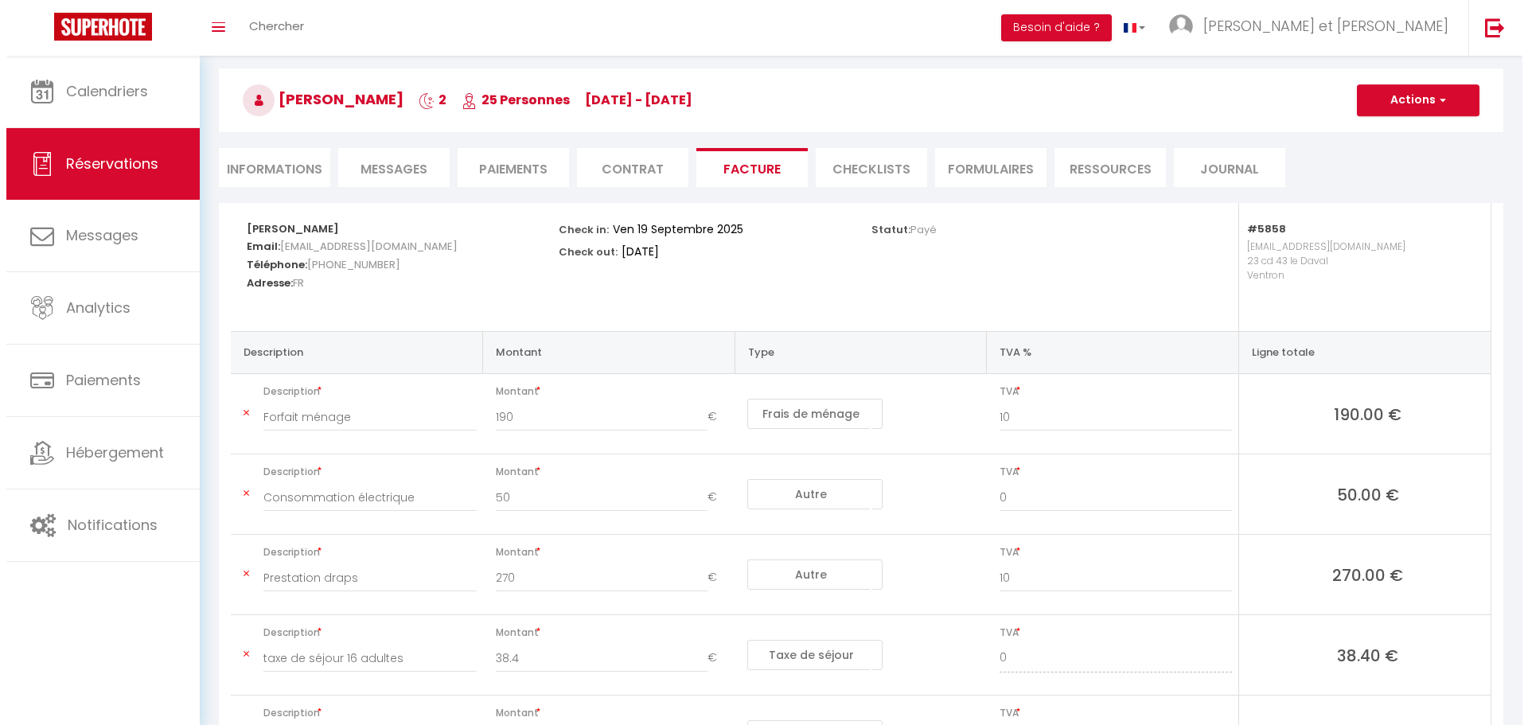
scroll to position [60, 0]
click at [1435, 106] on span "button" at bounding box center [1434, 101] width 10 height 14
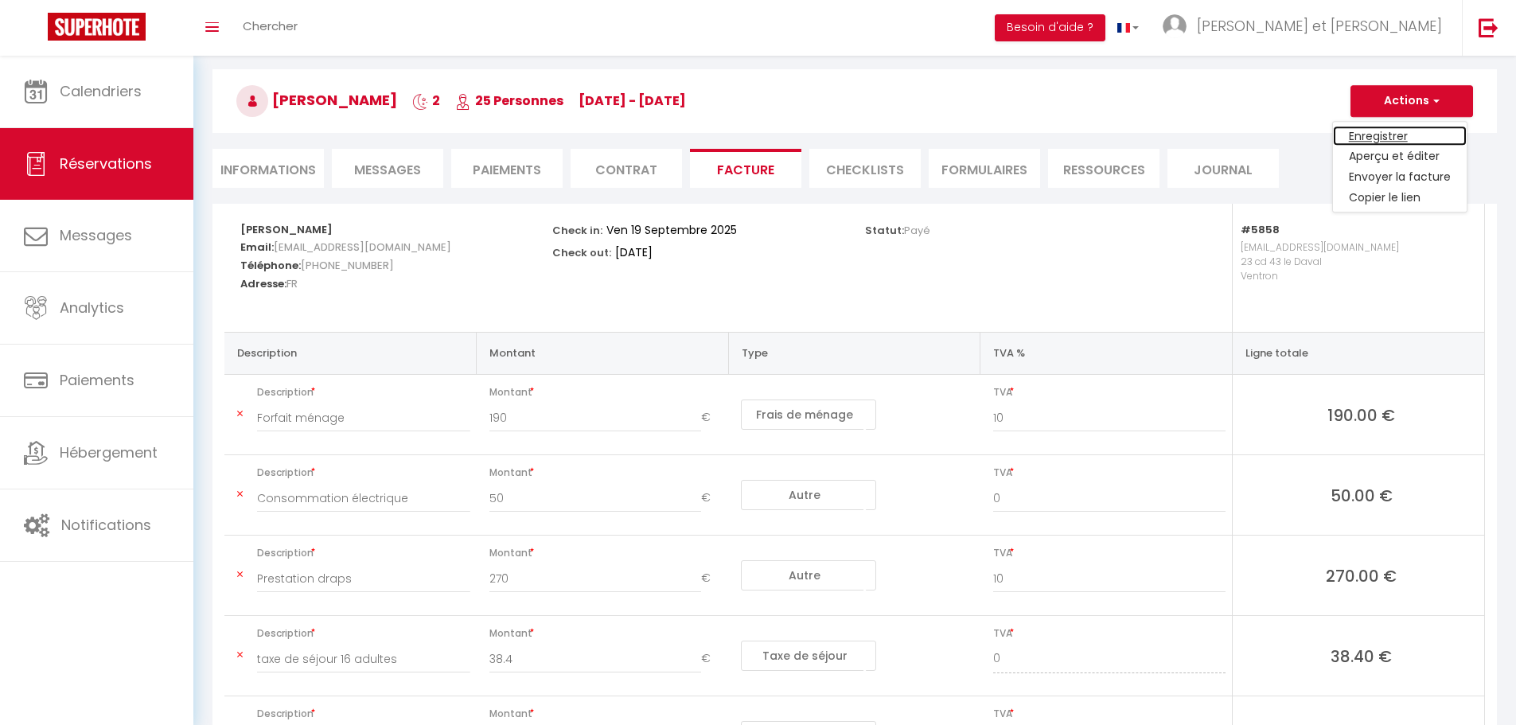
click at [1412, 135] on link "Enregistrer" at bounding box center [1400, 136] width 134 height 21
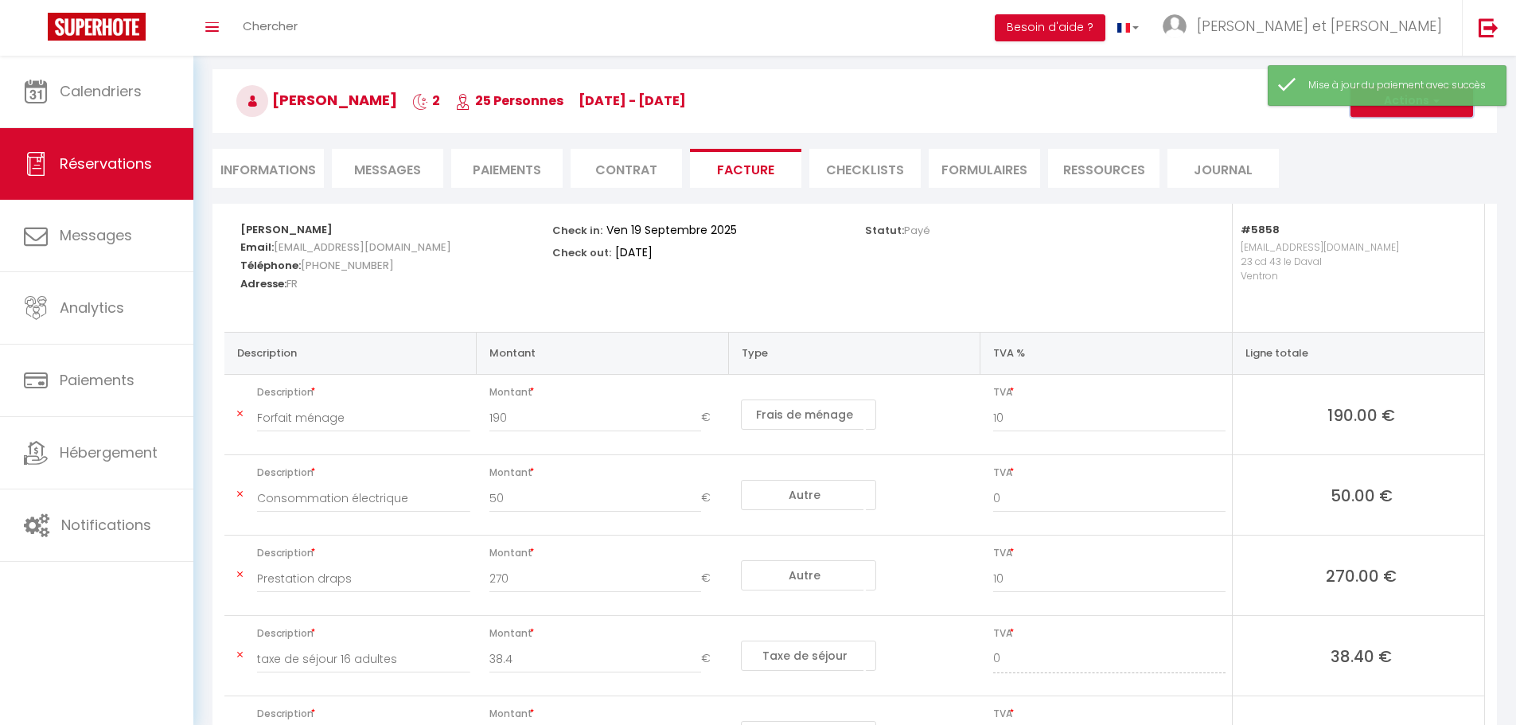
click at [1426, 107] on button "Actions" at bounding box center [1411, 101] width 123 height 32
click at [1416, 158] on link "Aperçu et éditer" at bounding box center [1400, 156] width 134 height 21
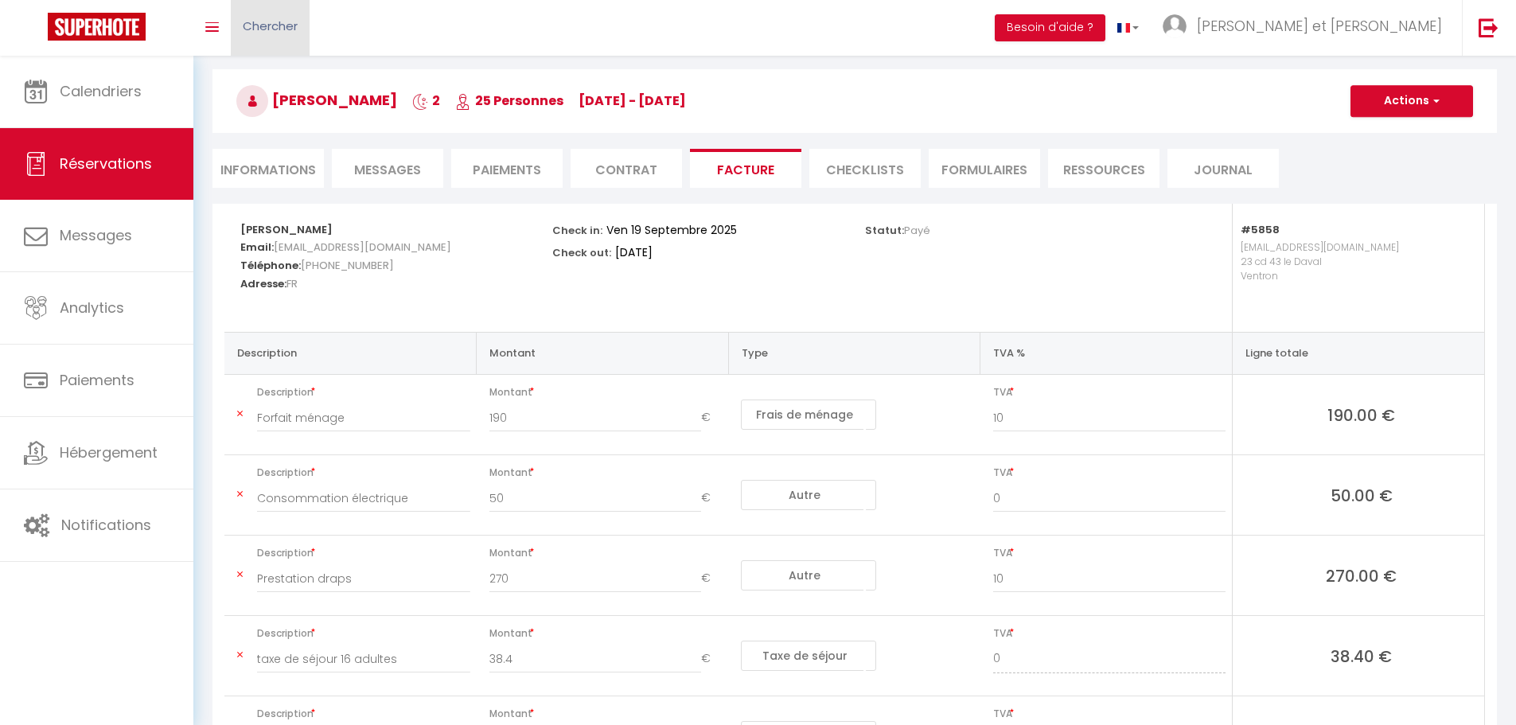
drag, startPoint x: 325, startPoint y: 31, endPoint x: 293, endPoint y: 31, distance: 31.8
click at [325, 31] on div "Toggle menubar Chercher BUTTON Besoin d'aide ? Loïc et Laëtitia Paramètres Équi…" at bounding box center [809, 28] width 1389 height 56
click at [262, 31] on span "Chercher" at bounding box center [270, 26] width 55 height 17
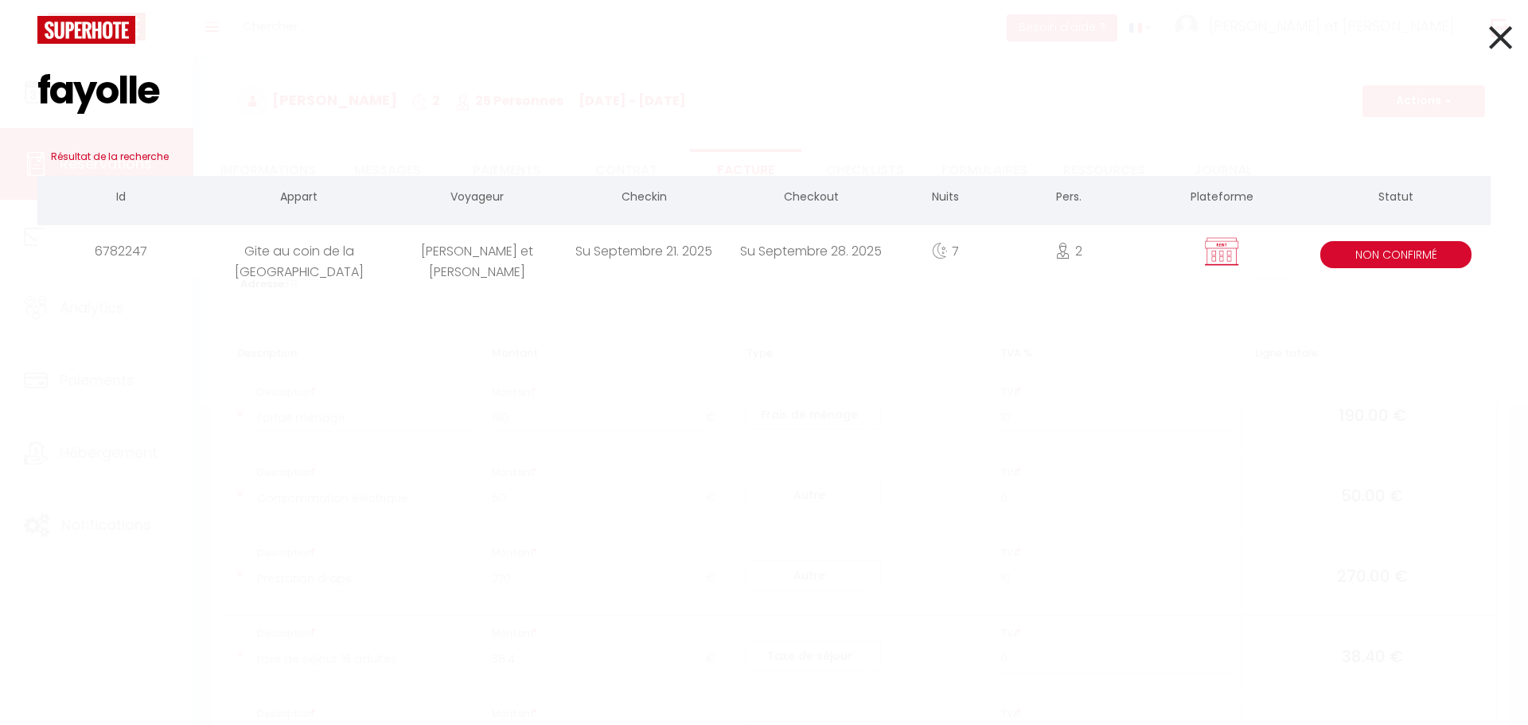
type input "fayolle"
click at [520, 261] on div "[PERSON_NAME] et [PERSON_NAME]" at bounding box center [476, 251] width 167 height 52
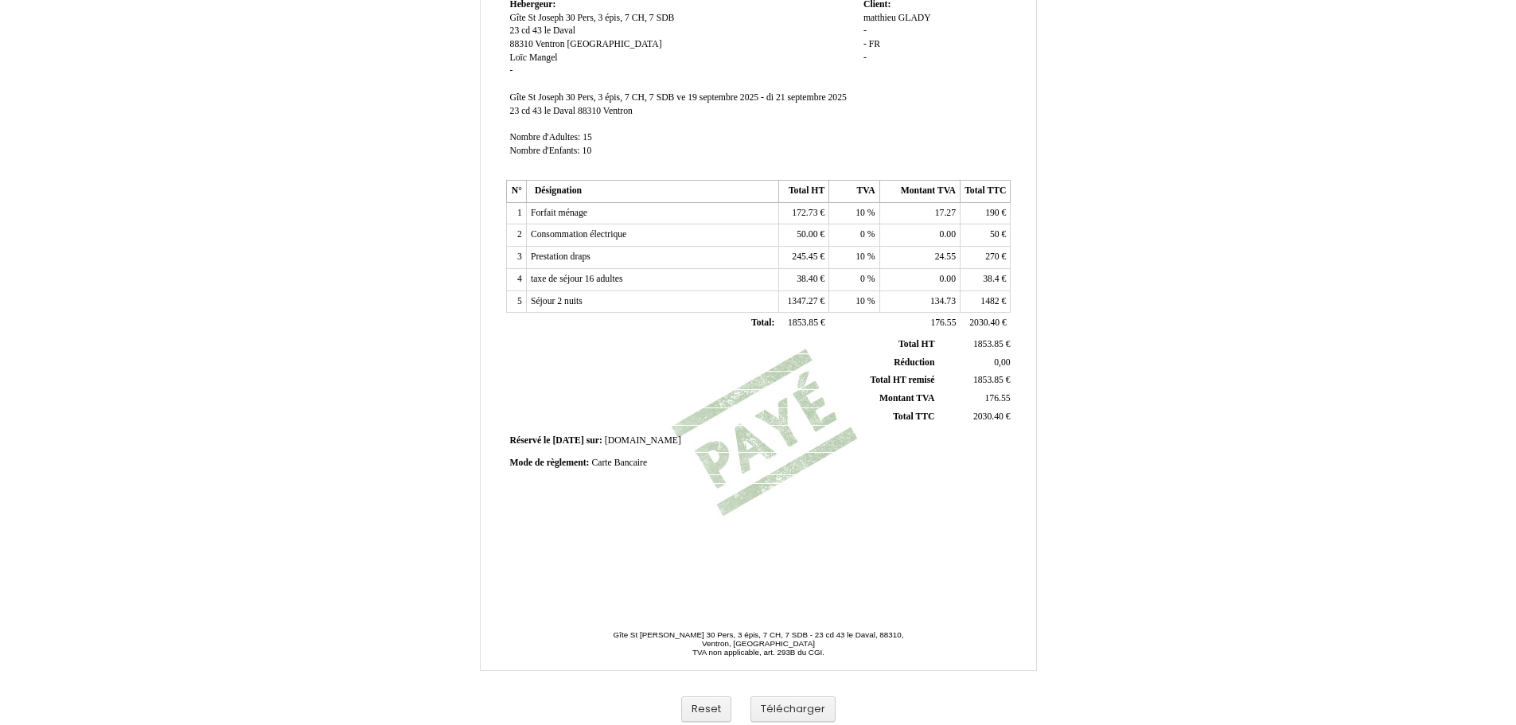
scroll to position [236, 0]
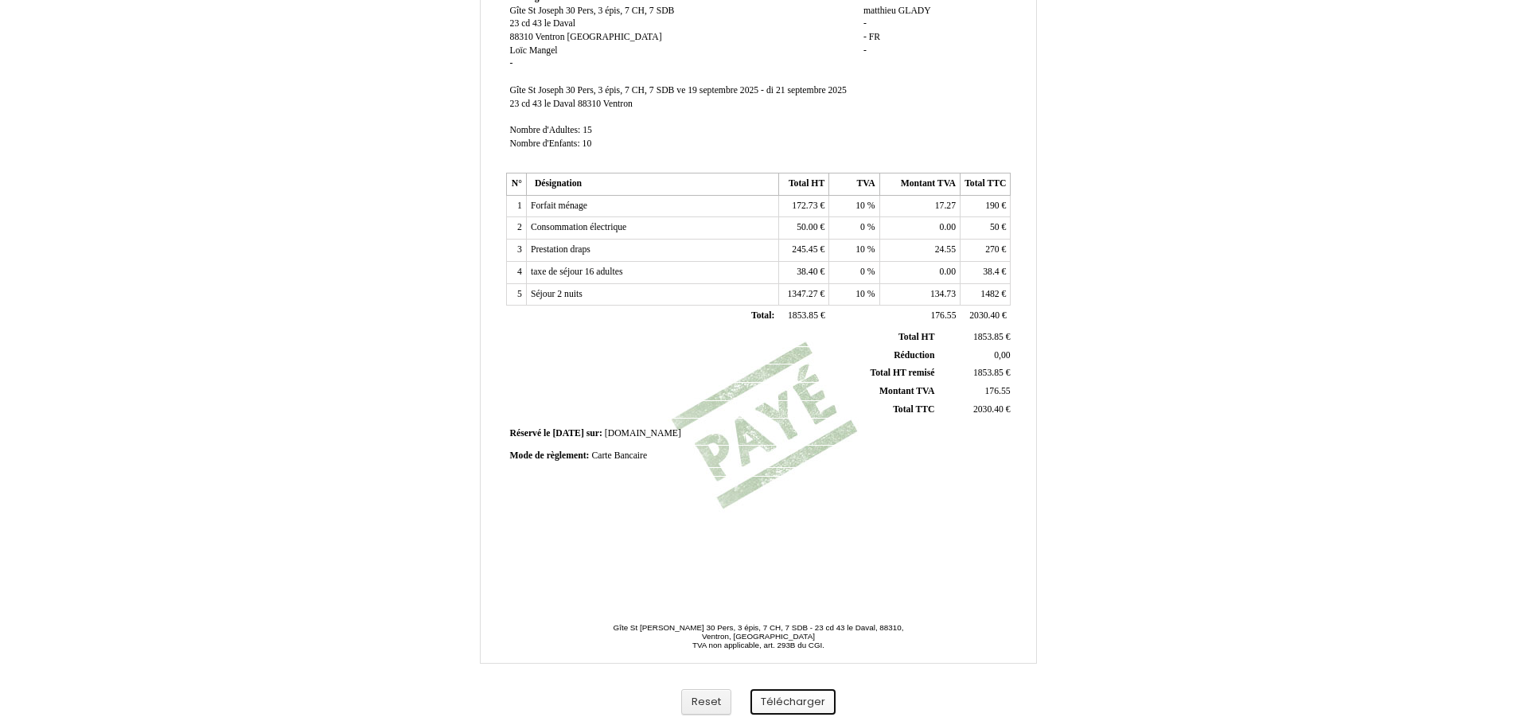
click at [780, 700] on button "Télécharger" at bounding box center [792, 702] width 85 height 26
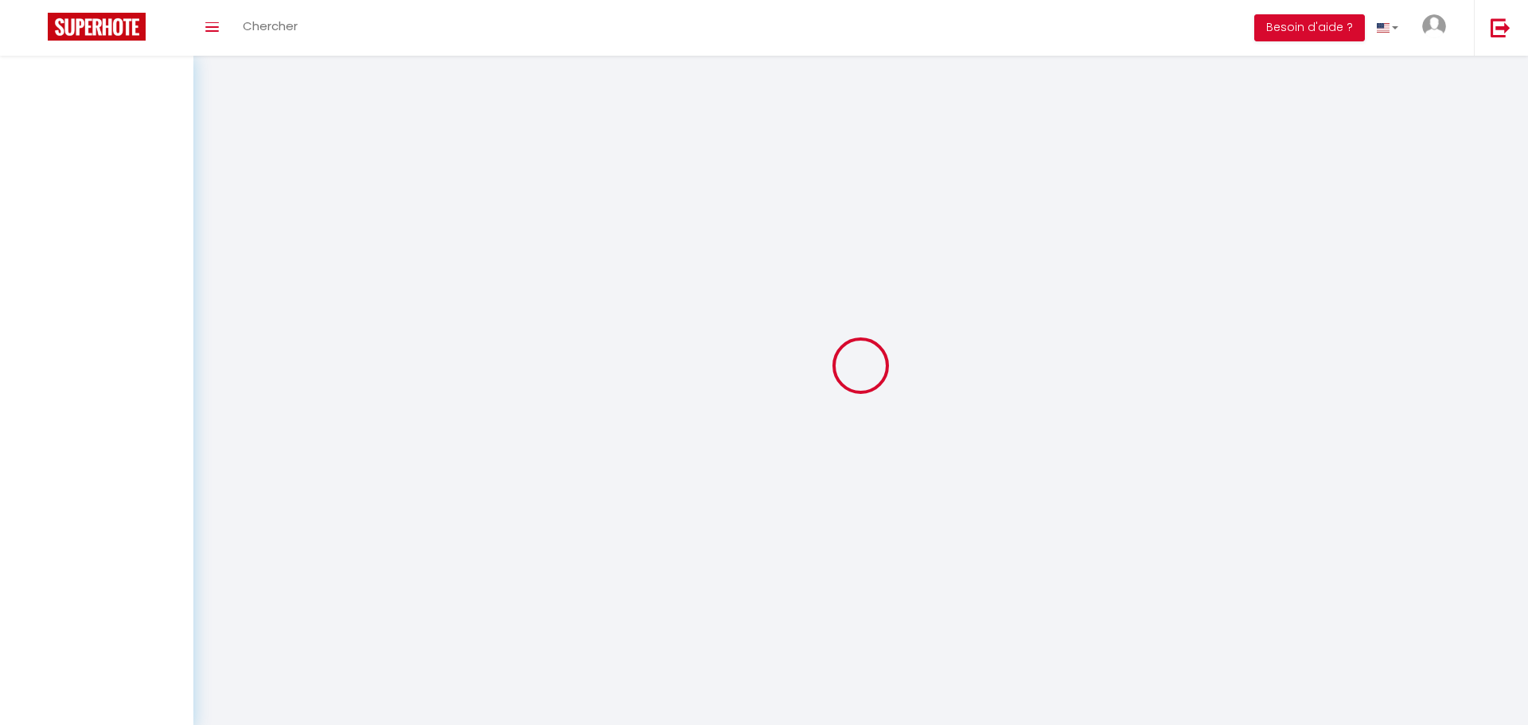
select select
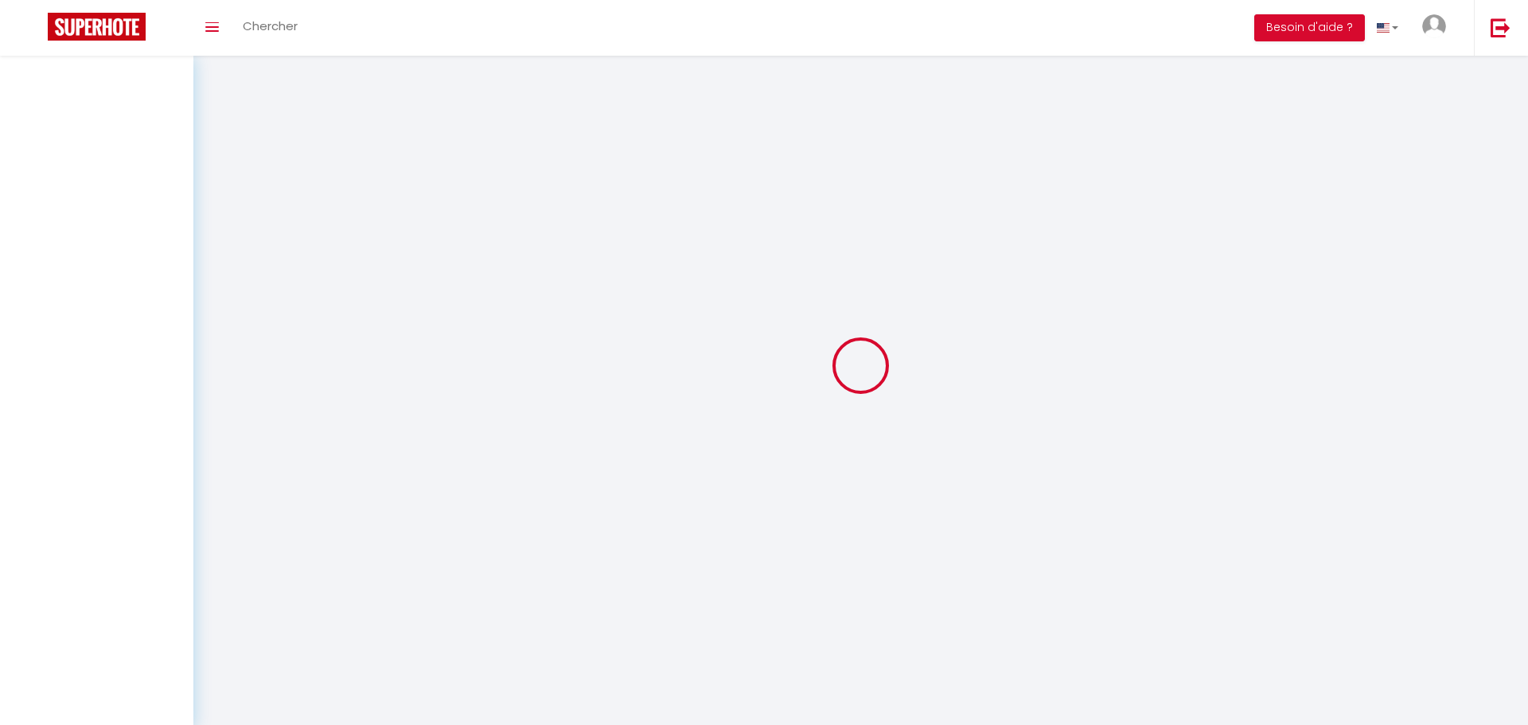
select select
checkbox input "false"
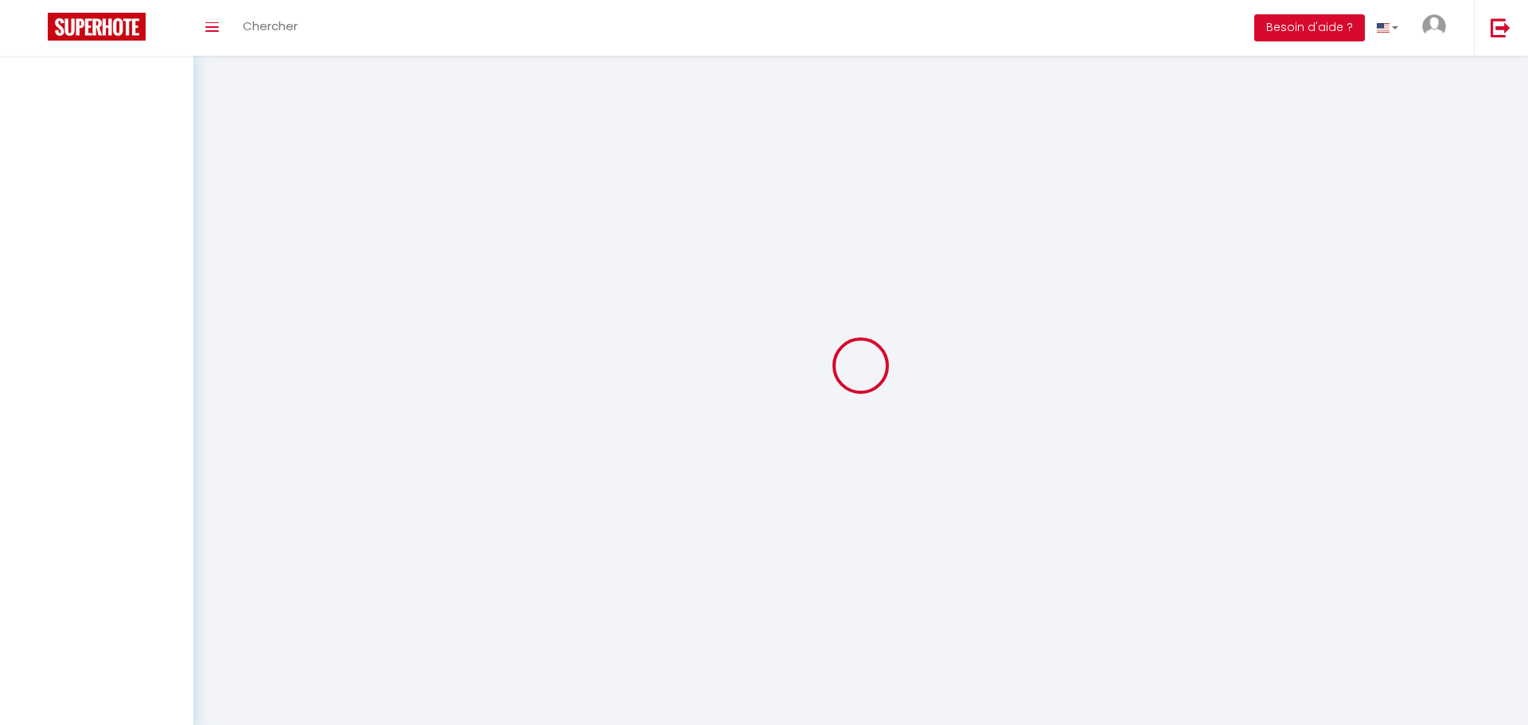
select select
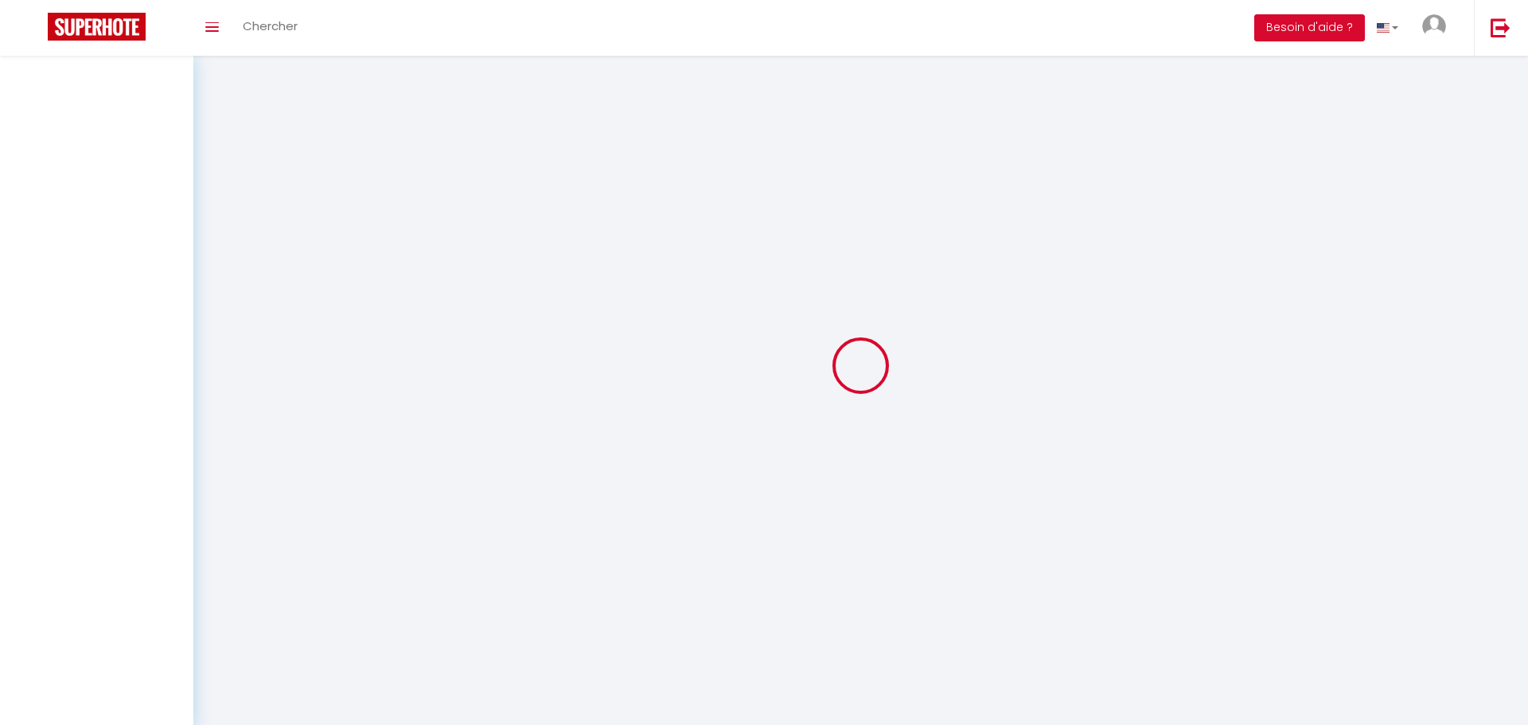
select select
checkbox input "false"
select select
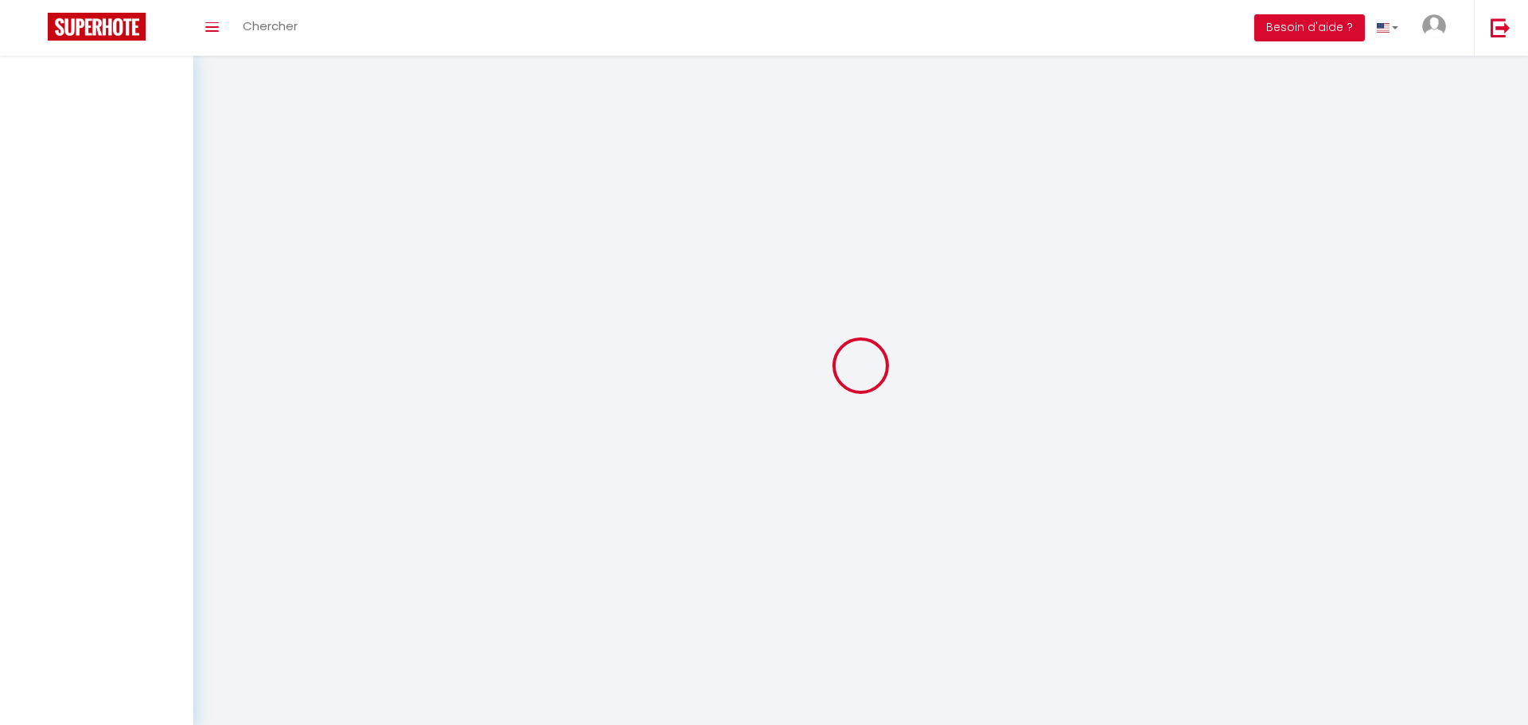
select select
checkbox input "false"
select select
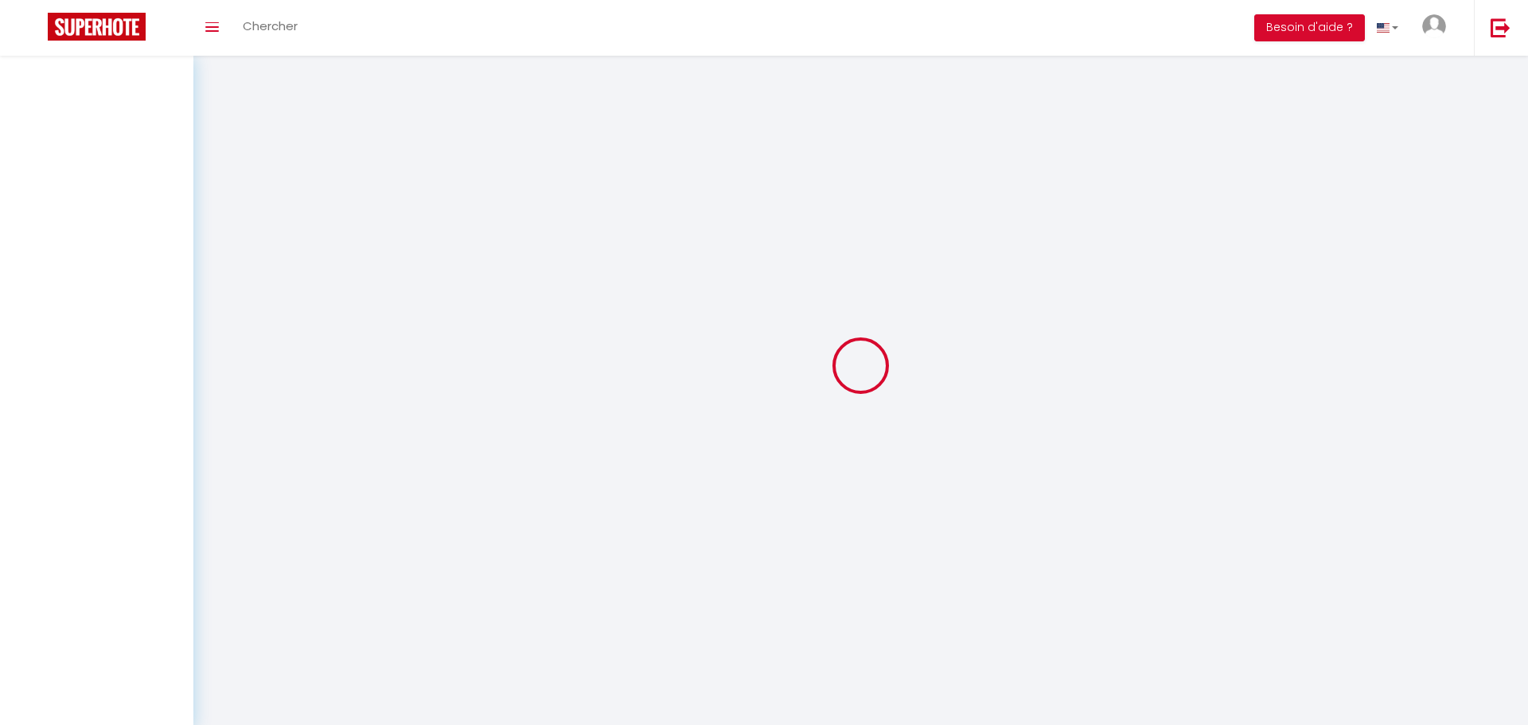
select select
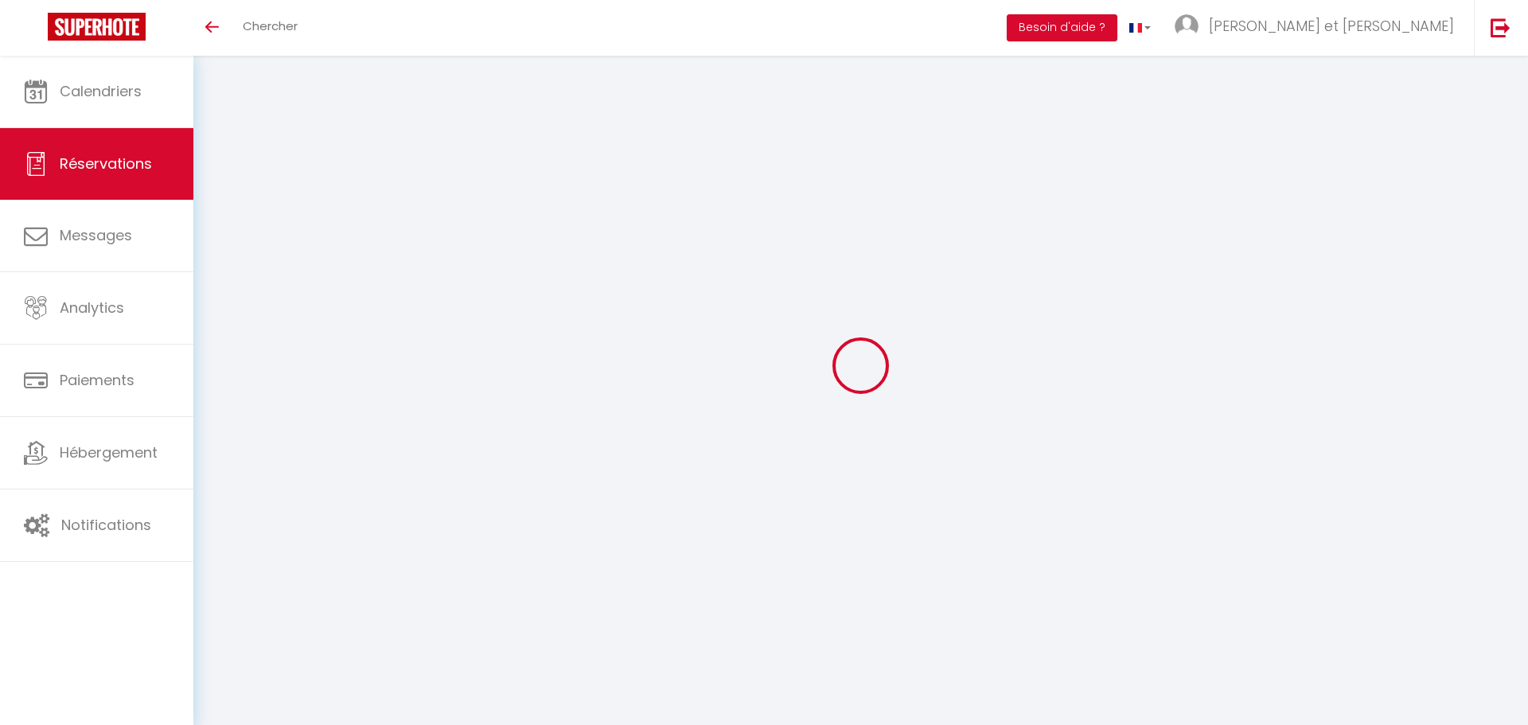
select select
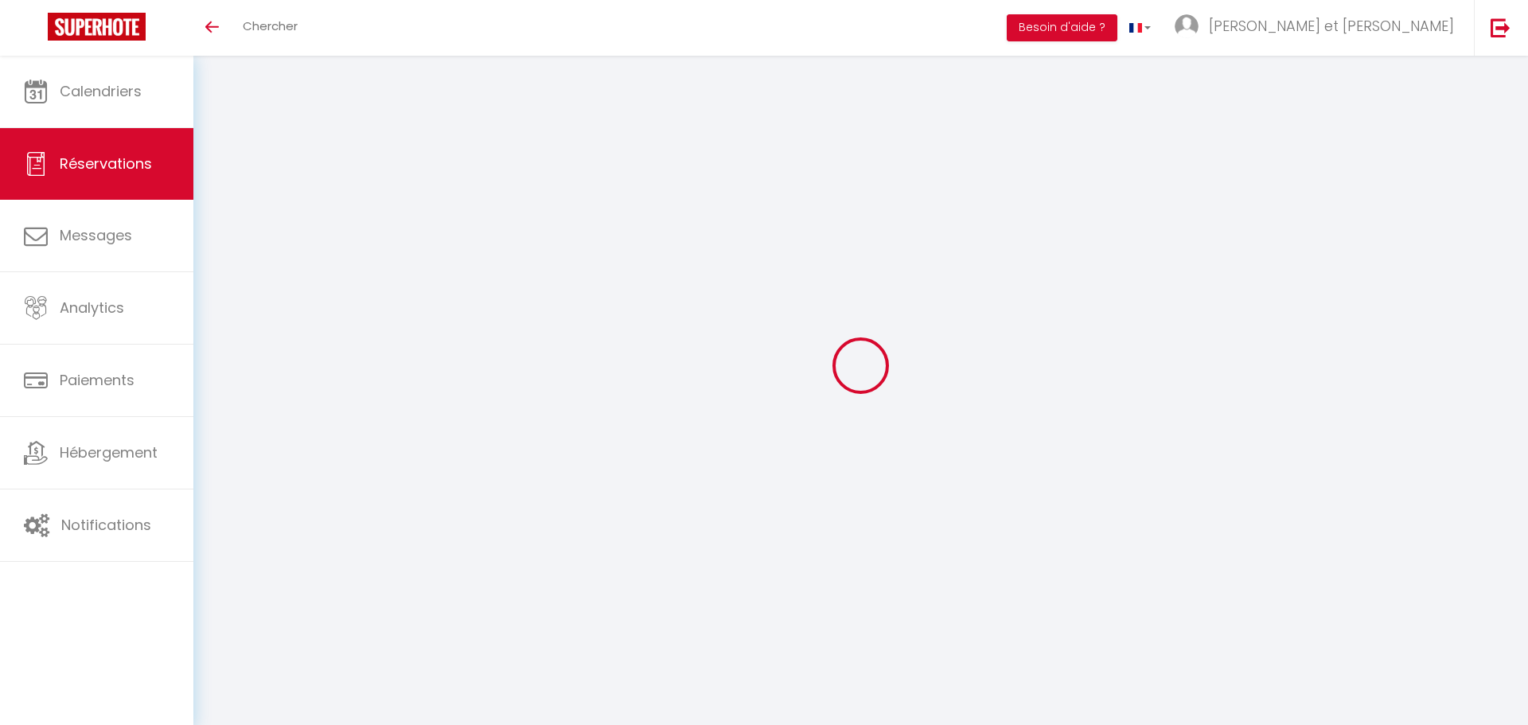
select select
checkbox input "false"
type input "[PERSON_NAME] et [PERSON_NAME]"
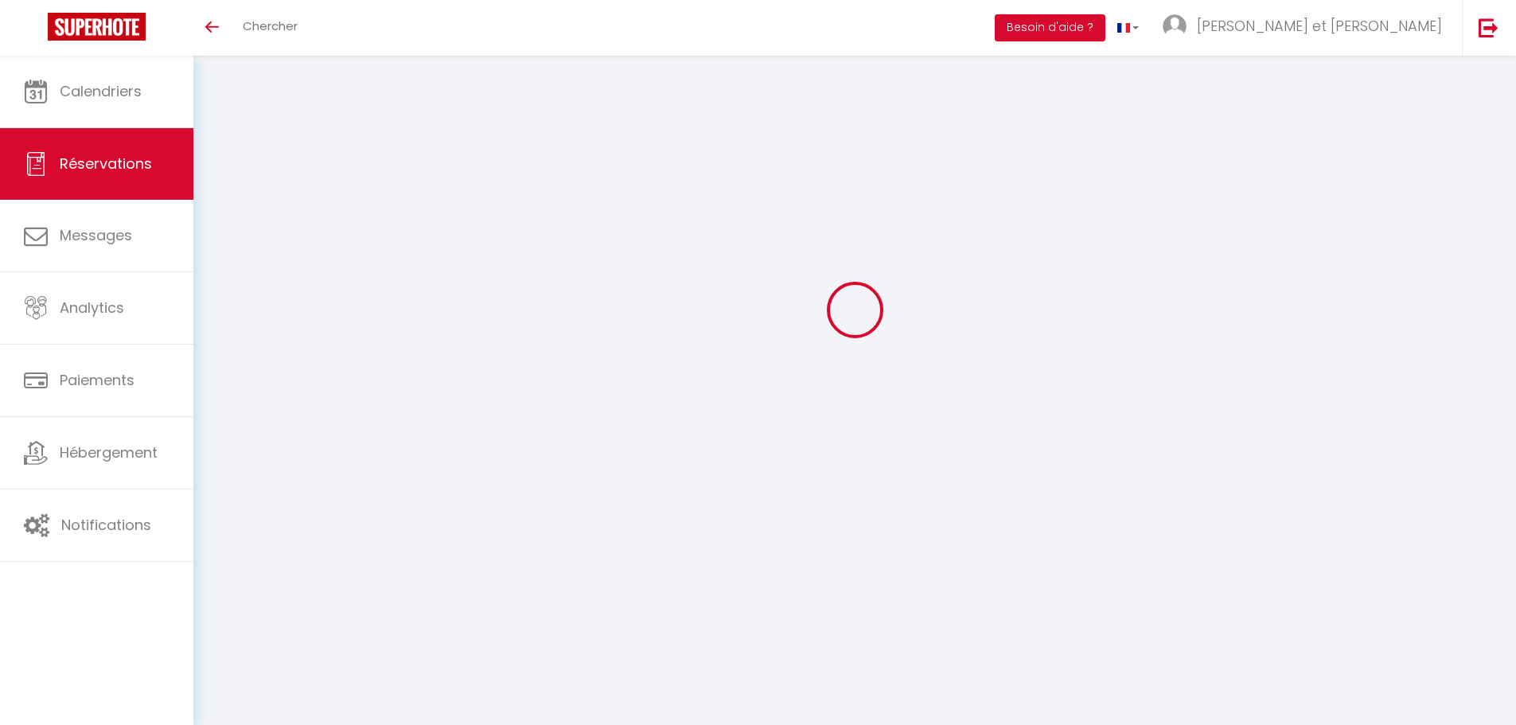
type input "FAYOLLE"
type input "[EMAIL_ADDRESS][DOMAIN_NAME]"
type input "0633458810"
type input "71120"
type input "[STREET_ADDRESS][DEMOGRAPHIC_DATA]"
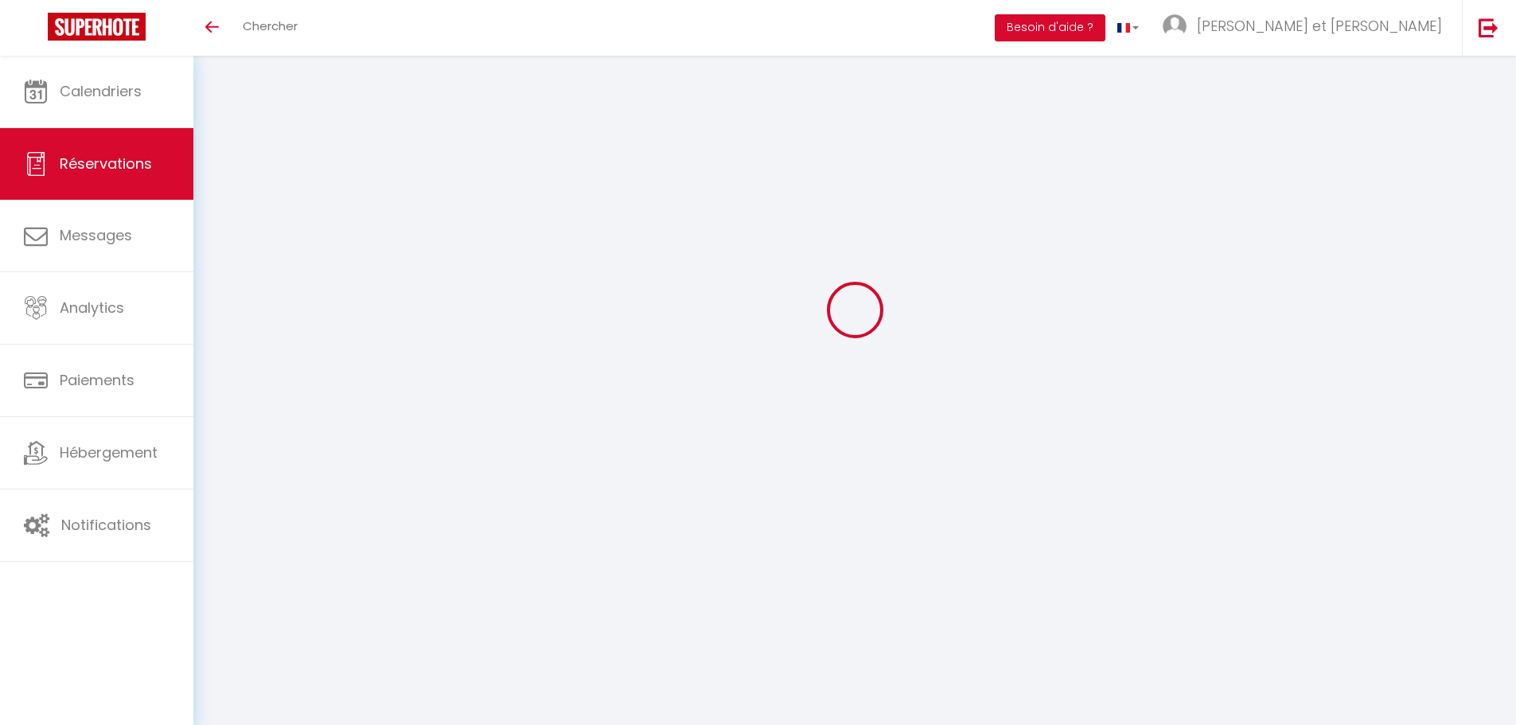
type input "CHAROLLES"
select select "FR"
select select "5859"
select select "1"
type input "Dim 21 Septembre 2025"
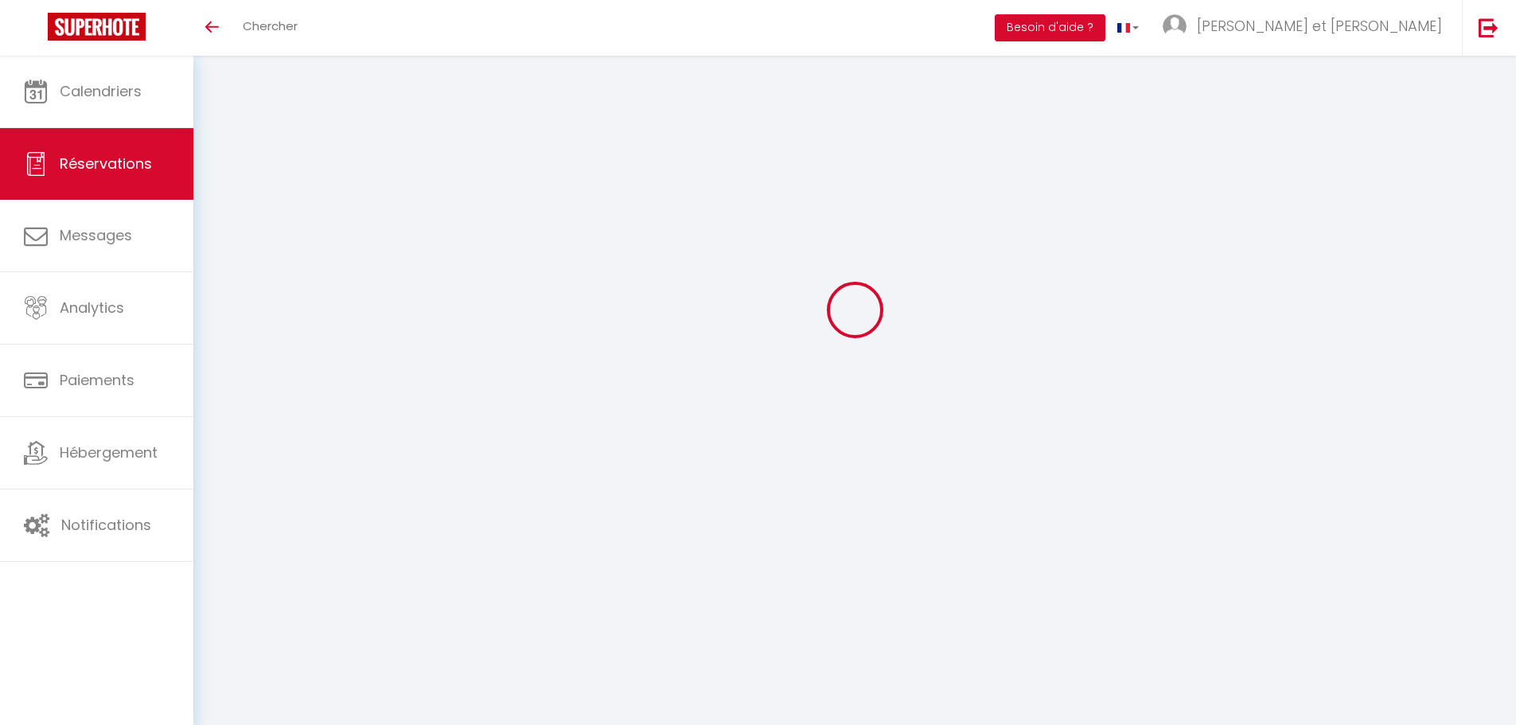
select select
type input "Dim 28 Septembre 2025"
select select
type input "2"
select select "10"
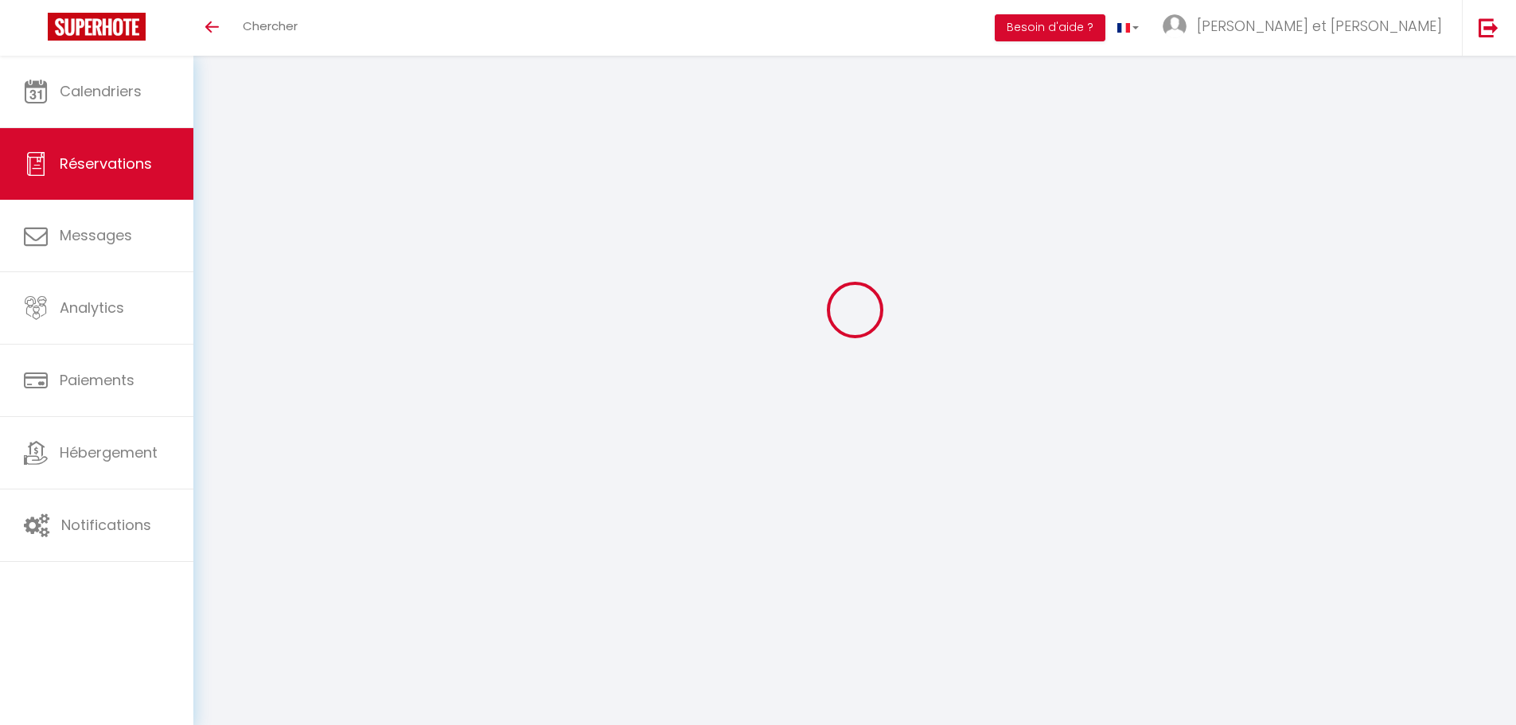
select select
type input "239.4"
checkbox input "true"
type input "279.4"
type input "0"
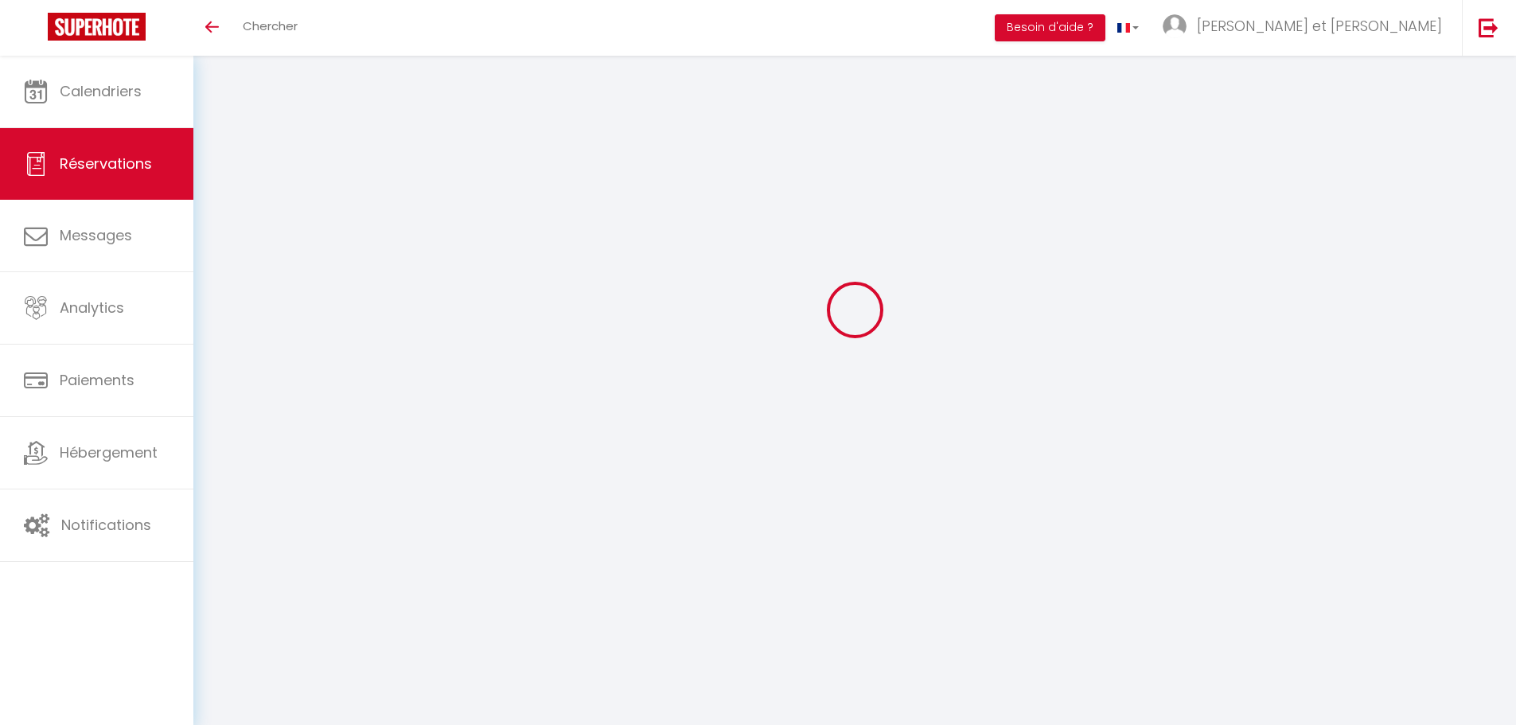
type input "0"
select select
select select "14"
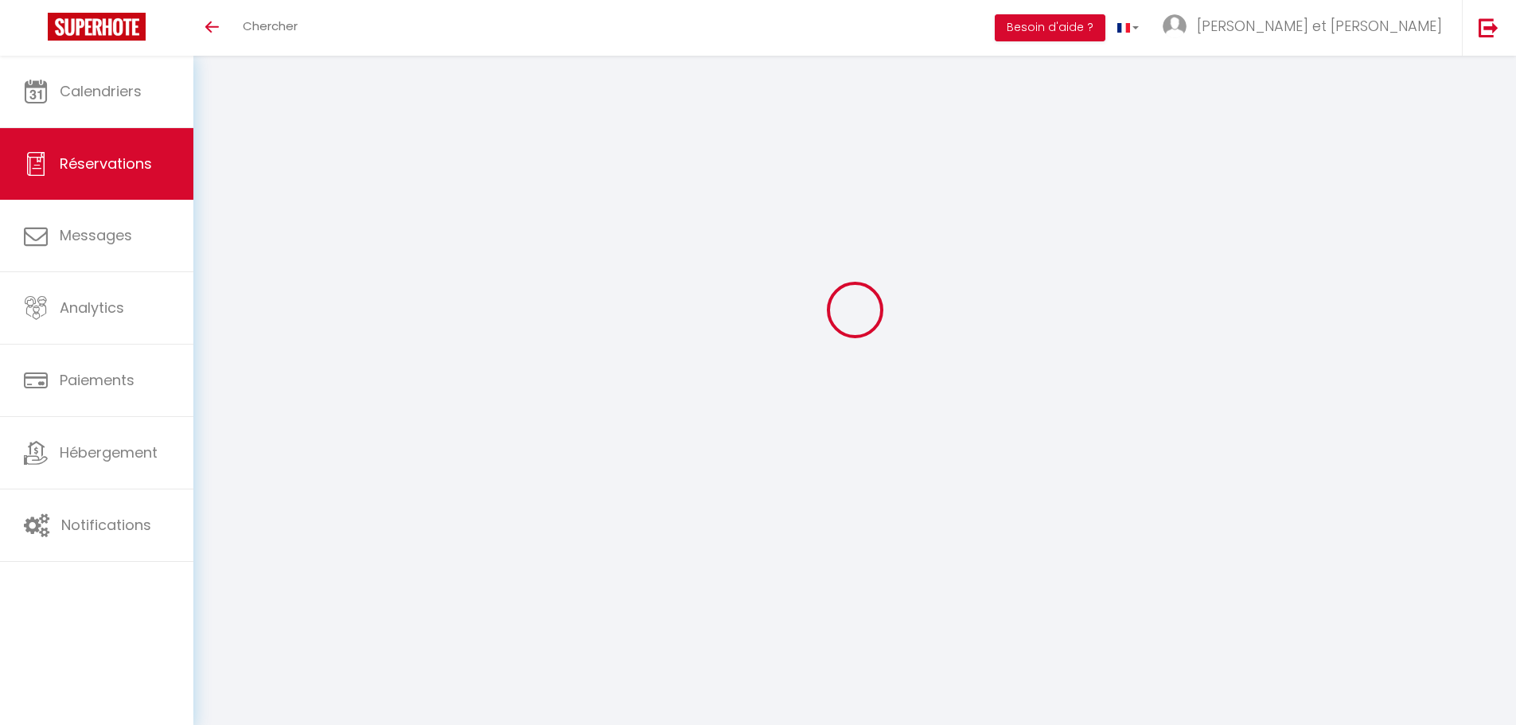
checkbox input "true"
select select
checkbox input "true"
select select
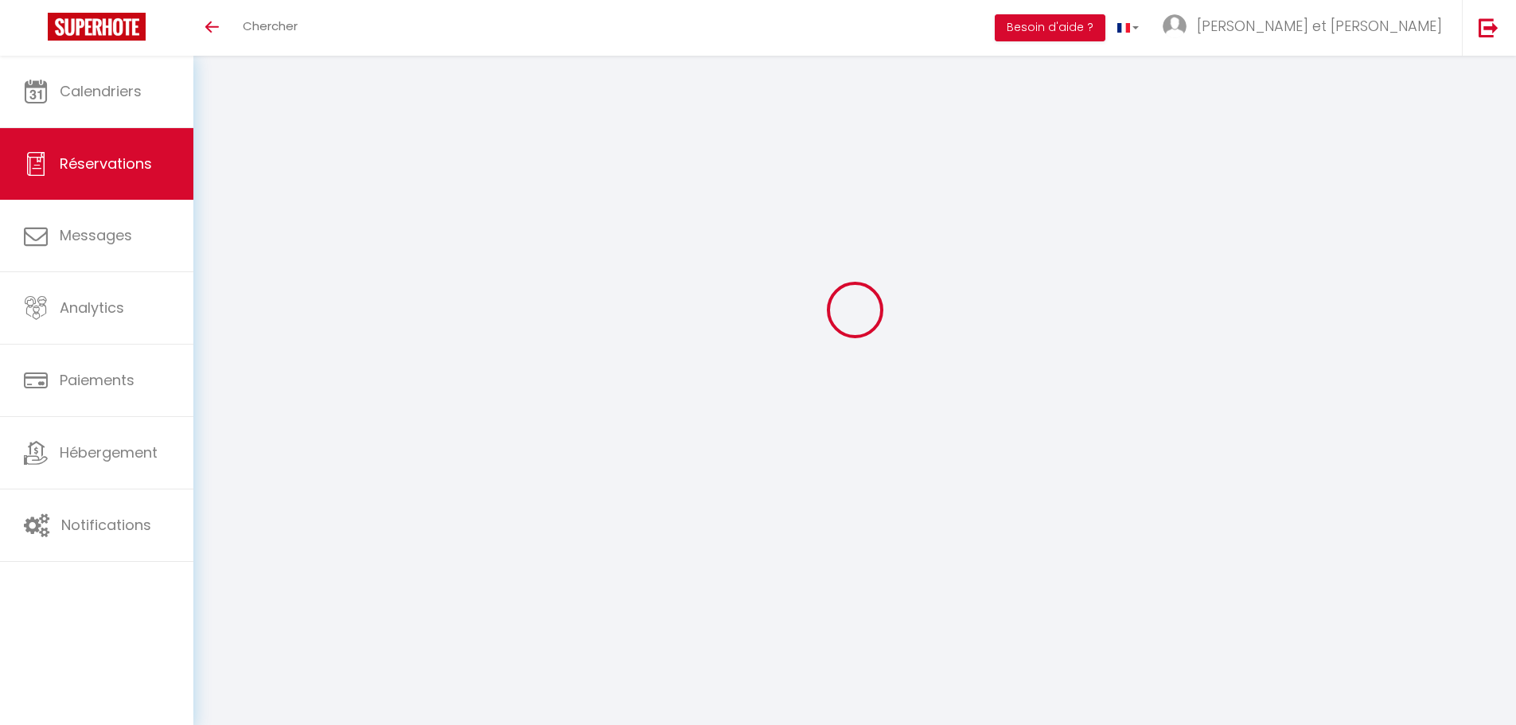
select select
checkbox input "true"
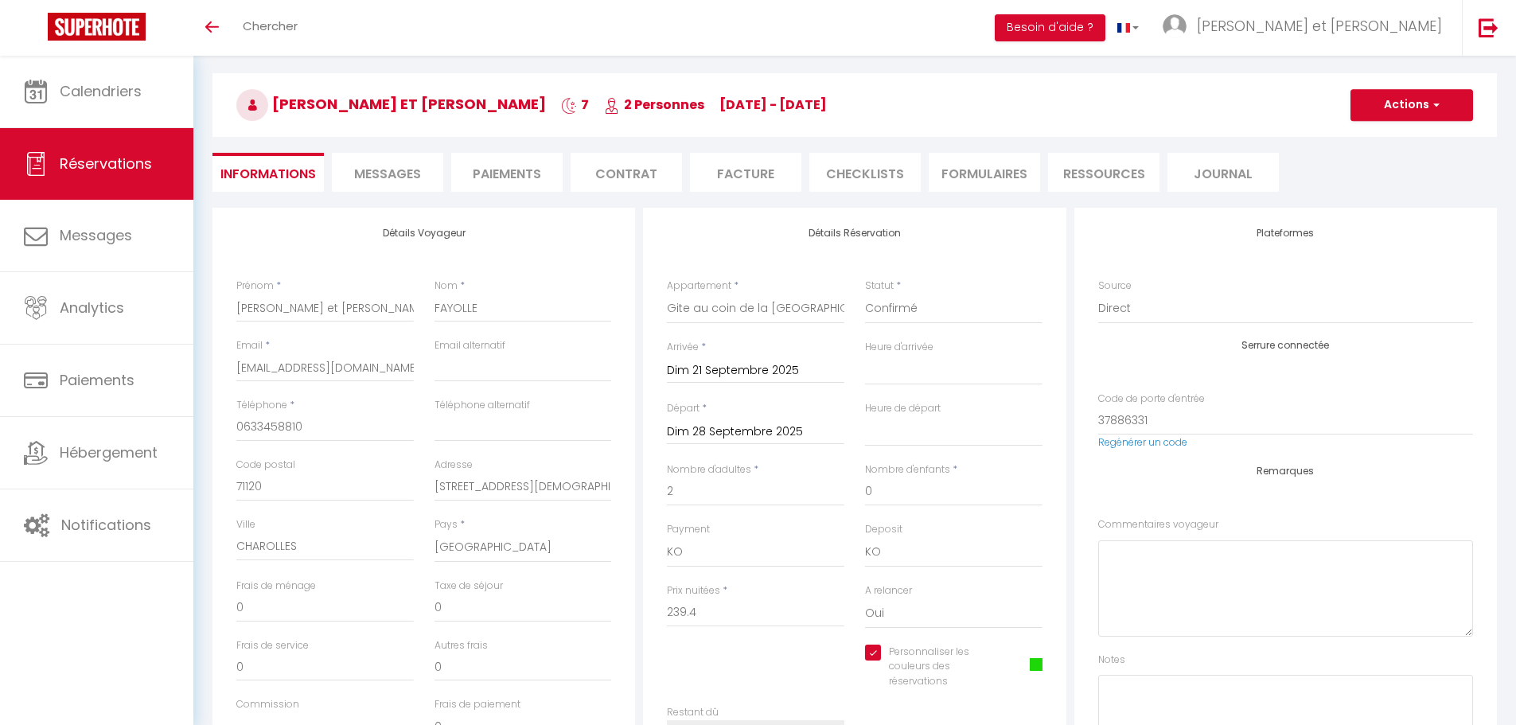
select select
checkbox input "true"
type textarea "Faire le lit double 2 kits serviettes"
type input "40"
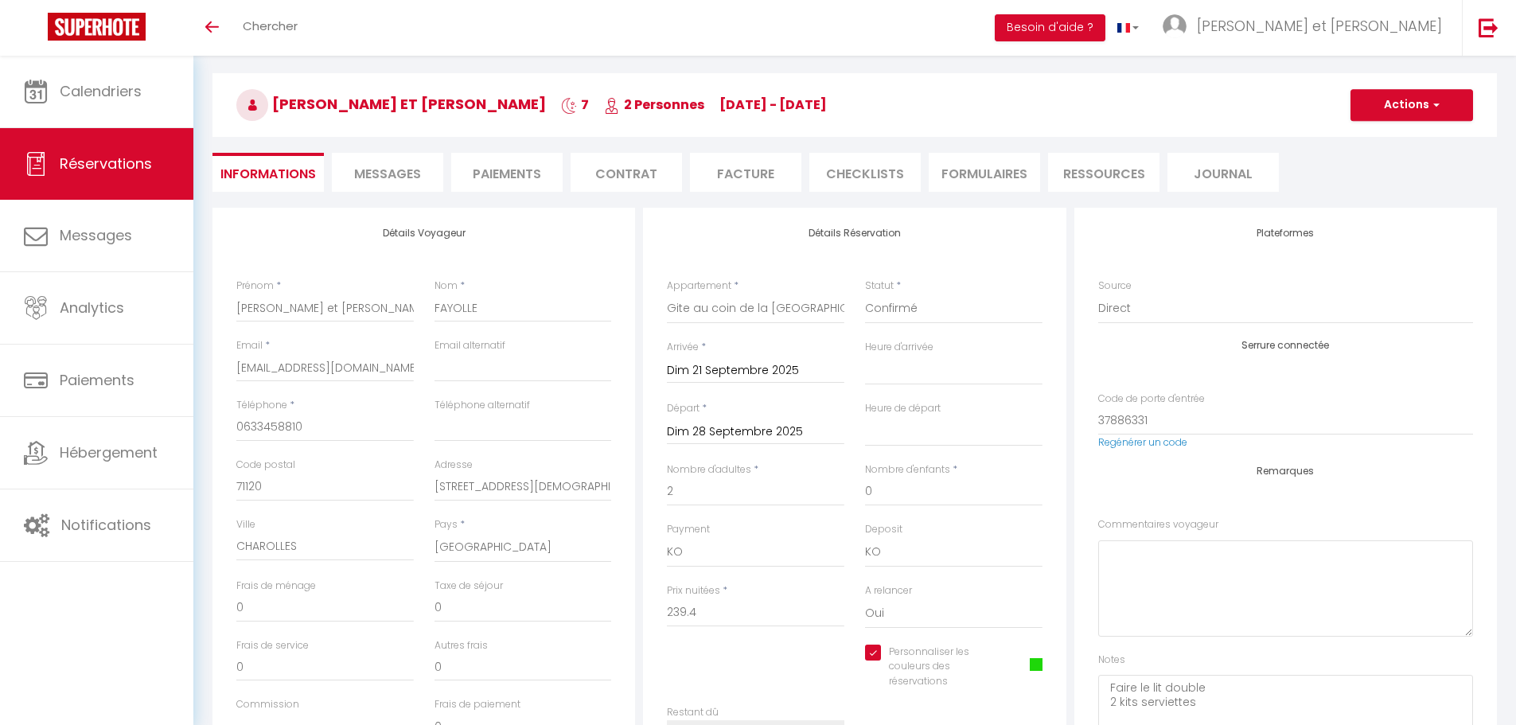
select select
checkbox input "true"
select select
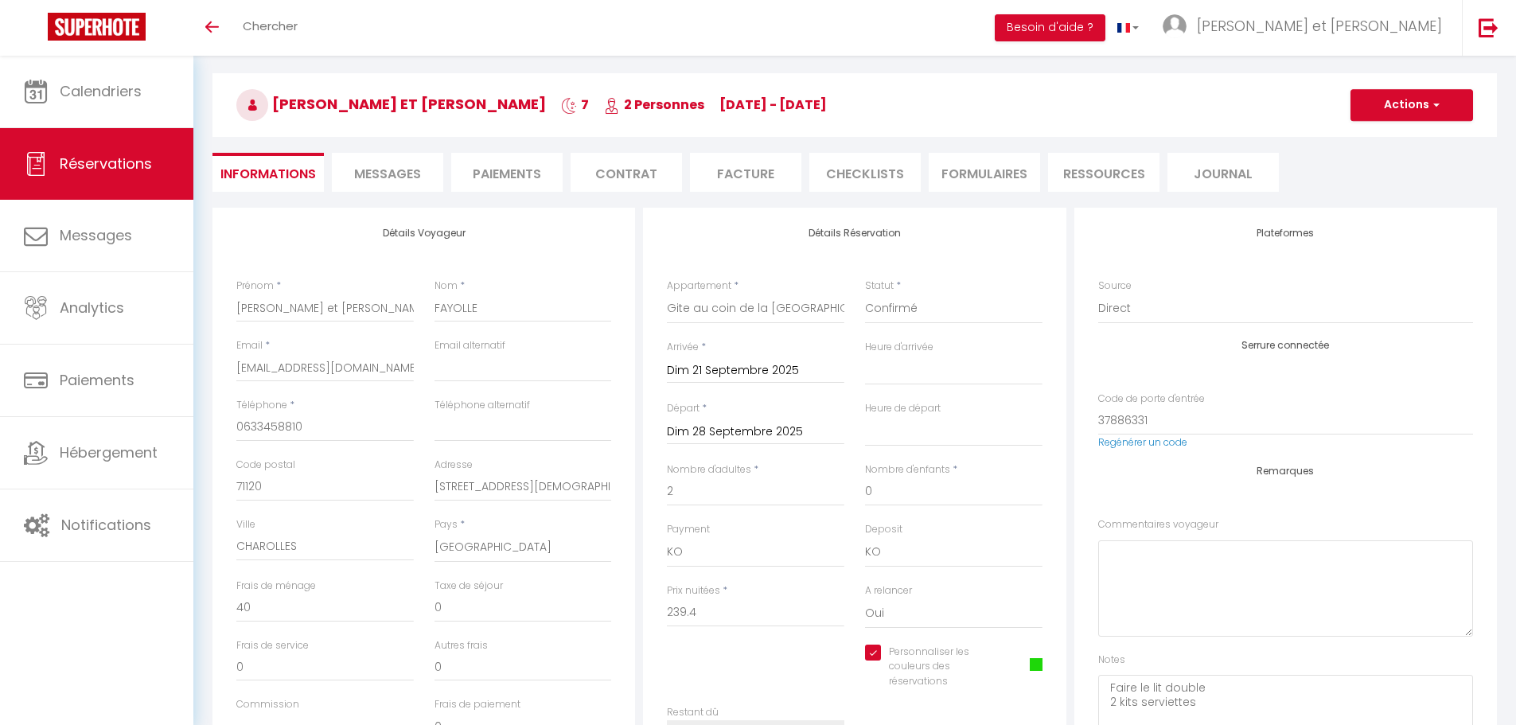
click at [763, 170] on li "Facture" at bounding box center [745, 172] width 111 height 39
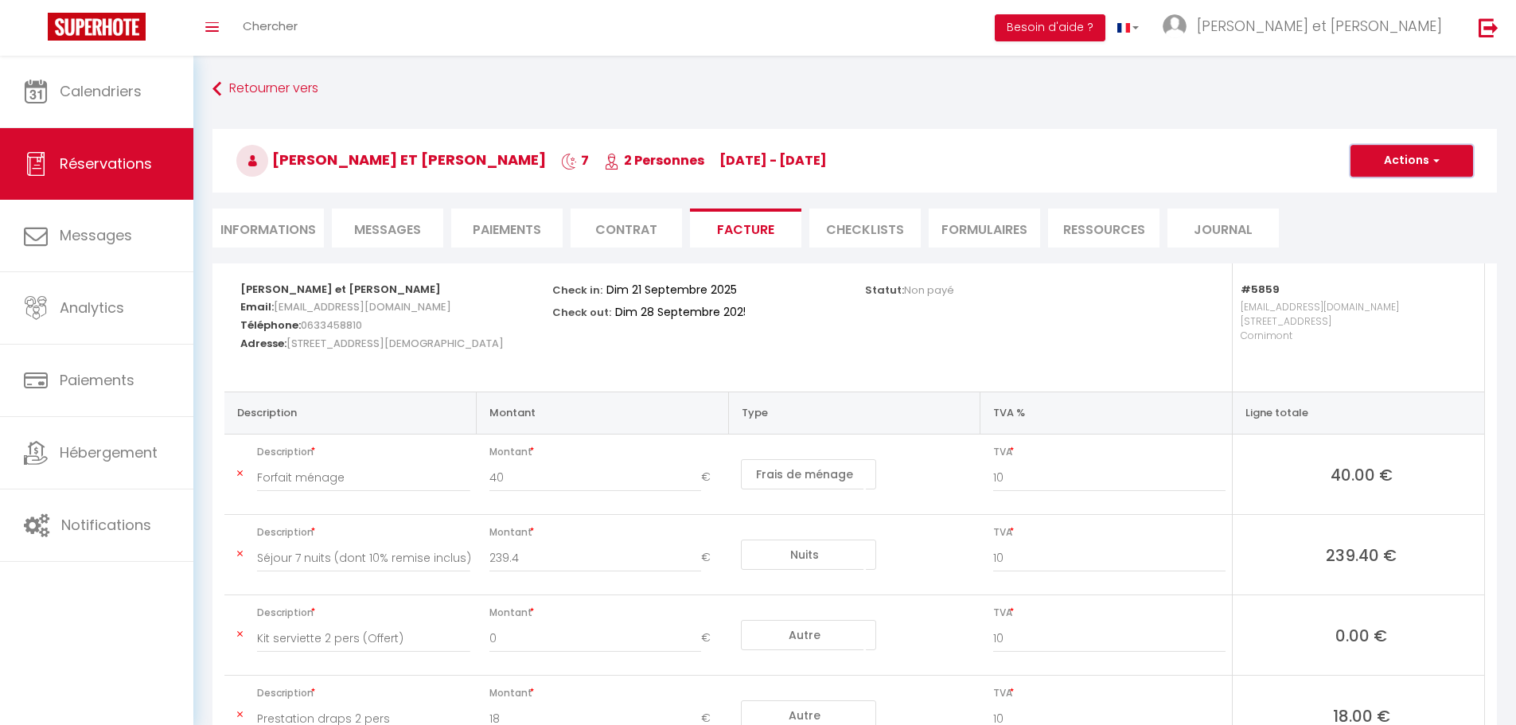
click at [1365, 152] on button "Actions" at bounding box center [1411, 161] width 123 height 32
click at [1399, 223] on link "Aperçu et éditer" at bounding box center [1400, 216] width 134 height 21
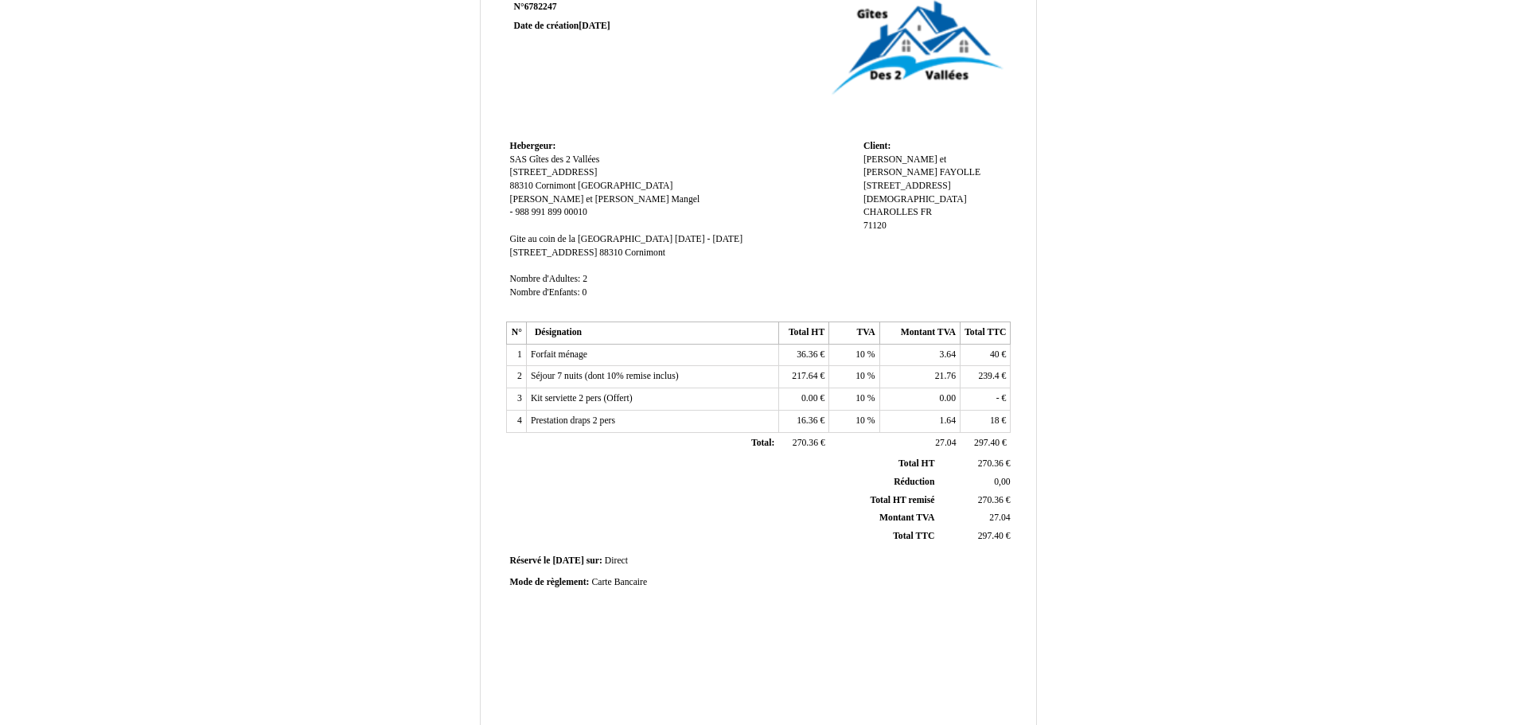
scroll to position [236, 0]
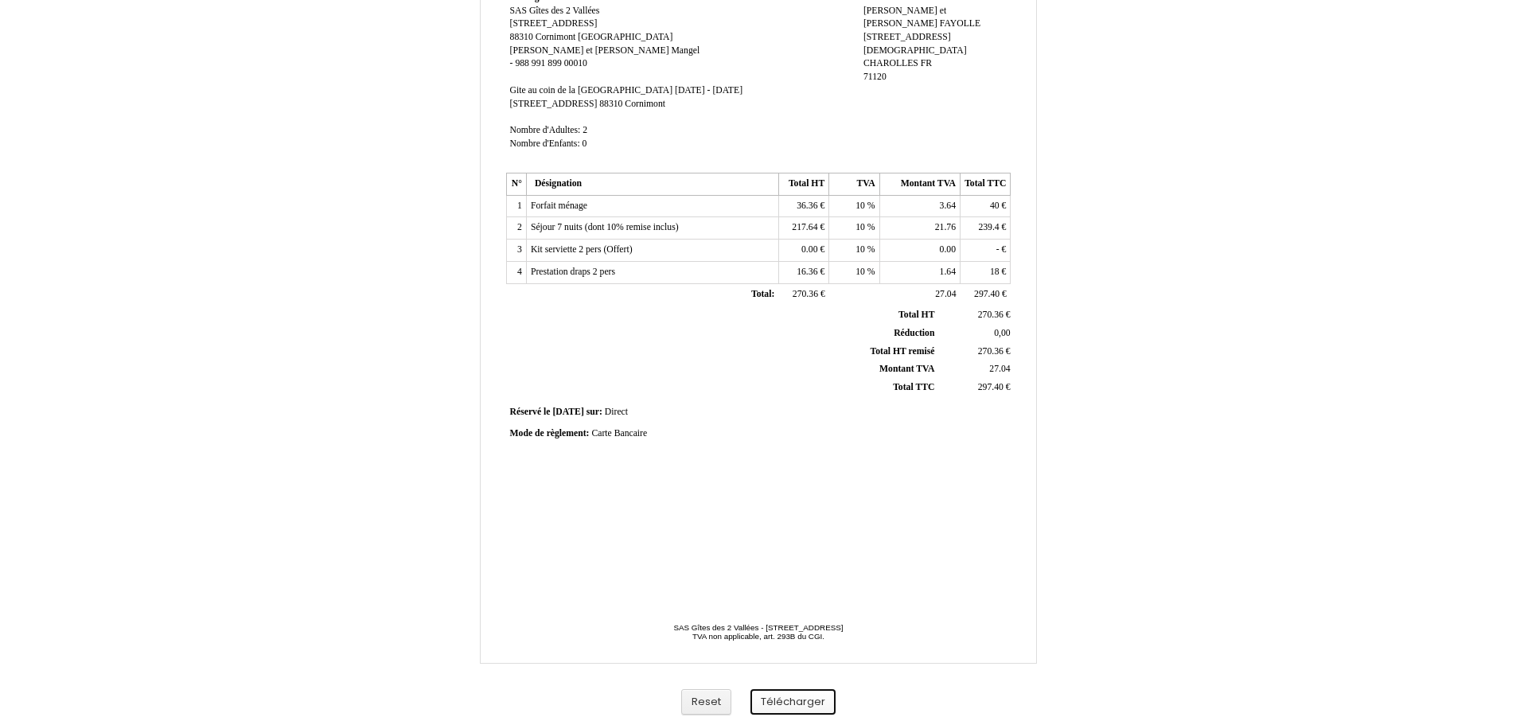
click at [812, 698] on button "Télécharger" at bounding box center [792, 702] width 85 height 26
